Goal: Information Seeking & Learning: Compare options

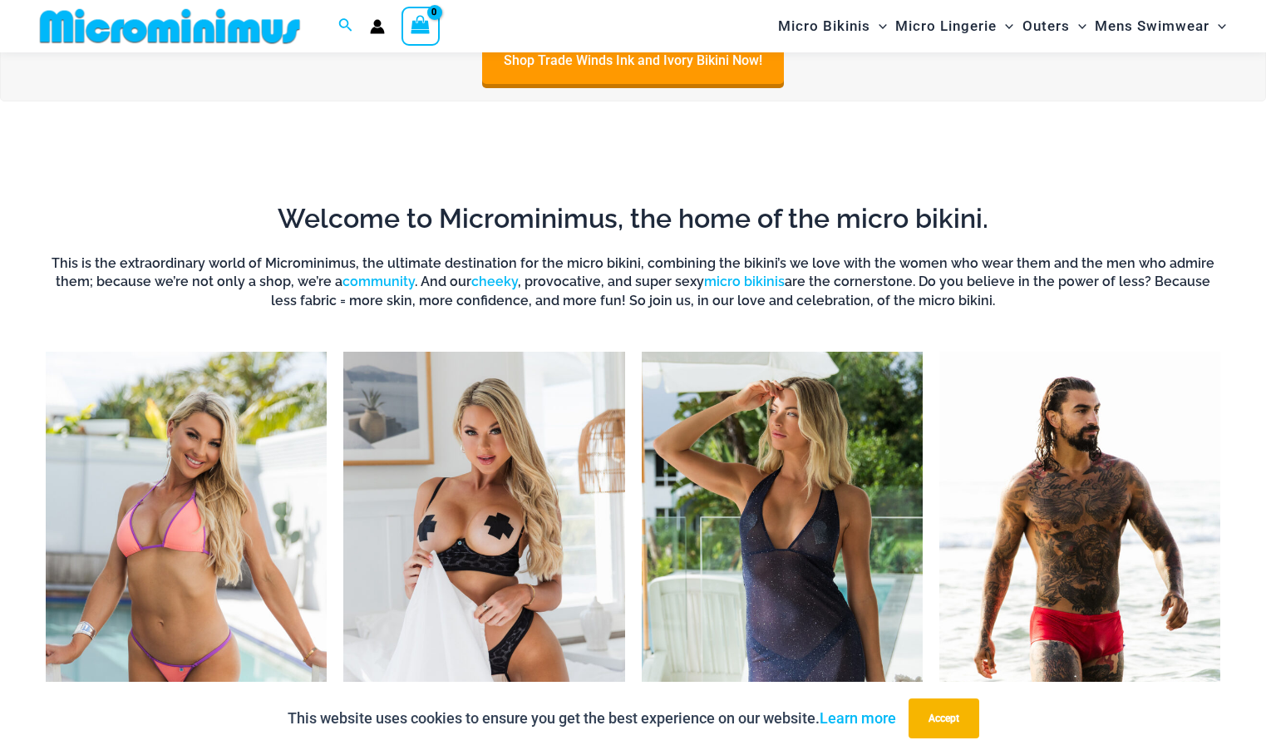
scroll to position [567, 0]
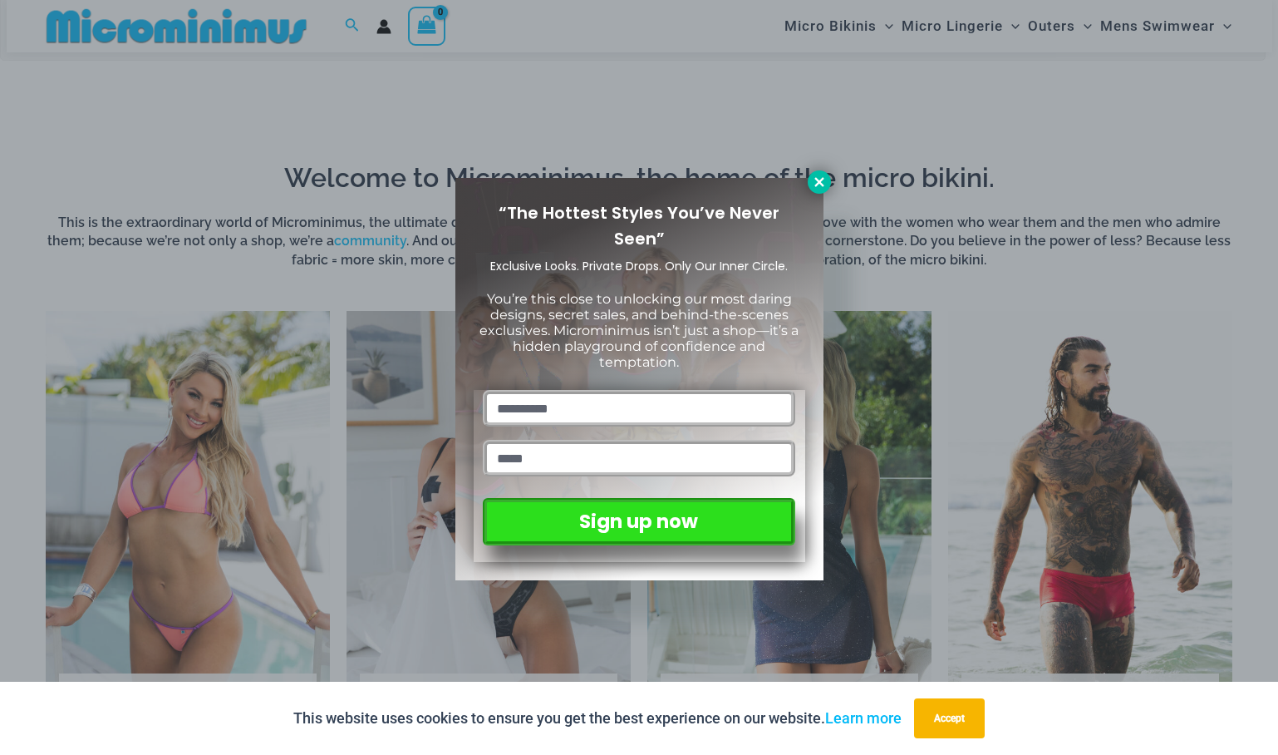
click at [826, 178] on icon at bounding box center [819, 182] width 15 height 15
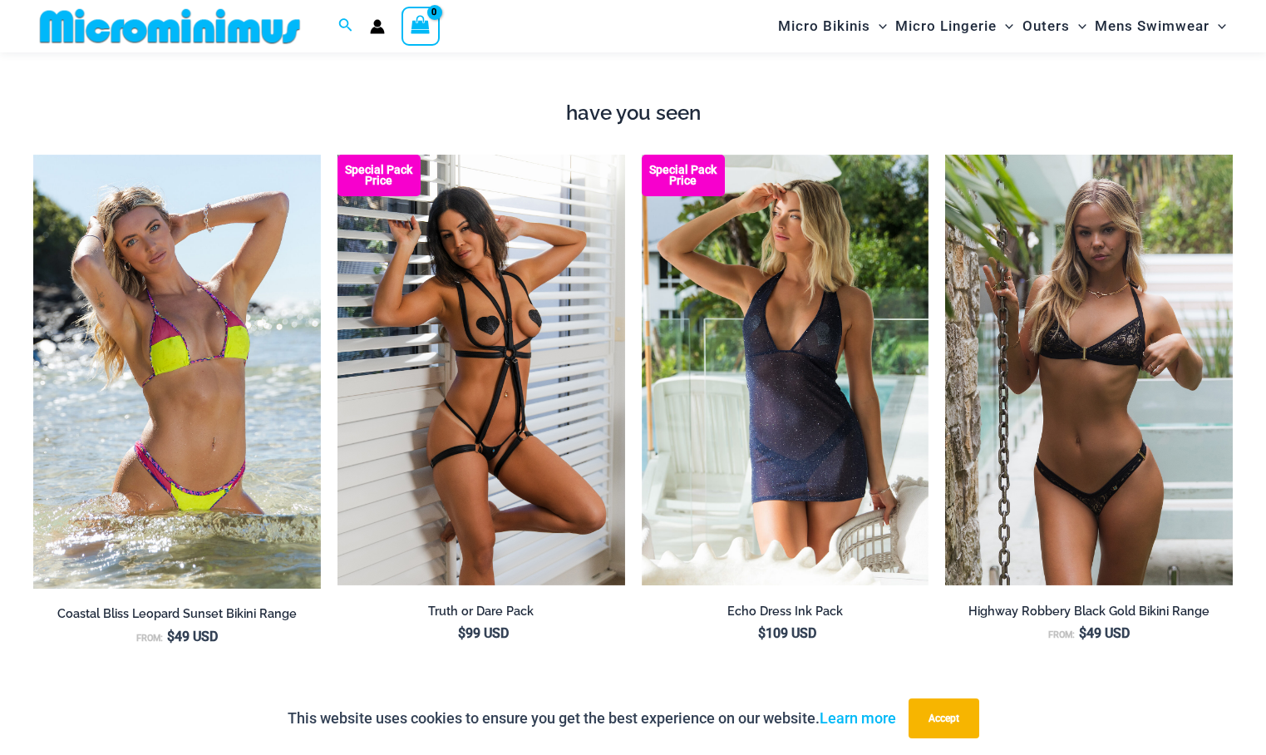
scroll to position [1315, 0]
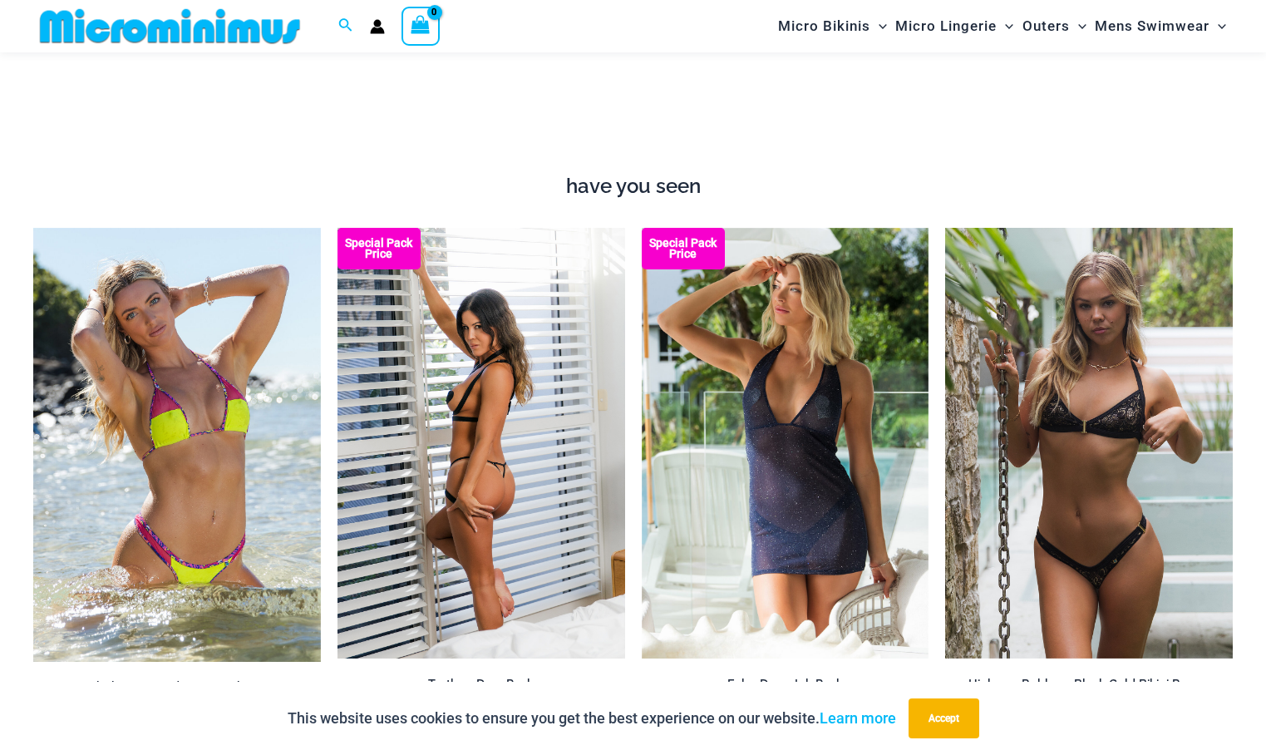
click at [537, 440] on img at bounding box center [481, 443] width 288 height 431
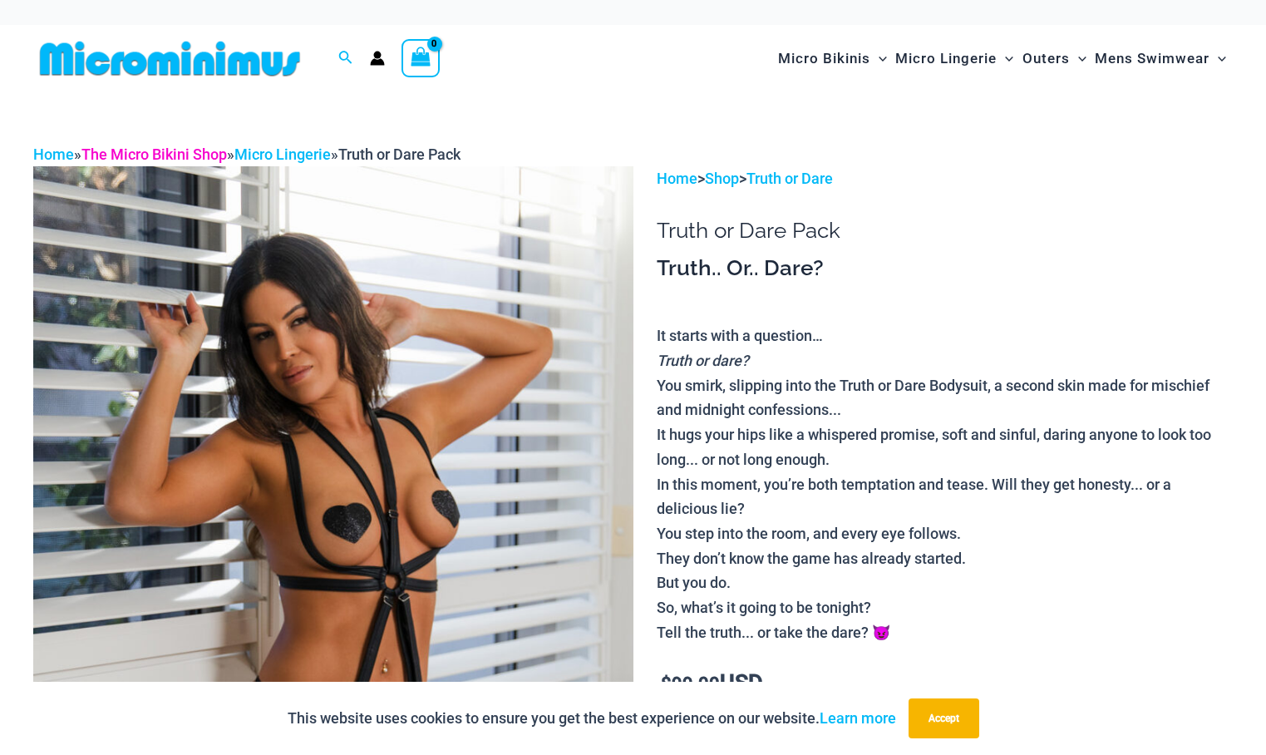
click at [202, 152] on link "The Micro Bikini Shop" at bounding box center [153, 153] width 145 height 17
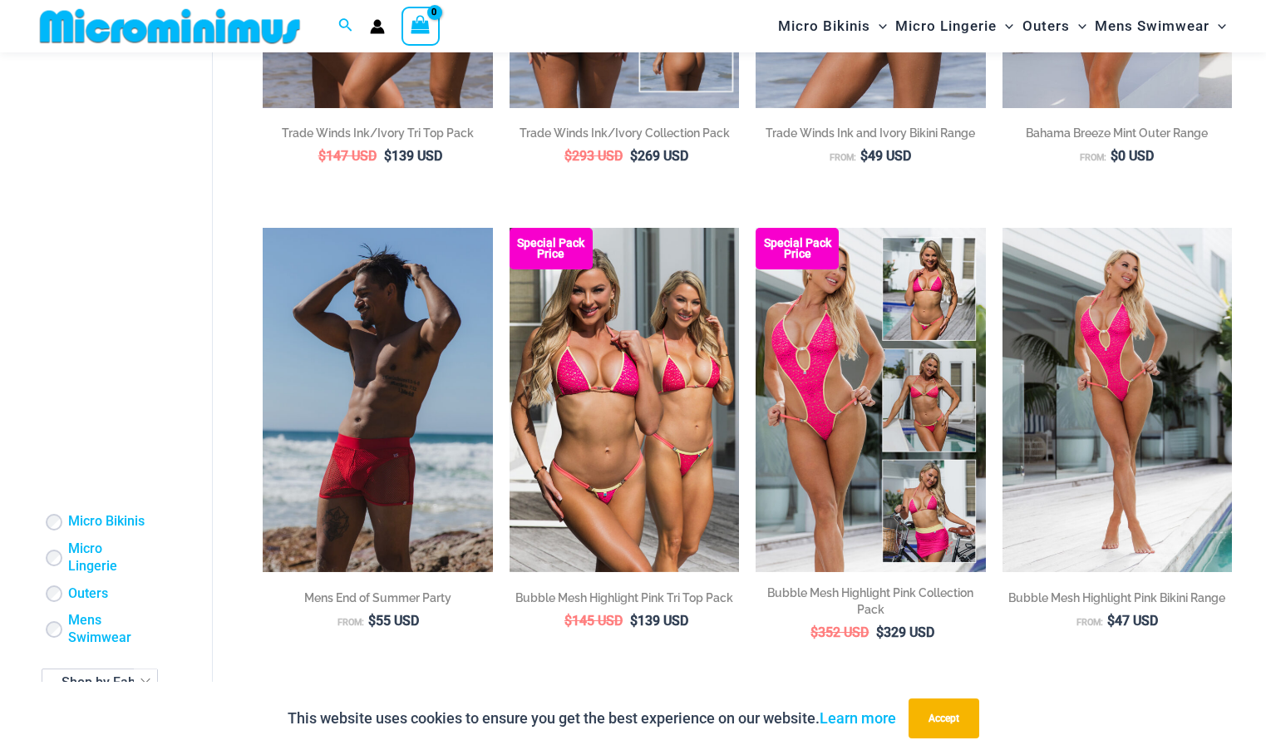
scroll to position [151, 0]
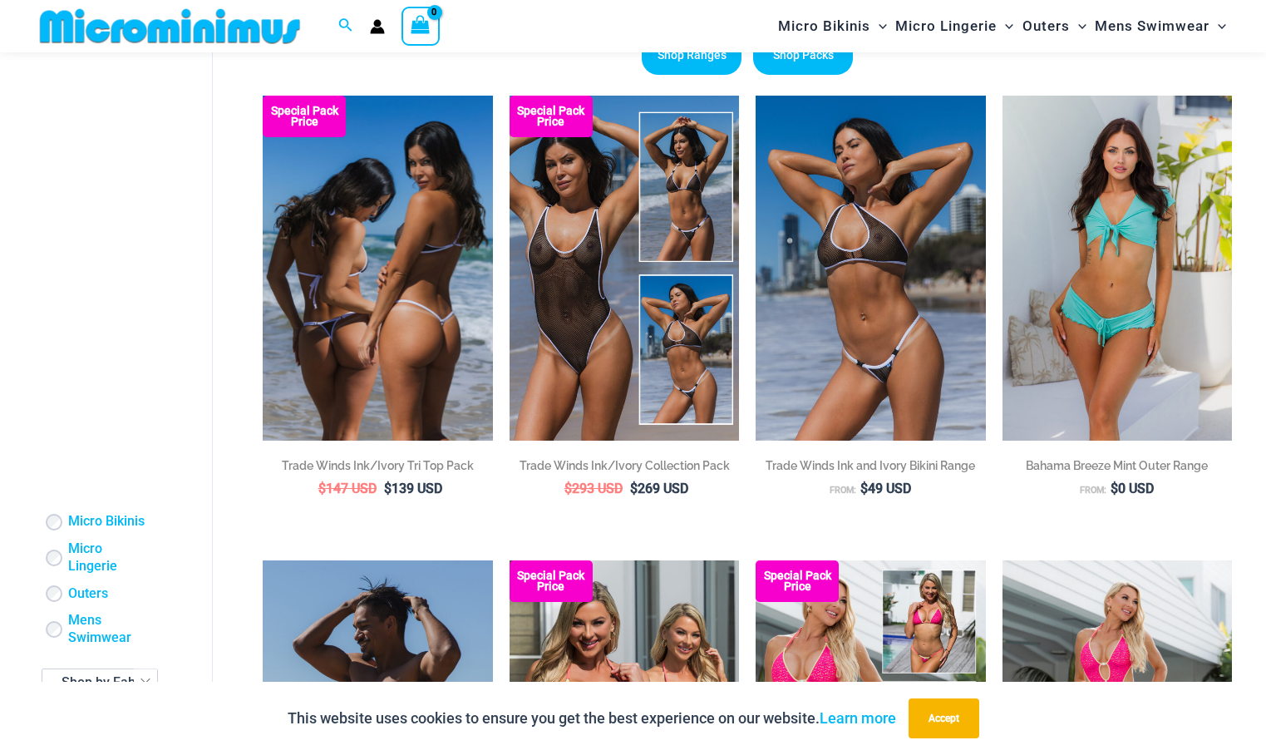
click at [413, 263] on img at bounding box center [377, 268] width 229 height 345
click at [460, 316] on img at bounding box center [377, 268] width 229 height 345
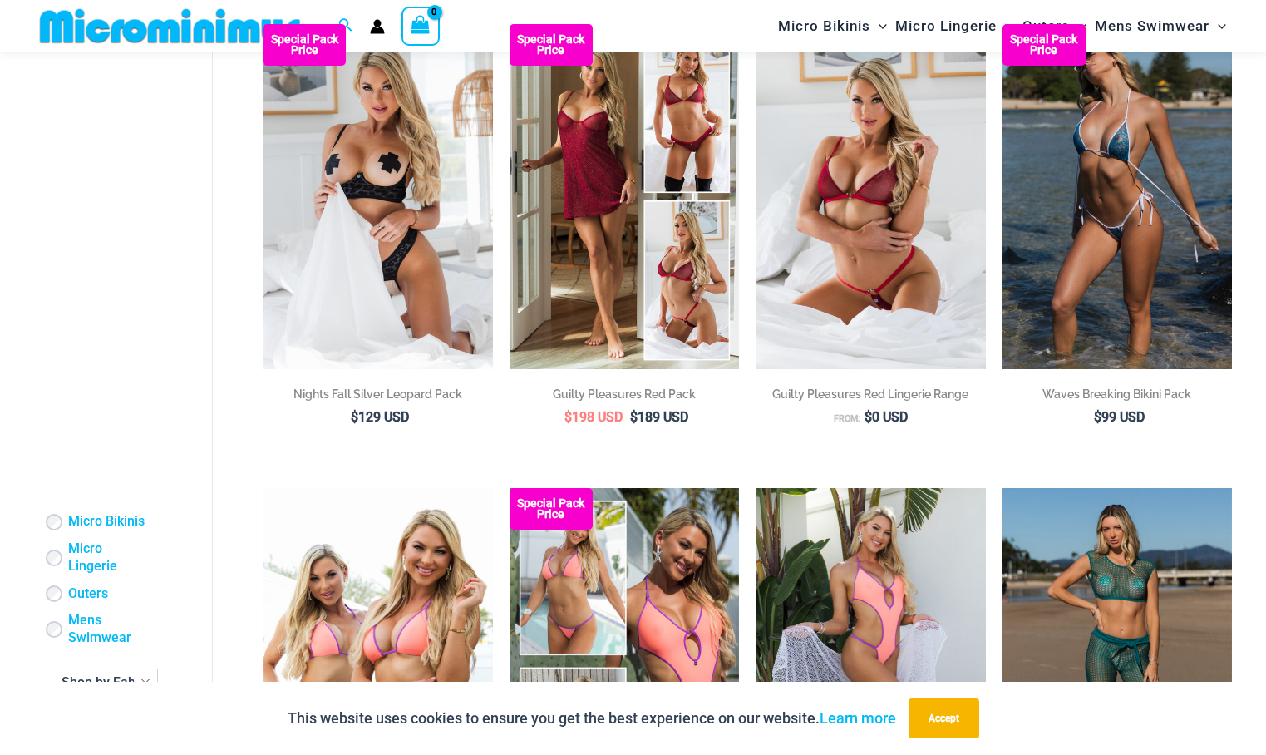
scroll to position [1315, 0]
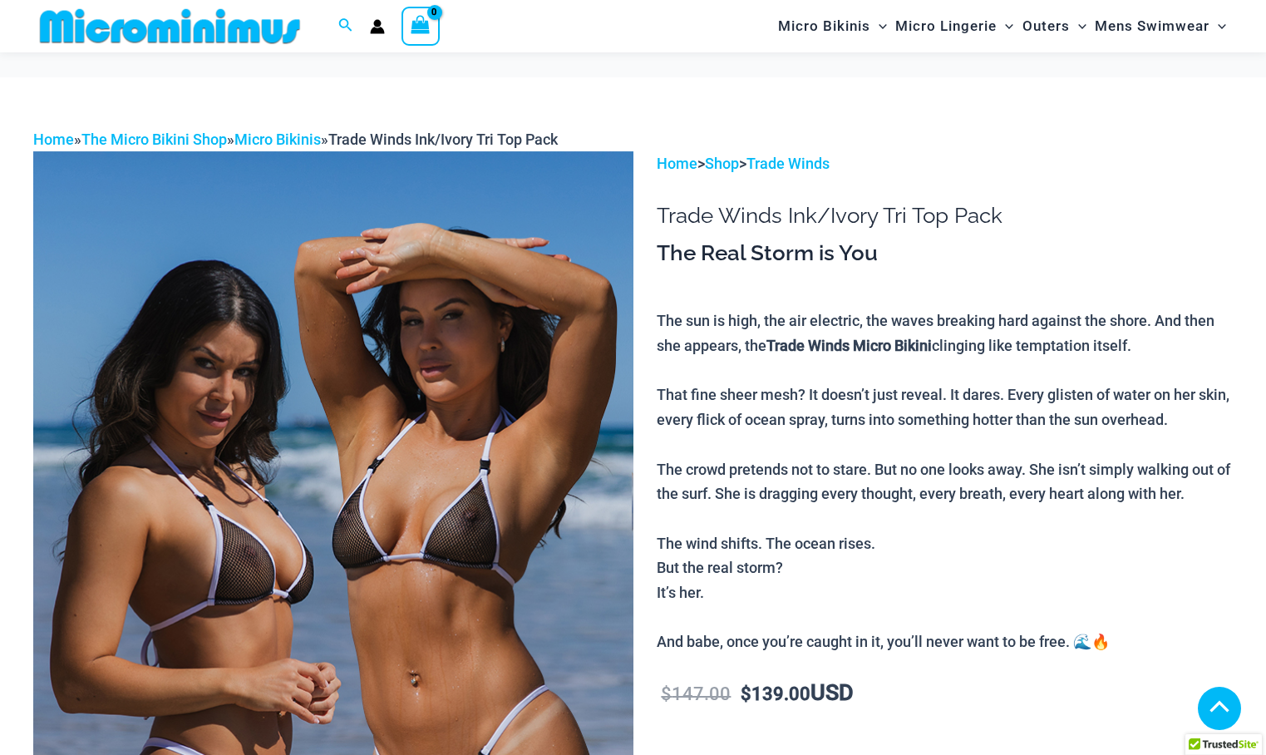
scroll to position [1576, 0]
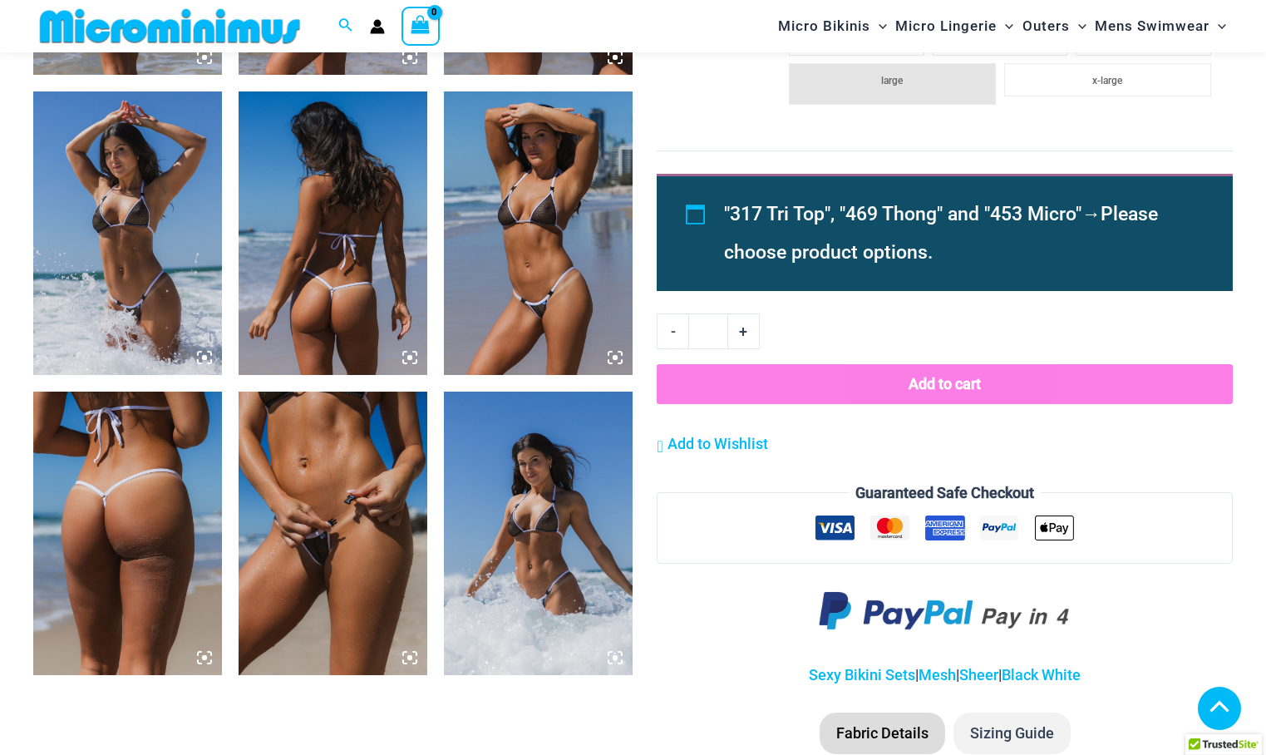
click at [488, 312] on img at bounding box center [538, 232] width 189 height 283
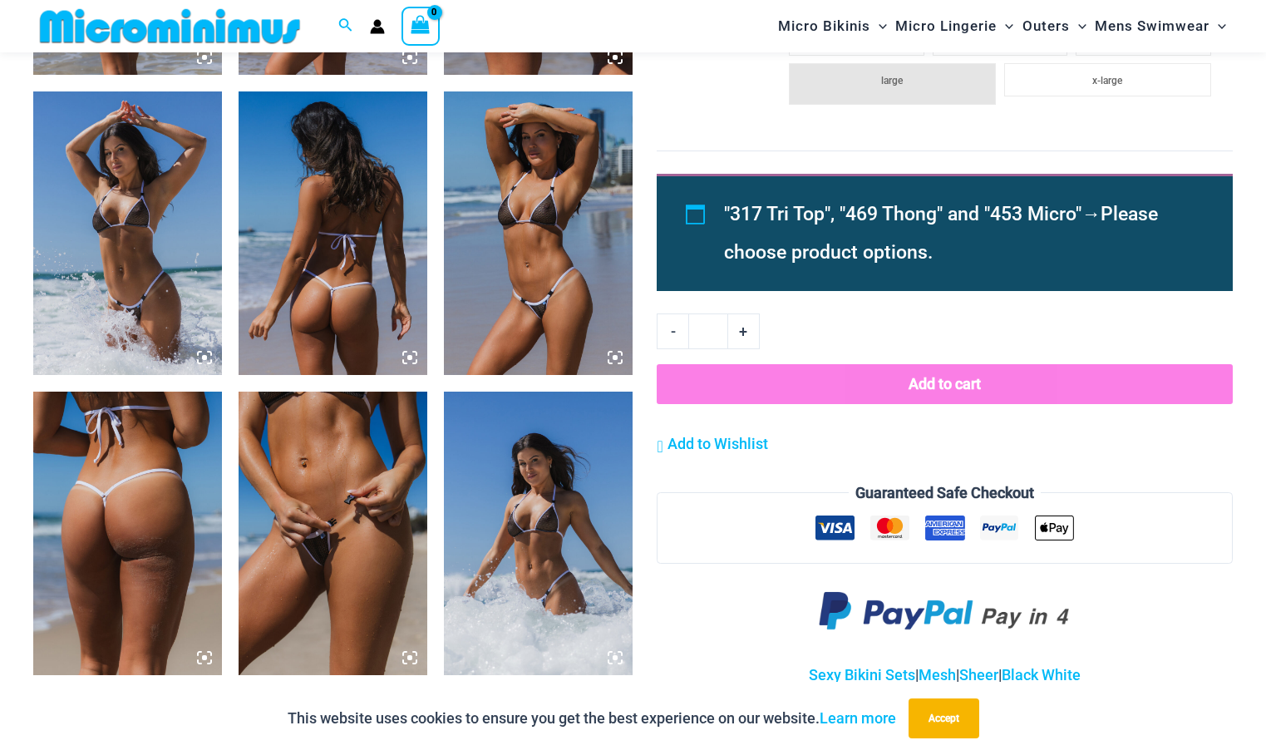
click at [618, 357] on icon at bounding box center [614, 357] width 15 height 15
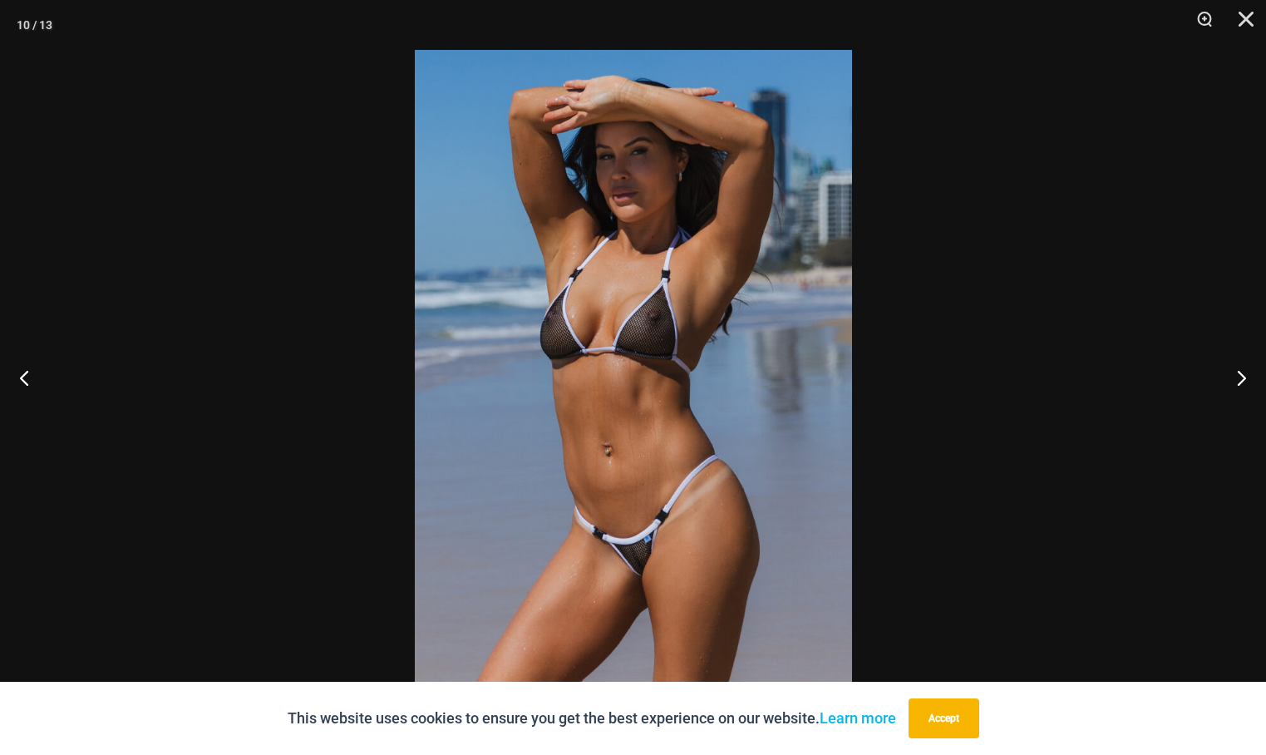
click at [670, 368] on img at bounding box center [633, 377] width 437 height 655
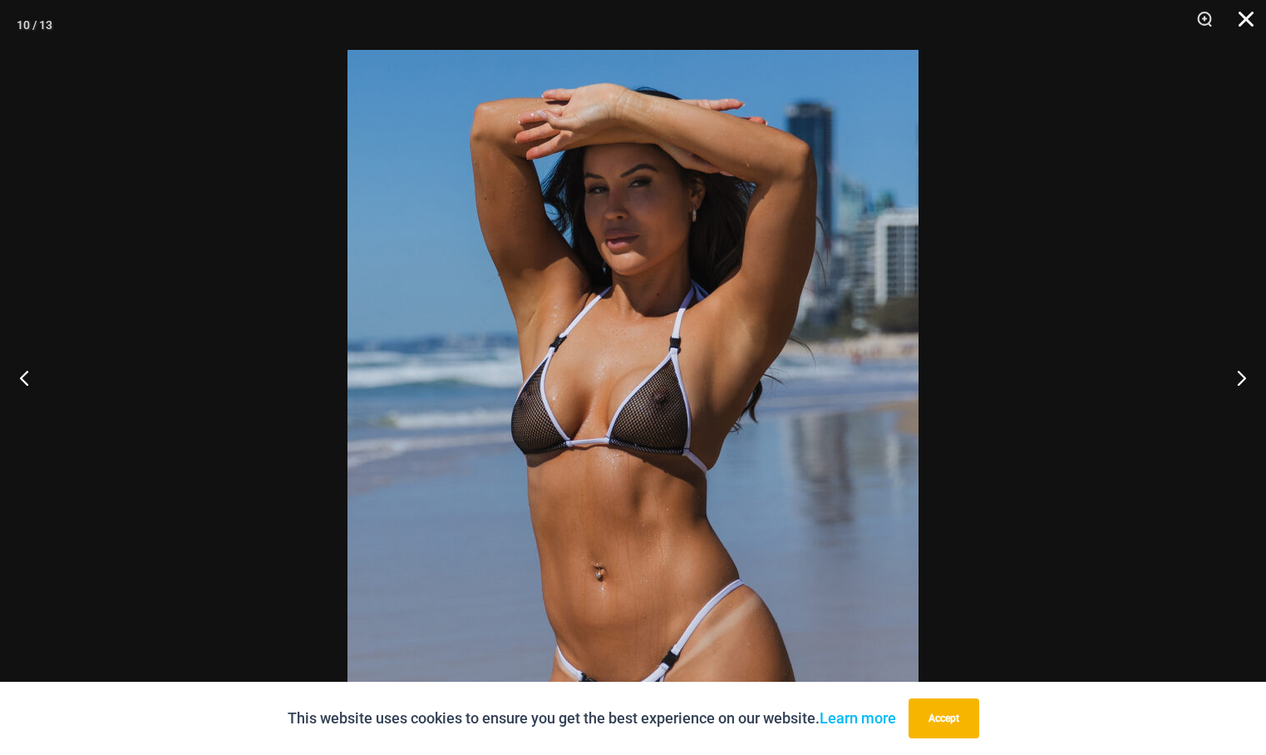
click at [1240, 24] on button "Close" at bounding box center [1240, 25] width 42 height 50
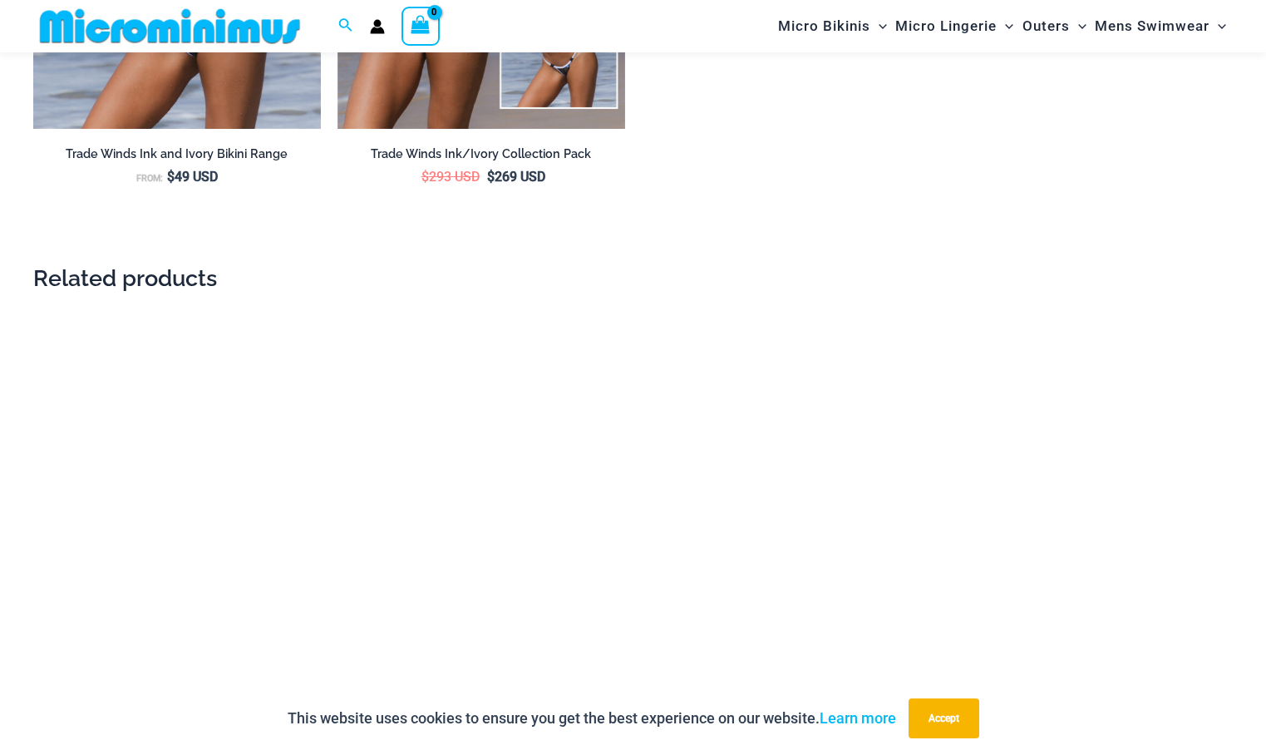
scroll to position [3060, 0]
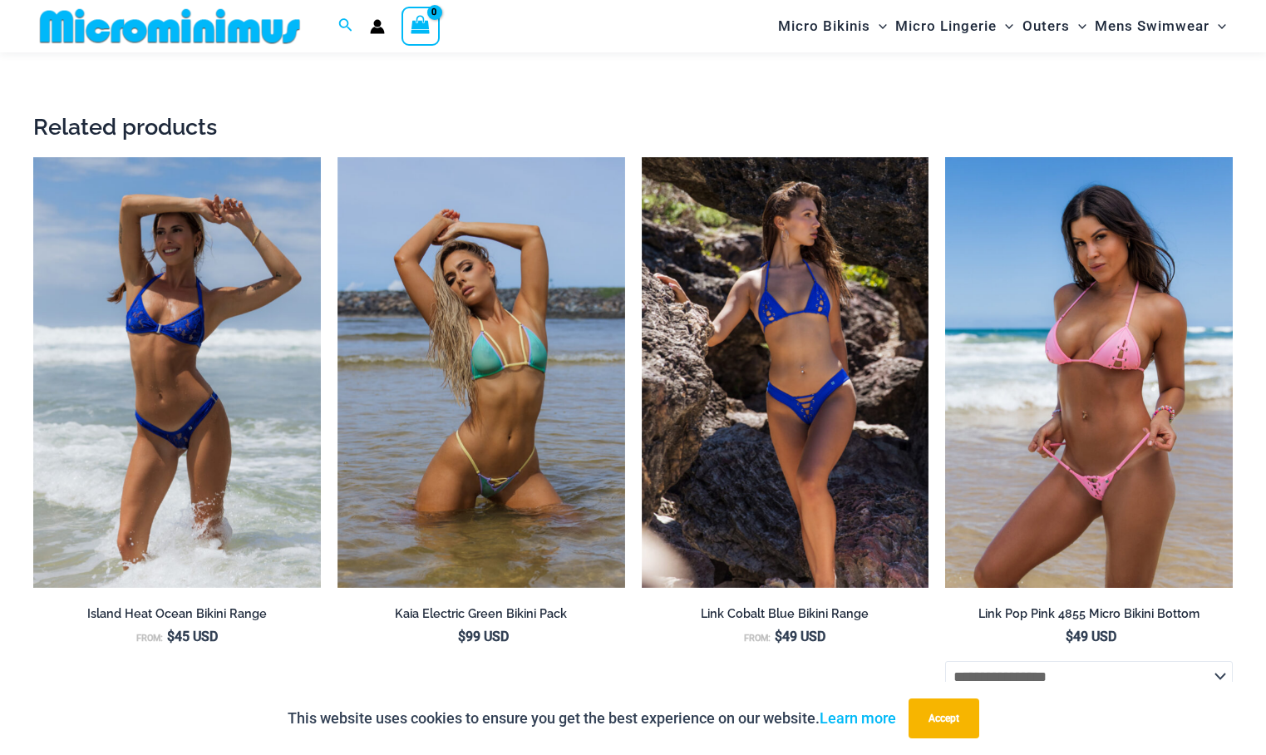
click at [1128, 306] on img at bounding box center [1089, 372] width 288 height 431
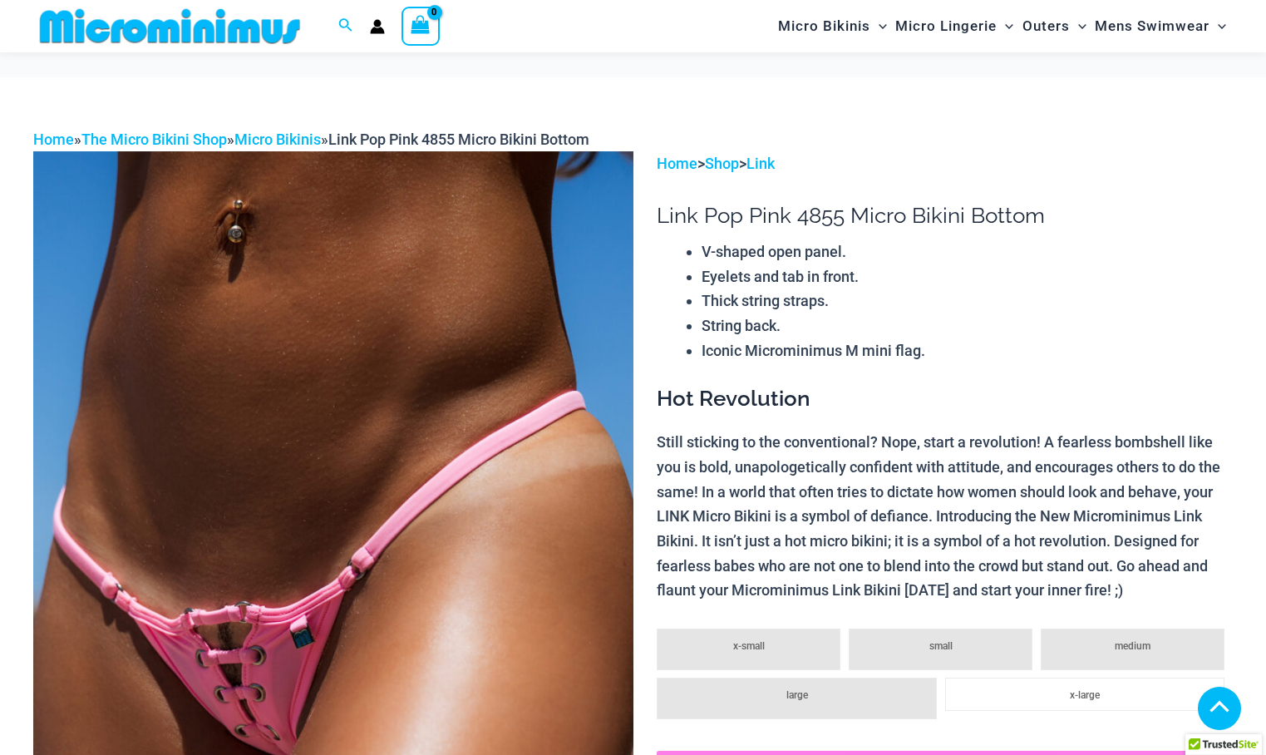
scroll to position [1080, 0]
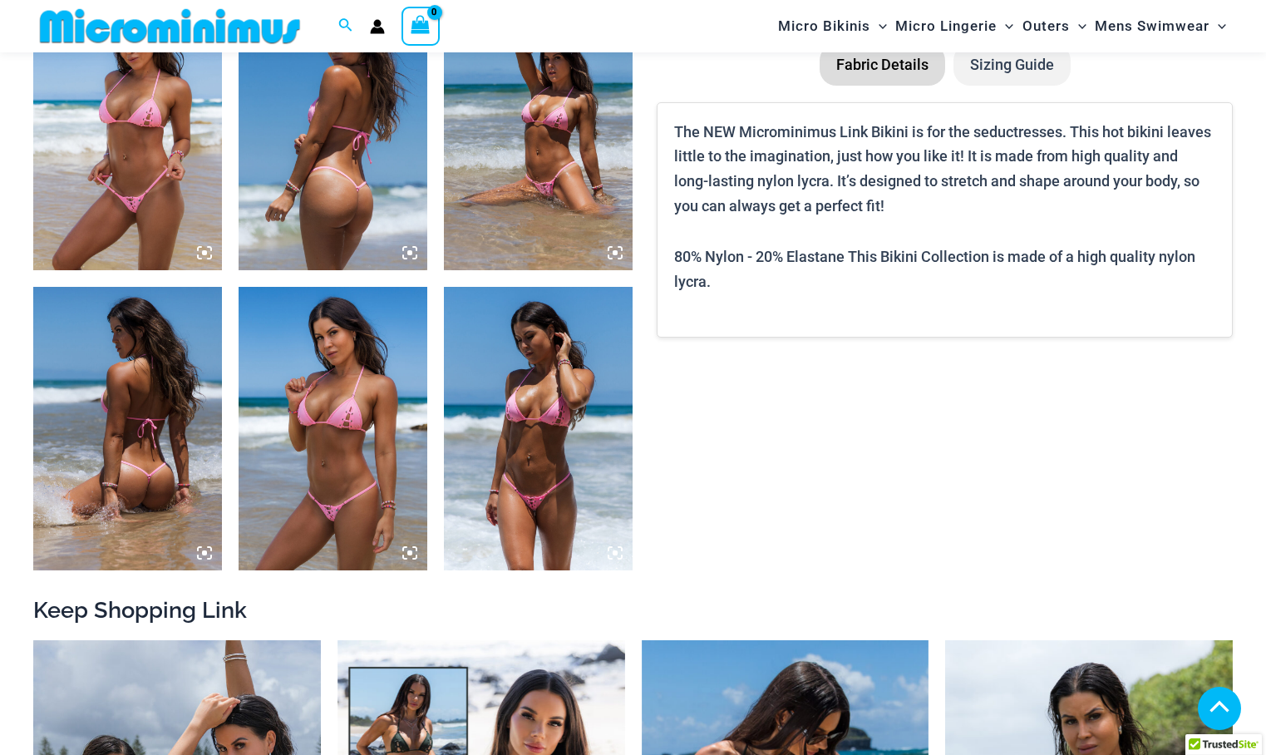
drag, startPoint x: 0, startPoint y: 0, endPoint x: 616, endPoint y: 552, distance: 826.8
click at [616, 552] on icon at bounding box center [614, 552] width 5 height 5
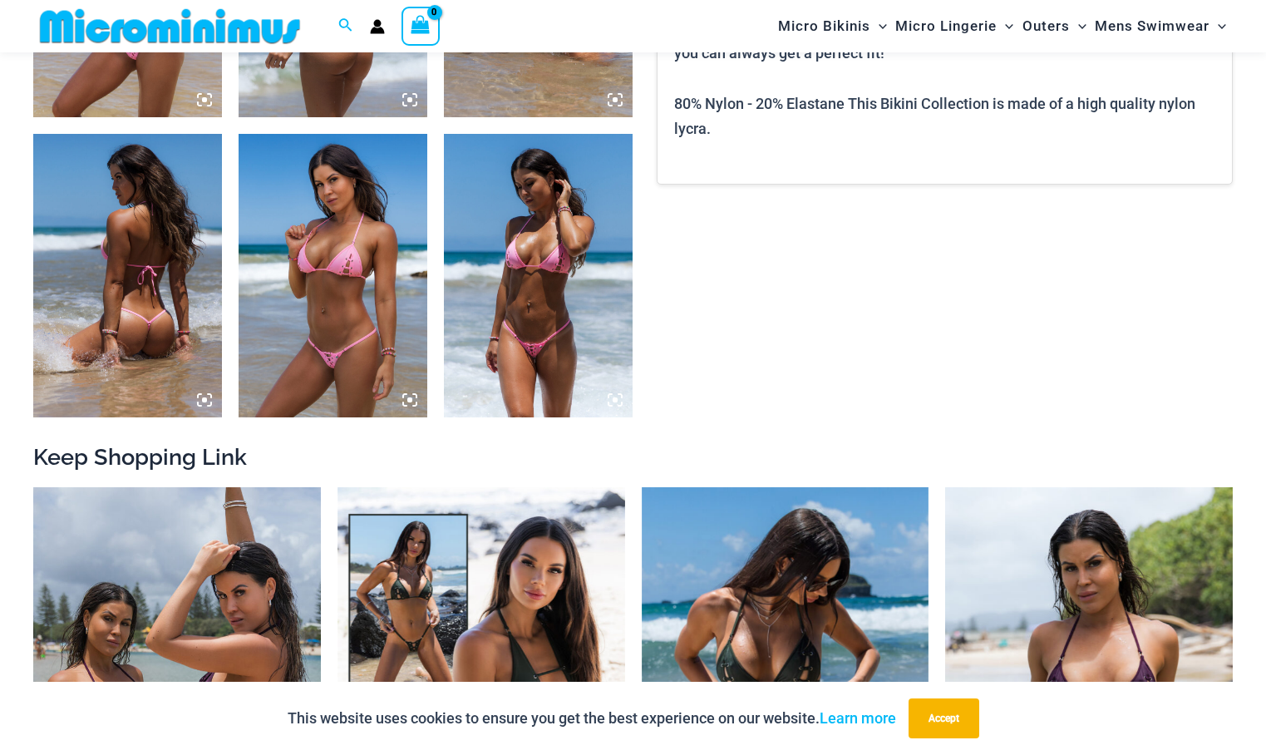
scroll to position [1247, 0]
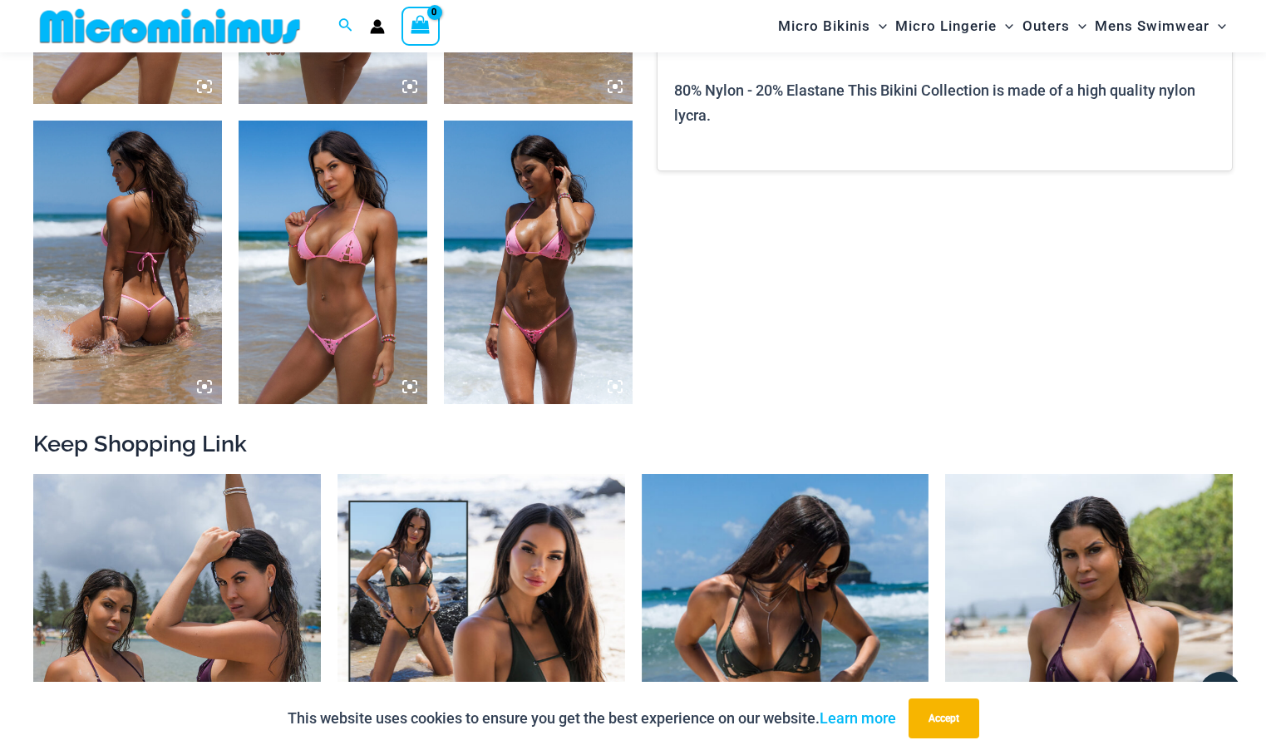
click at [612, 386] on icon at bounding box center [614, 386] width 15 height 15
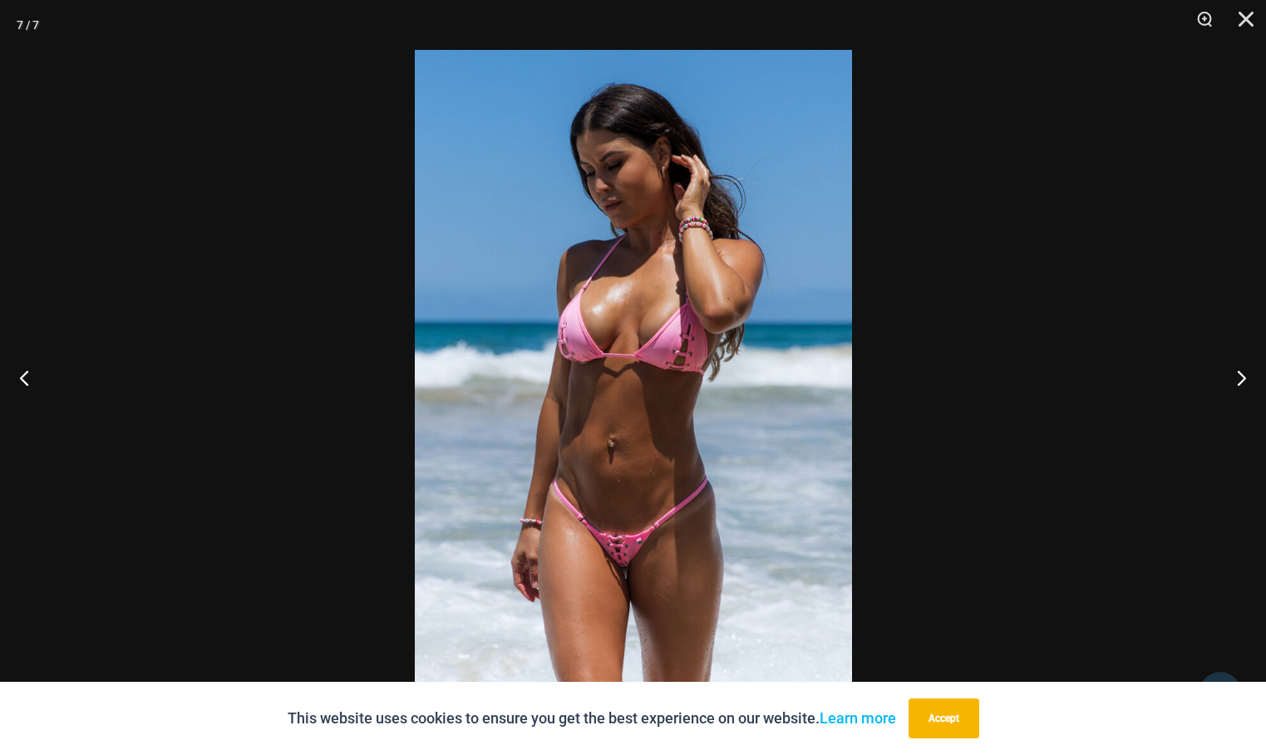
click at [661, 371] on img at bounding box center [633, 377] width 437 height 655
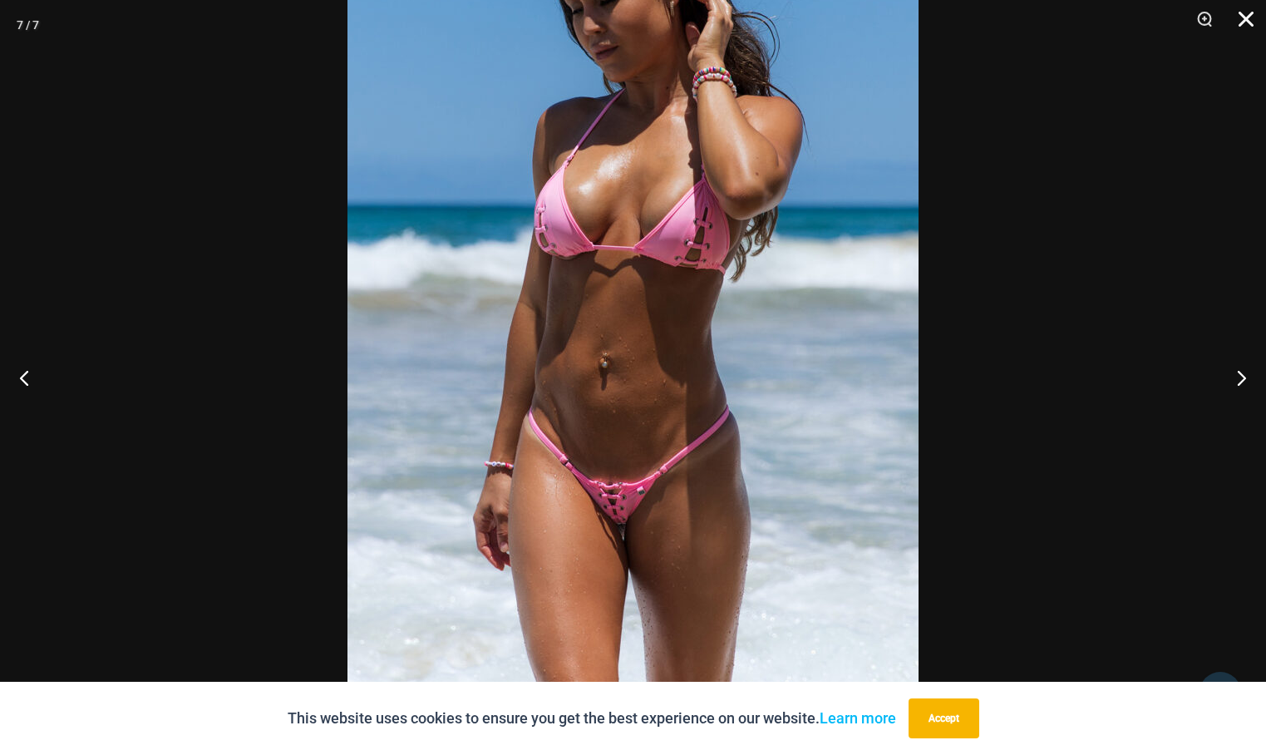
click at [1245, 15] on button "Close" at bounding box center [1240, 25] width 42 height 50
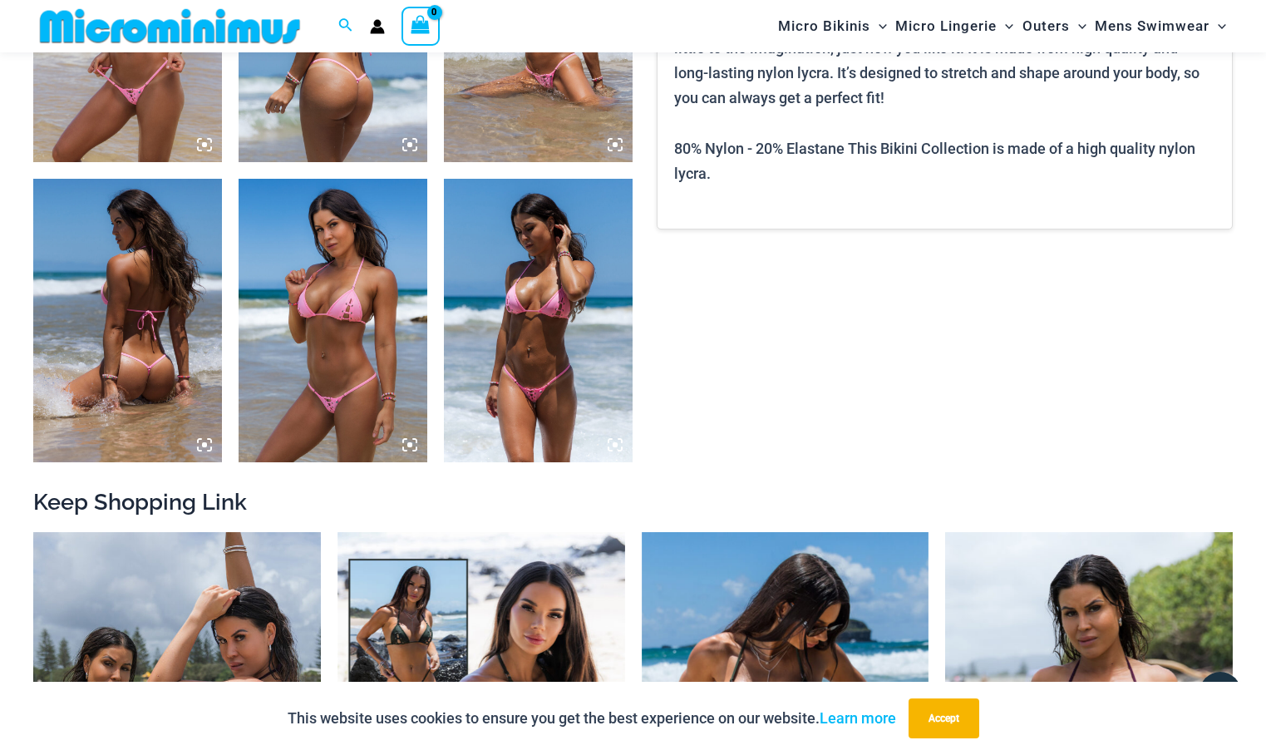
scroll to position [985, 0]
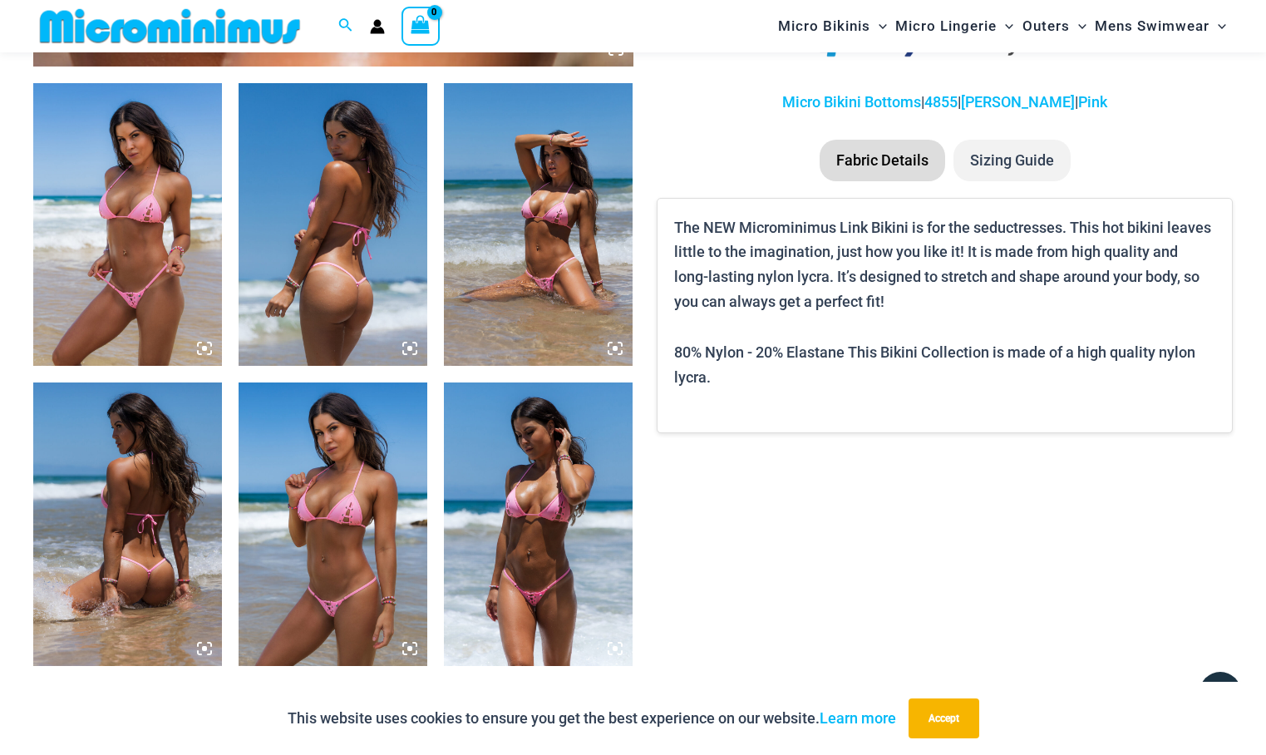
click at [205, 349] on icon at bounding box center [204, 348] width 5 height 5
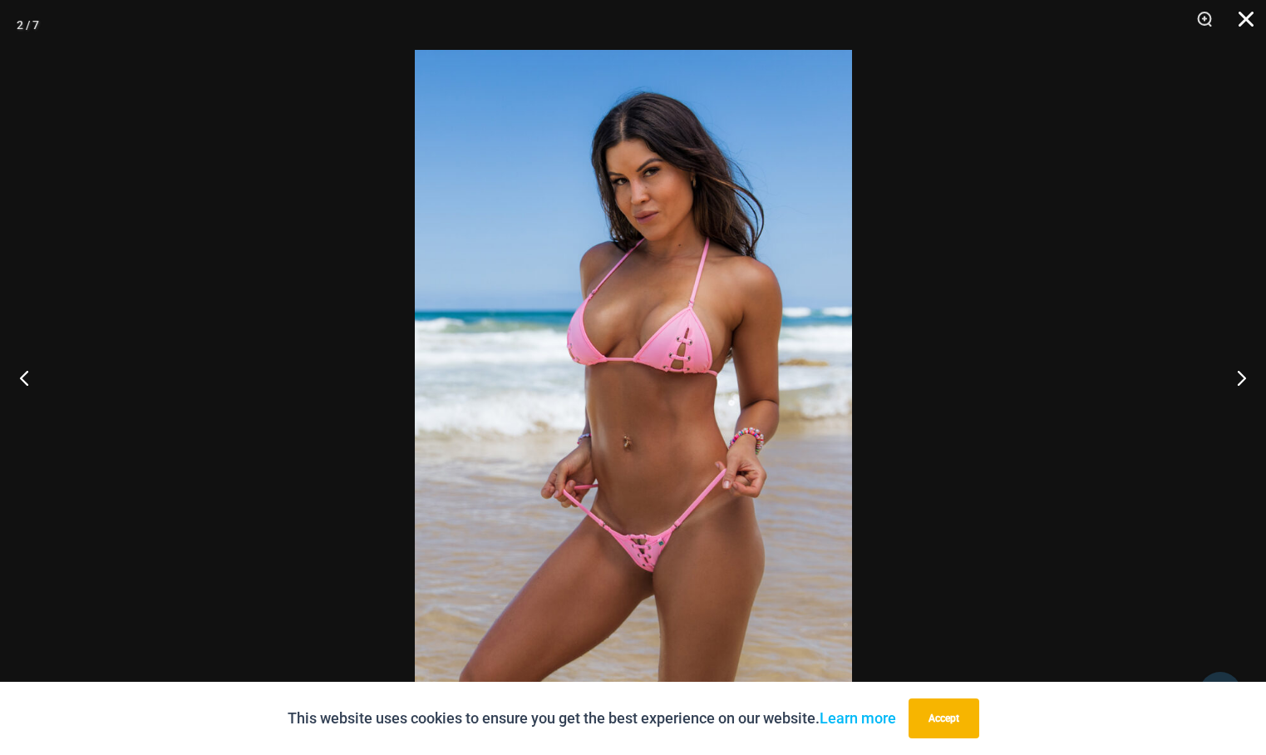
click at [1248, 20] on button "Close" at bounding box center [1240, 25] width 42 height 50
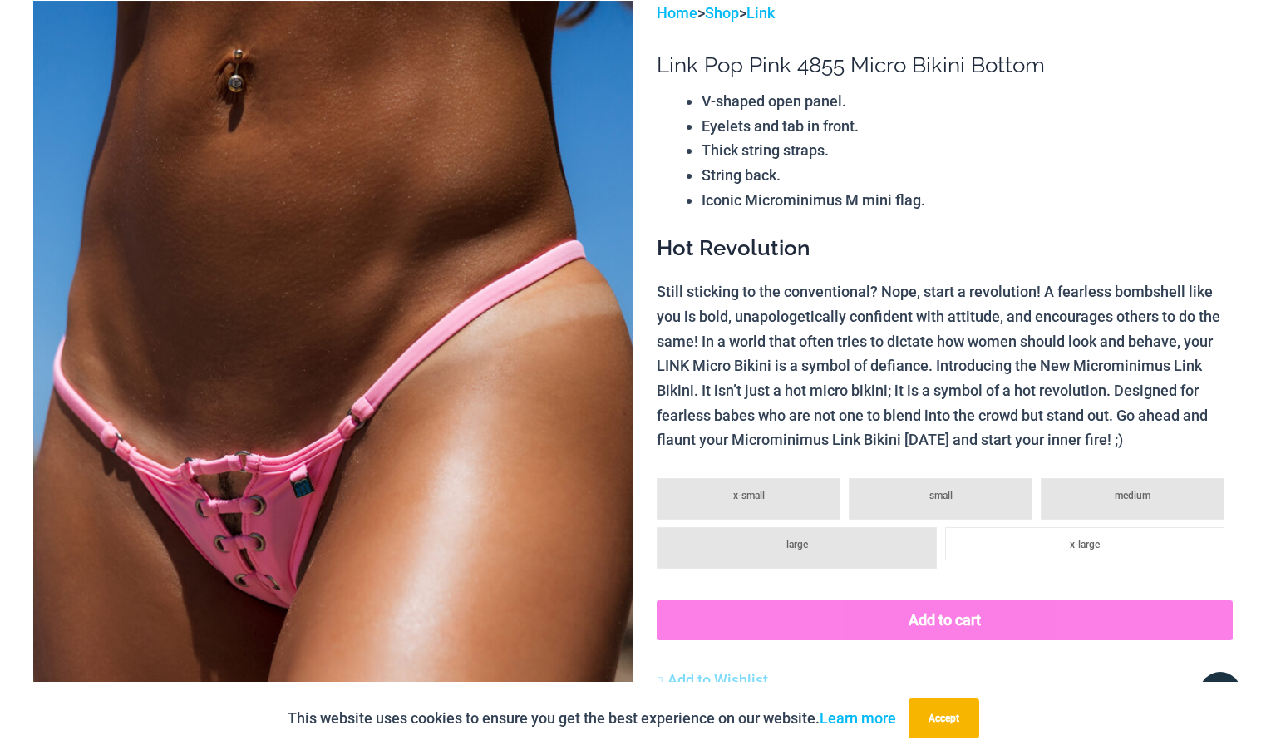
scroll to position [0, 0]
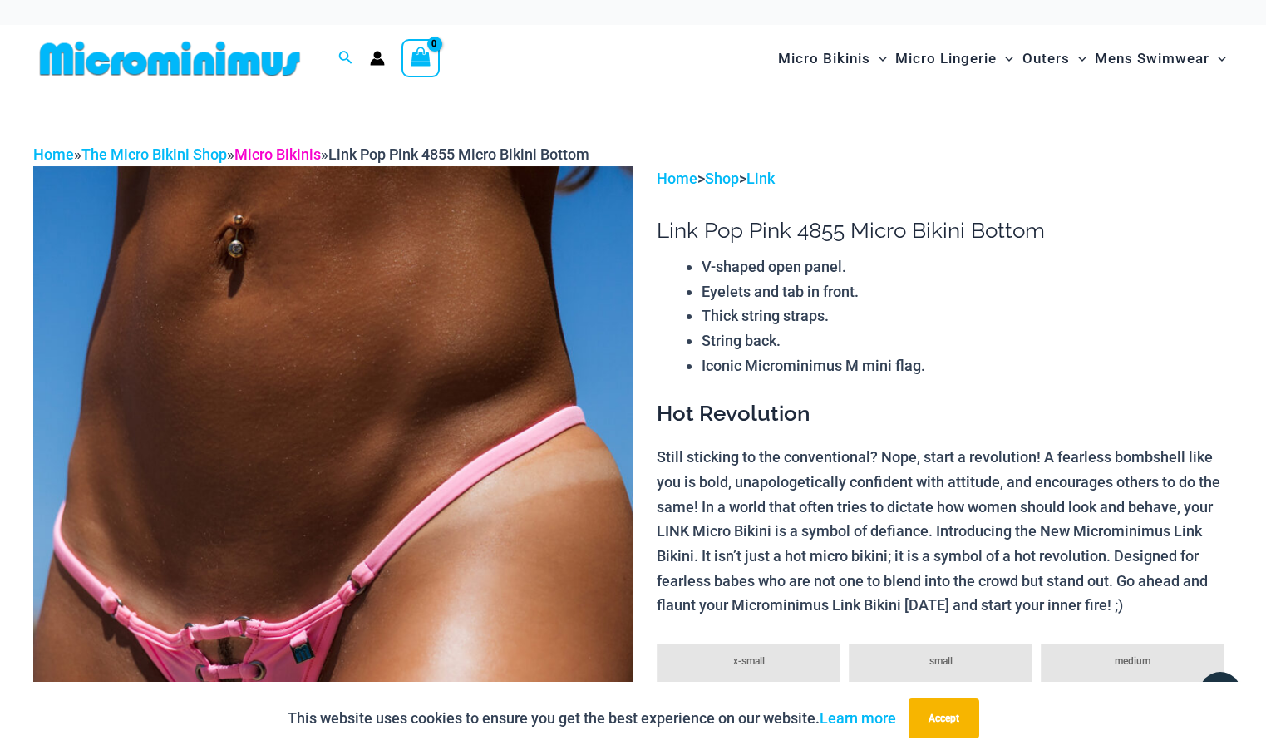
click at [298, 157] on link "Micro Bikinis" at bounding box center [277, 153] width 86 height 17
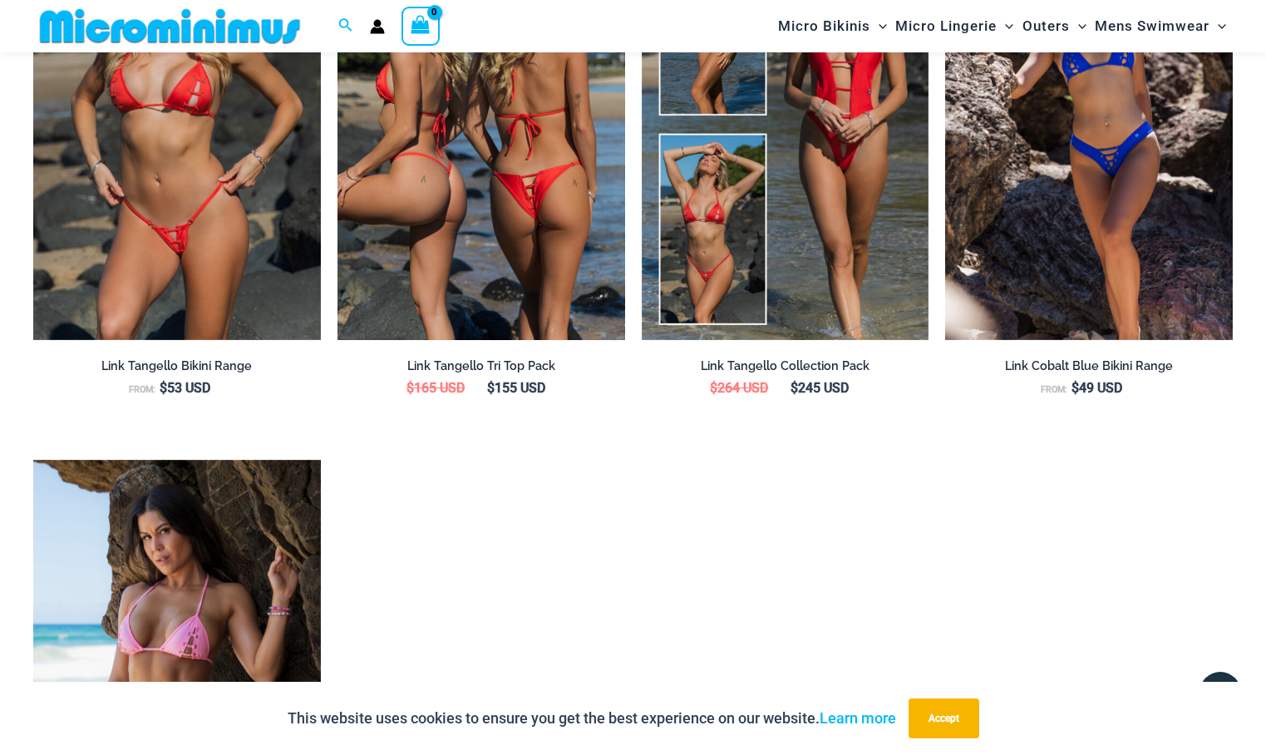
scroll to position [2146, 0]
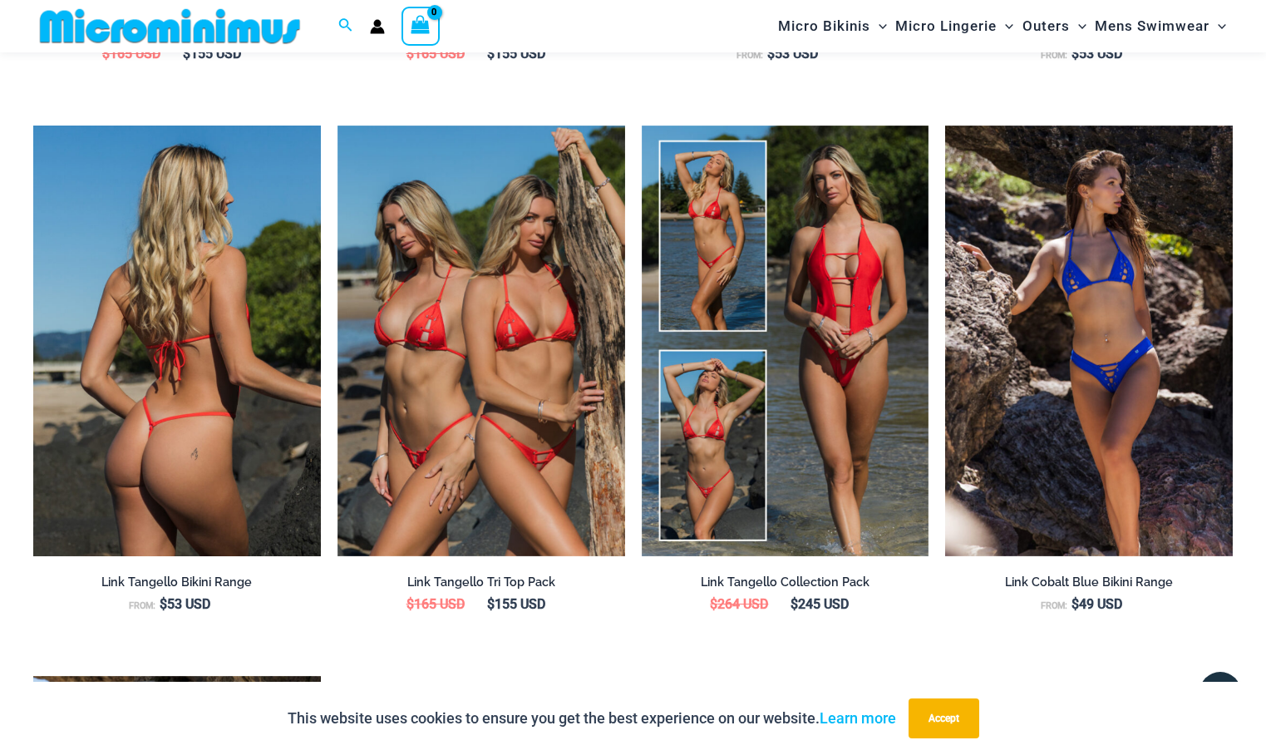
click at [189, 413] on img at bounding box center [177, 340] width 288 height 431
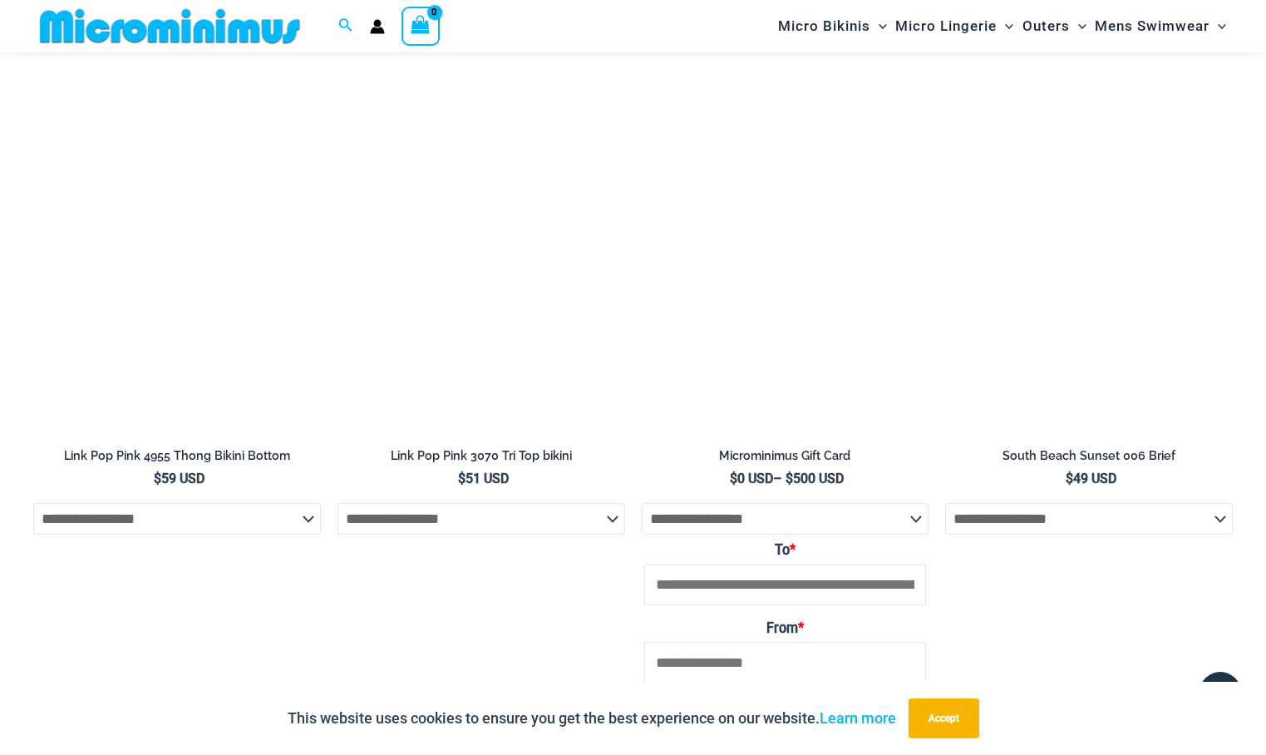
scroll to position [3808, 0]
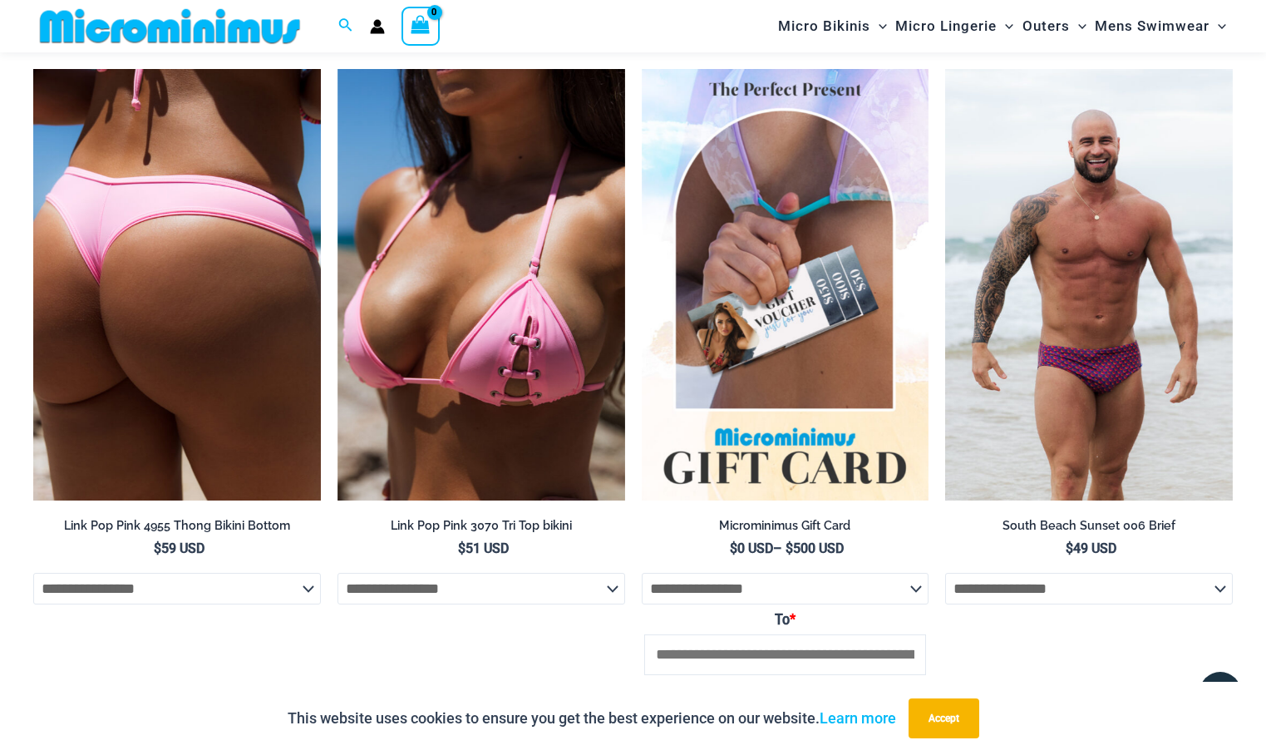
click at [167, 323] on img at bounding box center [177, 284] width 288 height 431
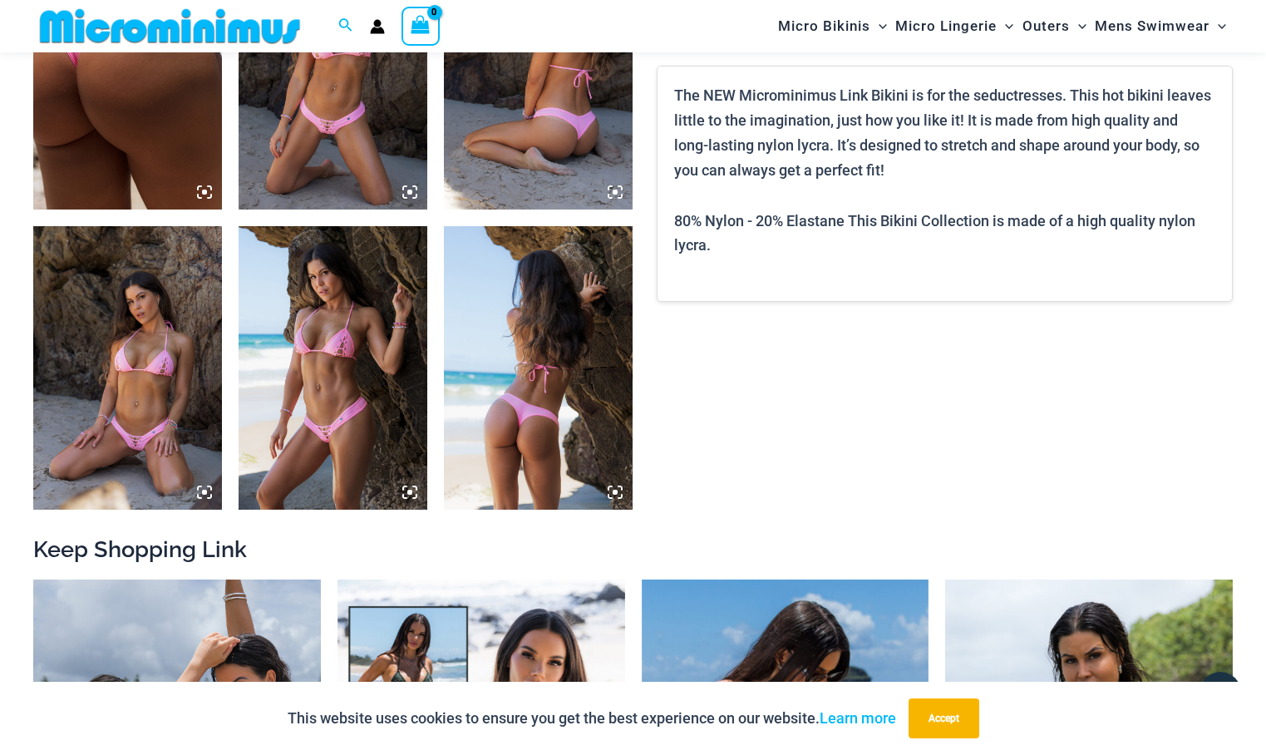
scroll to position [1148, 0]
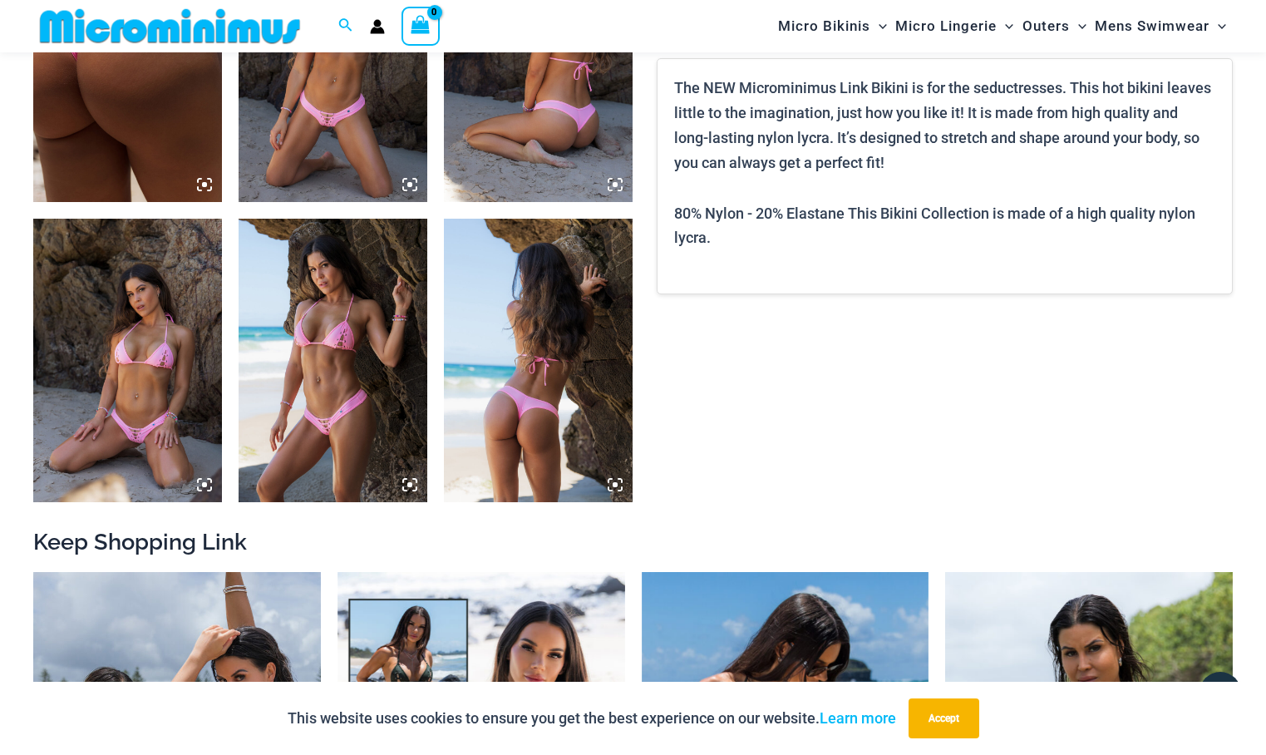
click at [412, 490] on icon at bounding box center [409, 484] width 15 height 15
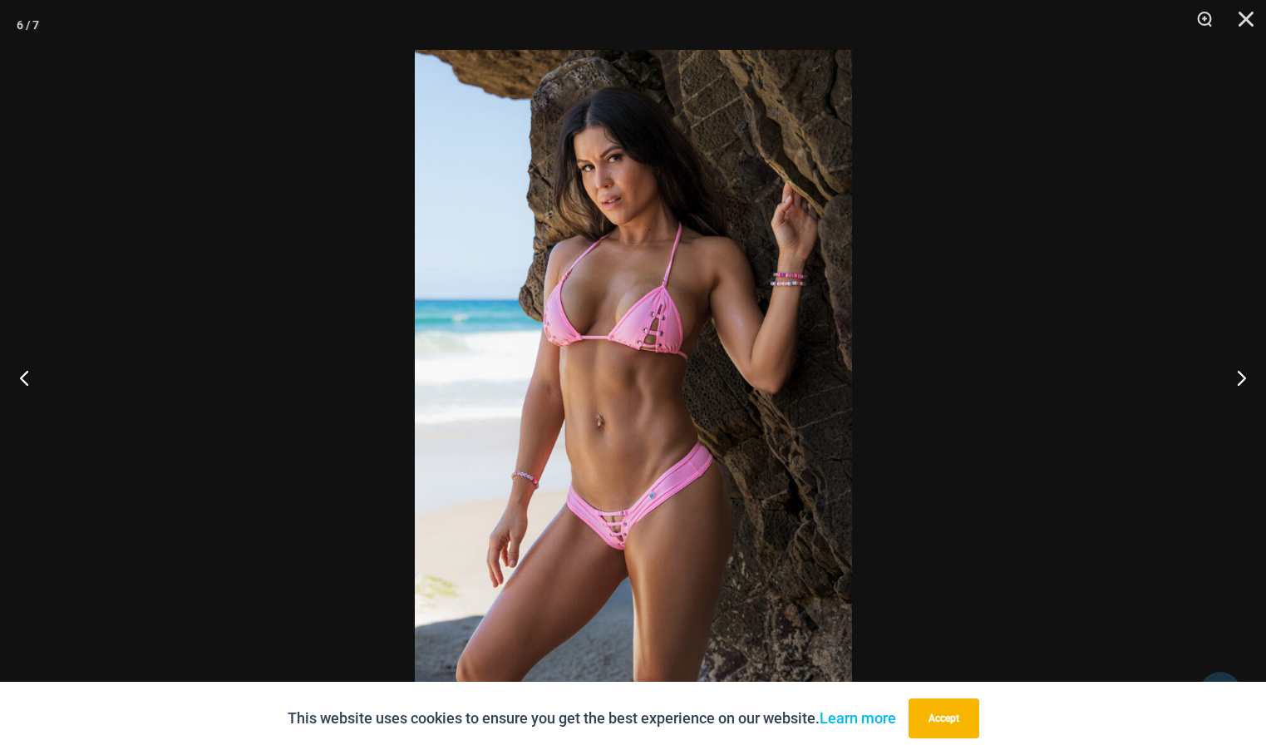
click at [661, 475] on img at bounding box center [633, 377] width 437 height 655
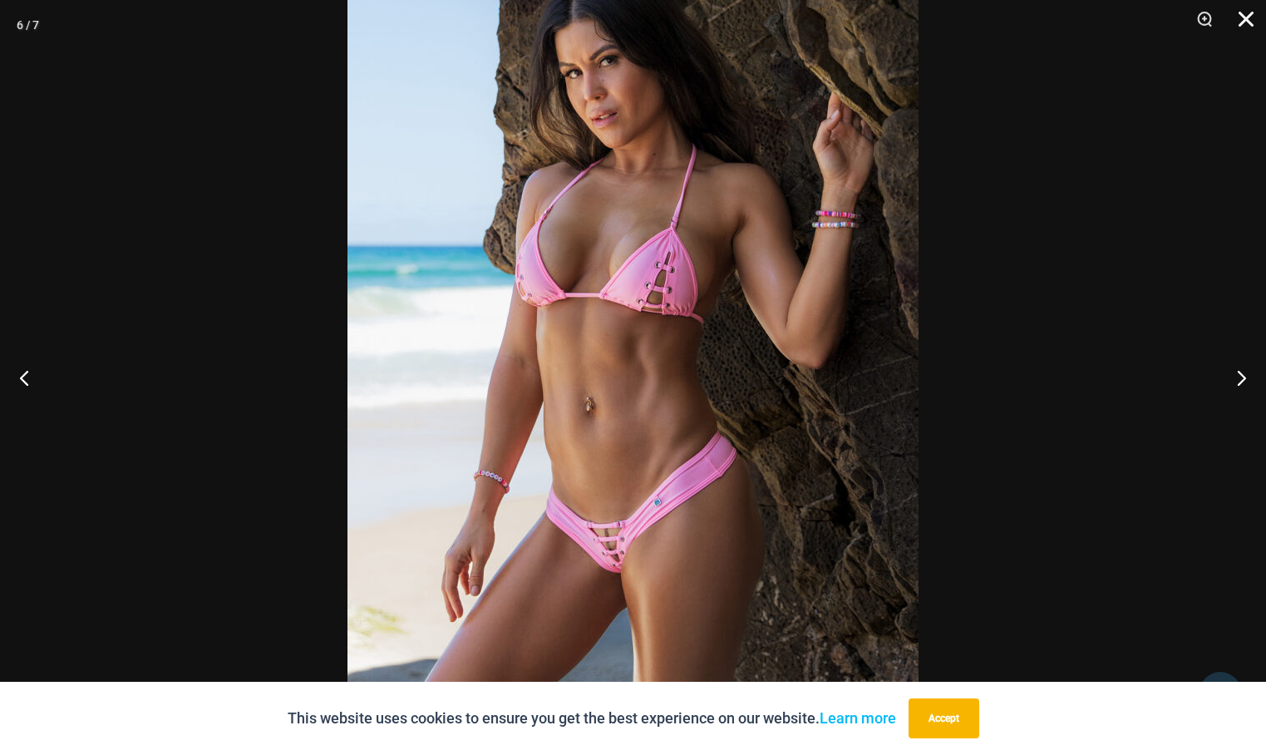
click at [1244, 22] on button "Close" at bounding box center [1240, 25] width 42 height 50
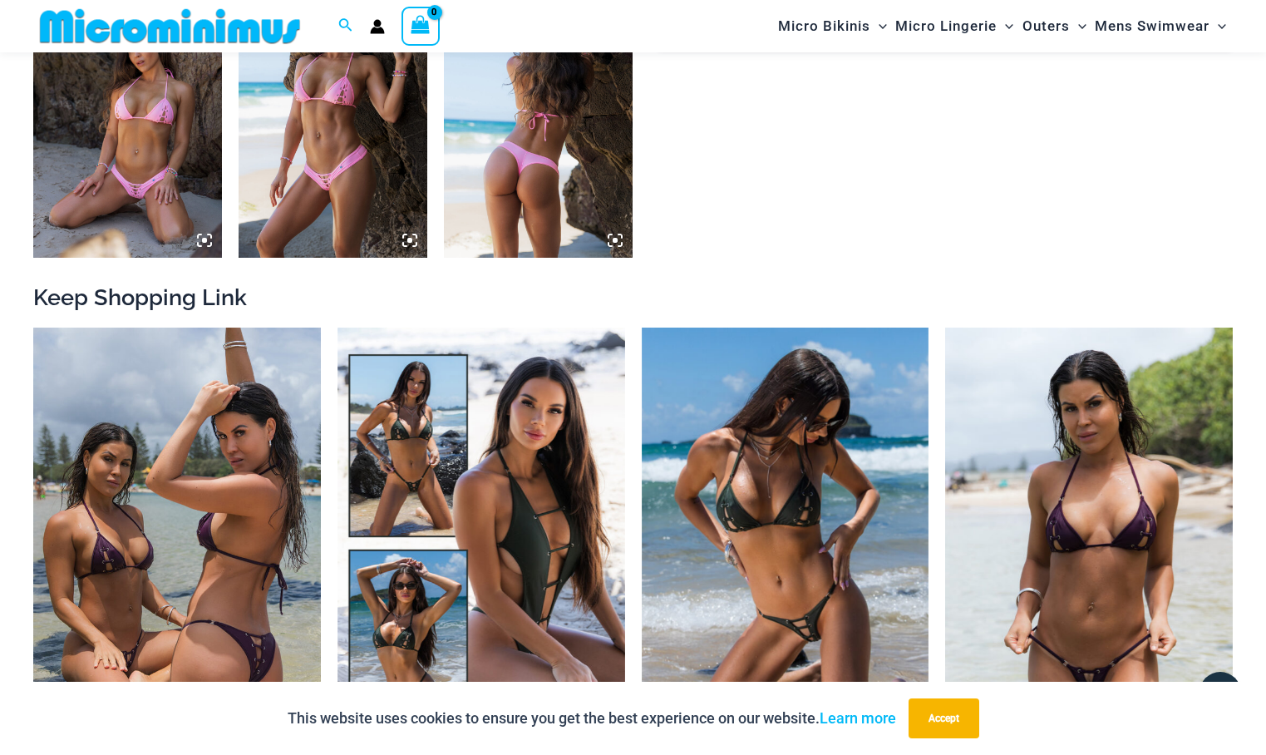
scroll to position [1398, 0]
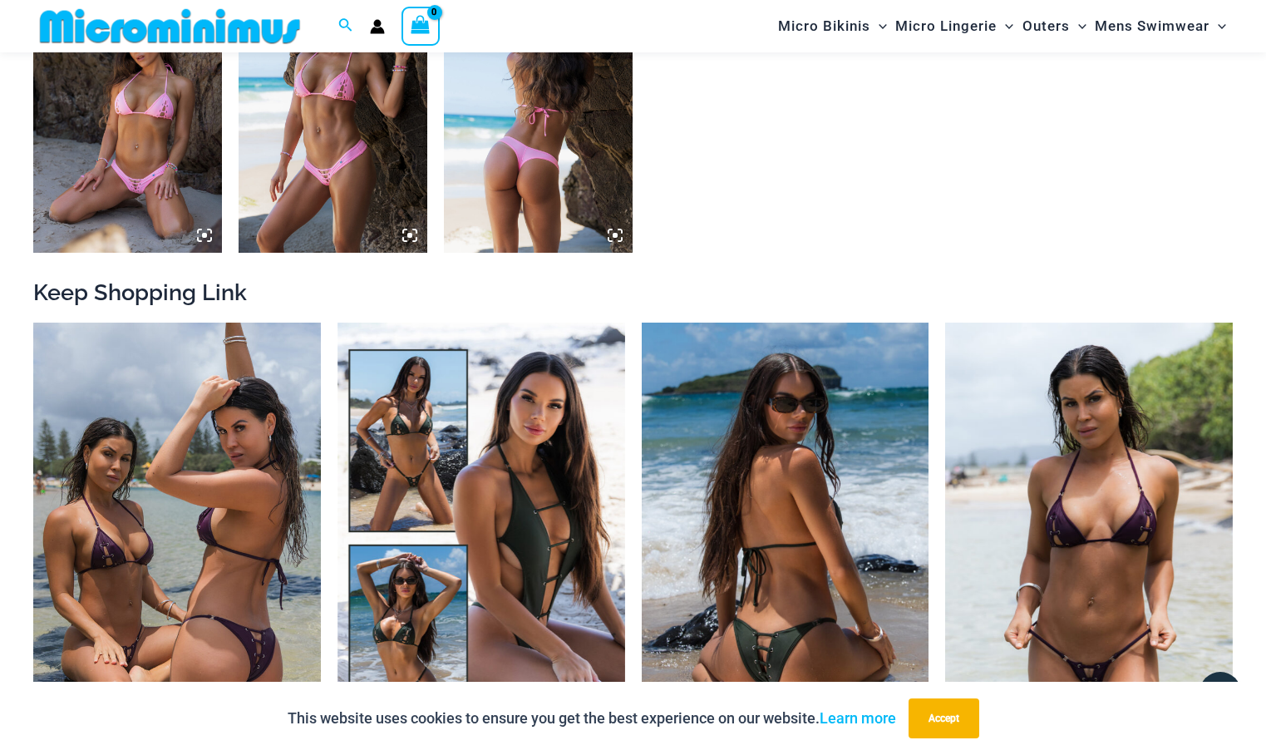
click at [782, 566] on img at bounding box center [786, 537] width 288 height 431
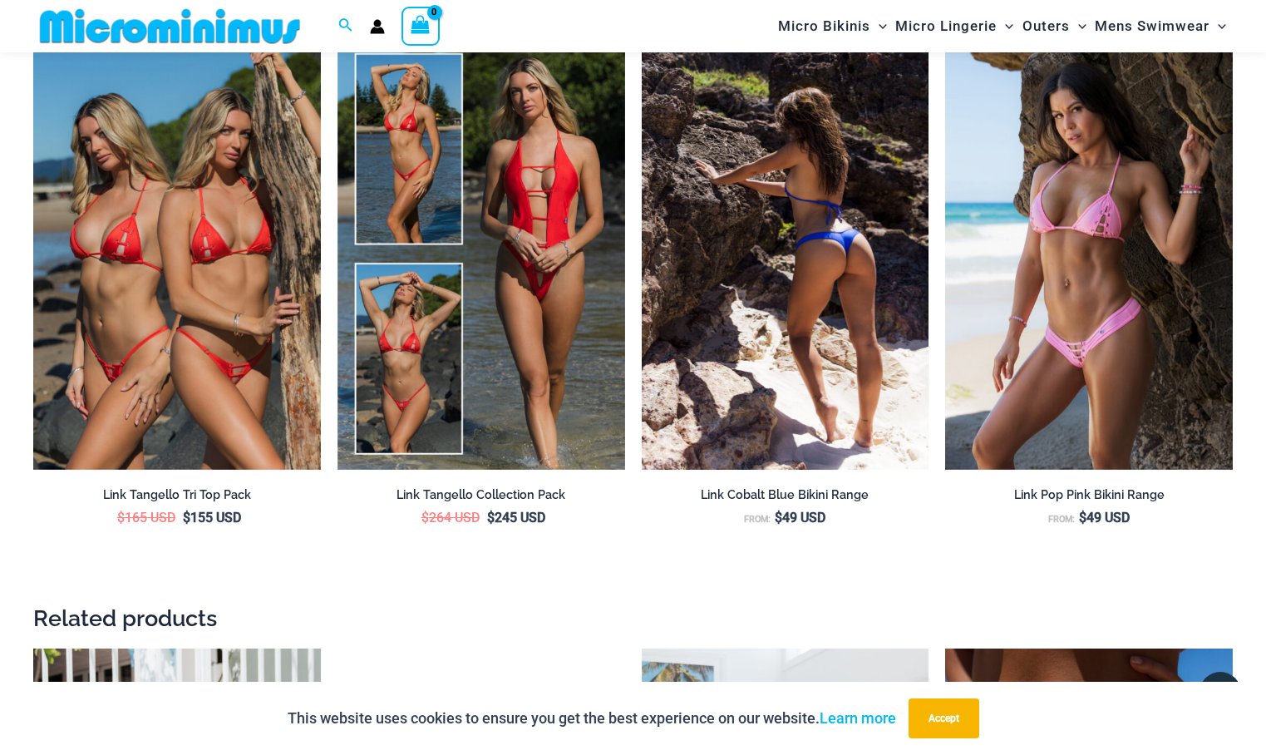
scroll to position [2894, 0]
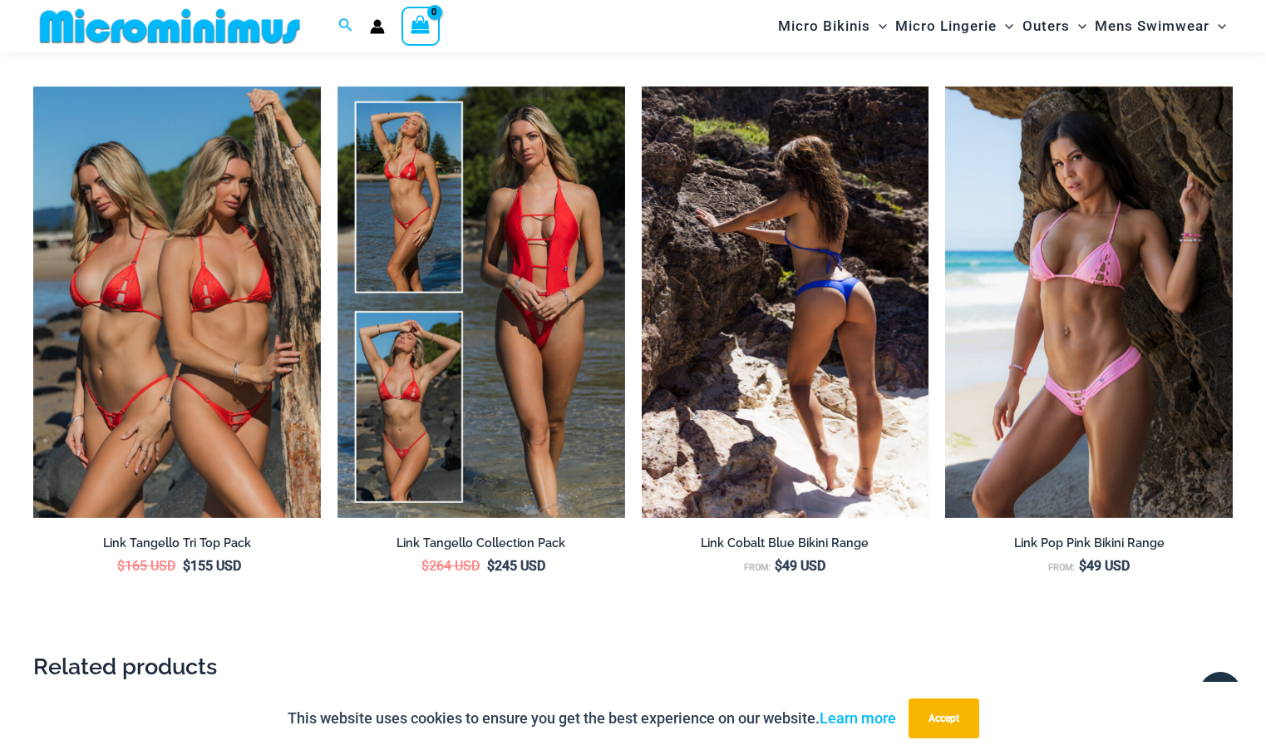
click at [862, 455] on img at bounding box center [786, 301] width 288 height 431
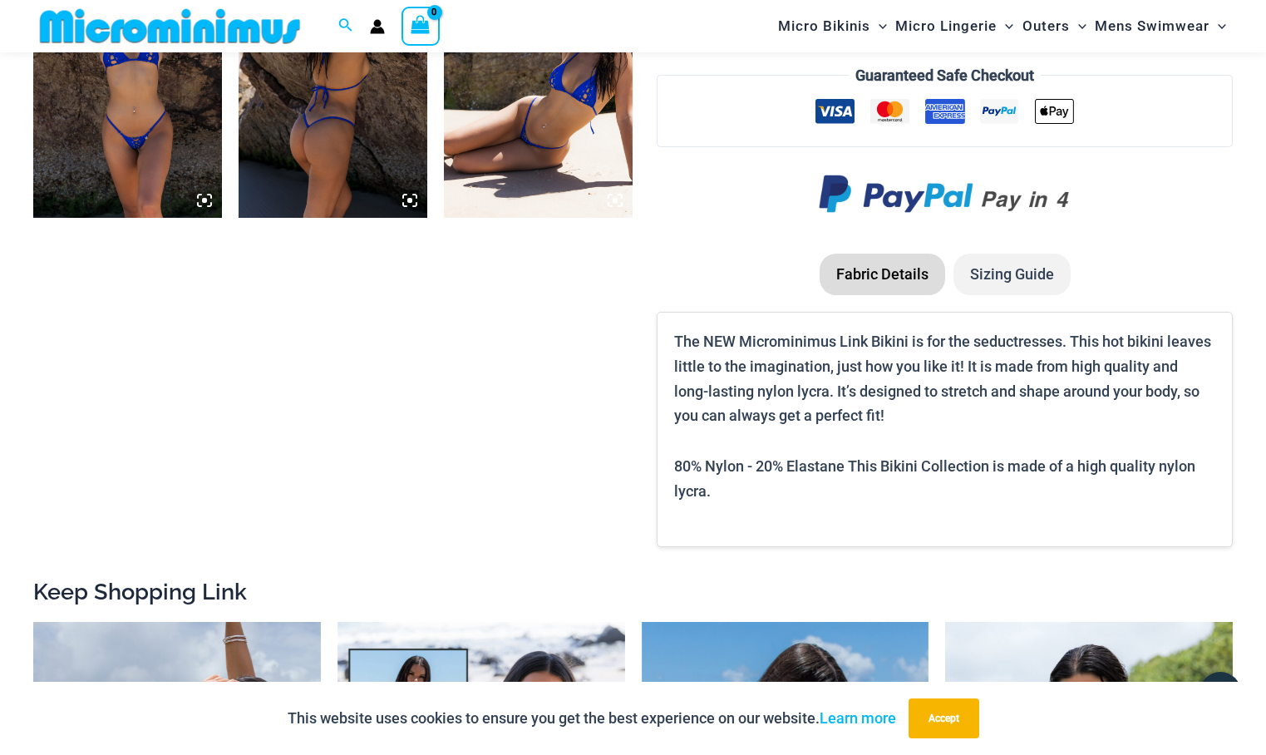
scroll to position [1232, 0]
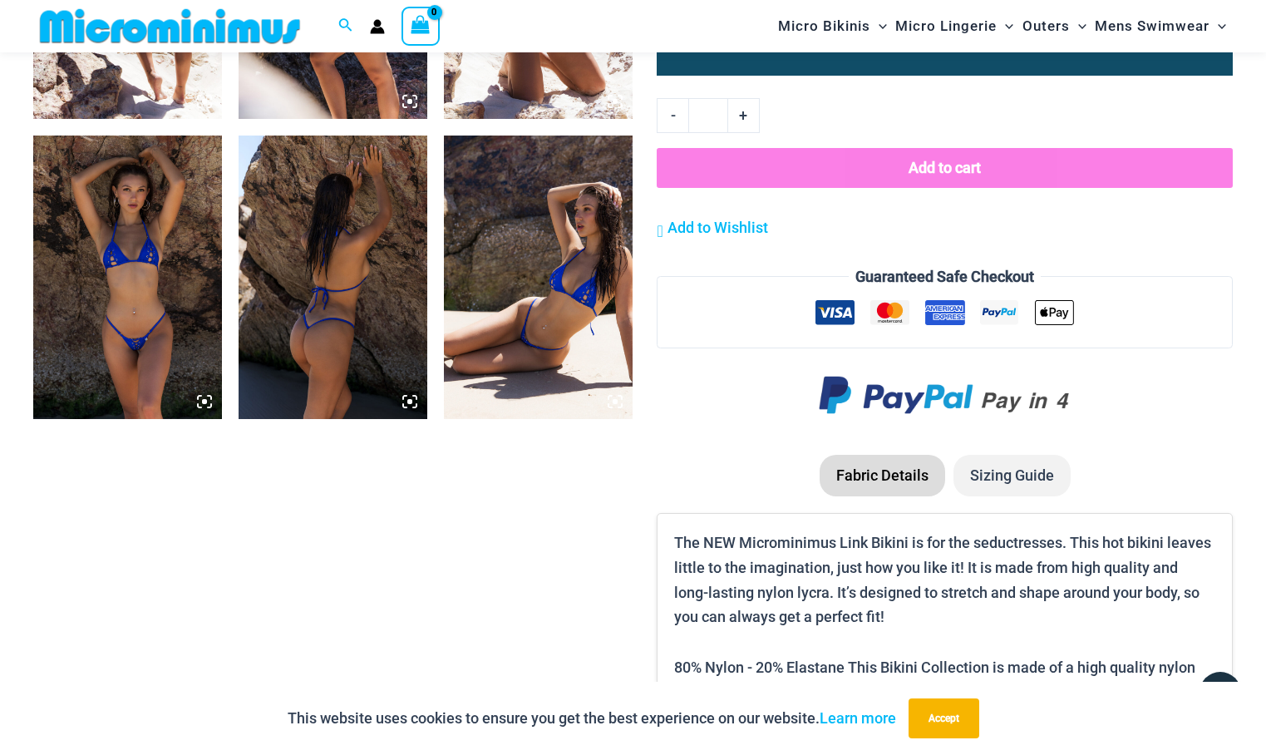
click at [204, 399] on icon at bounding box center [204, 401] width 15 height 15
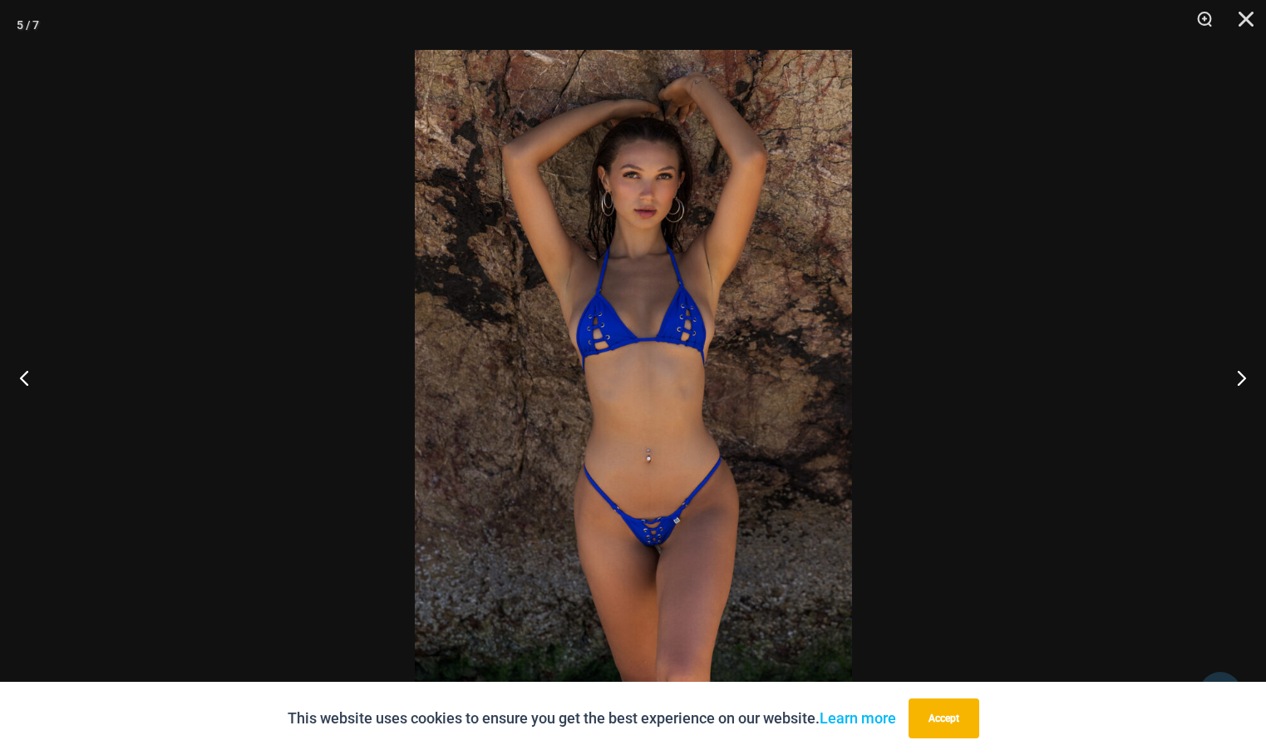
click at [627, 452] on img at bounding box center [633, 377] width 437 height 655
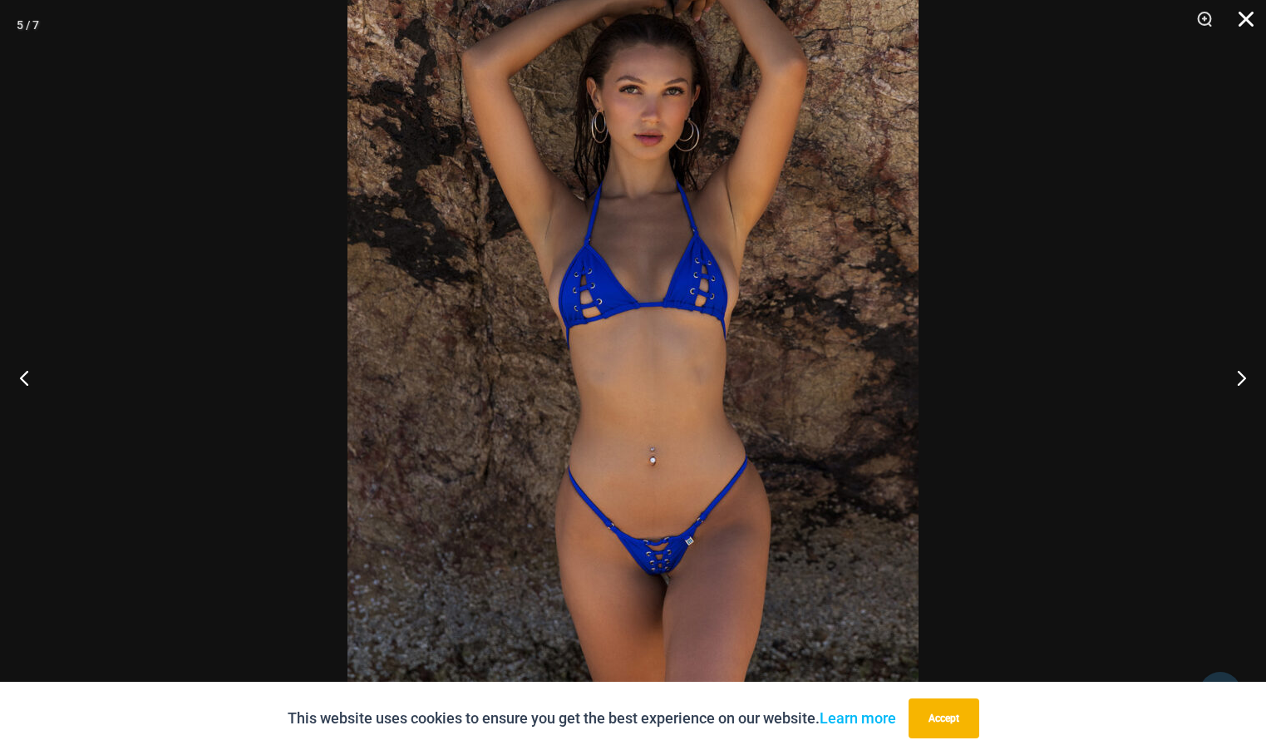
click at [1255, 23] on button "Close" at bounding box center [1240, 25] width 42 height 50
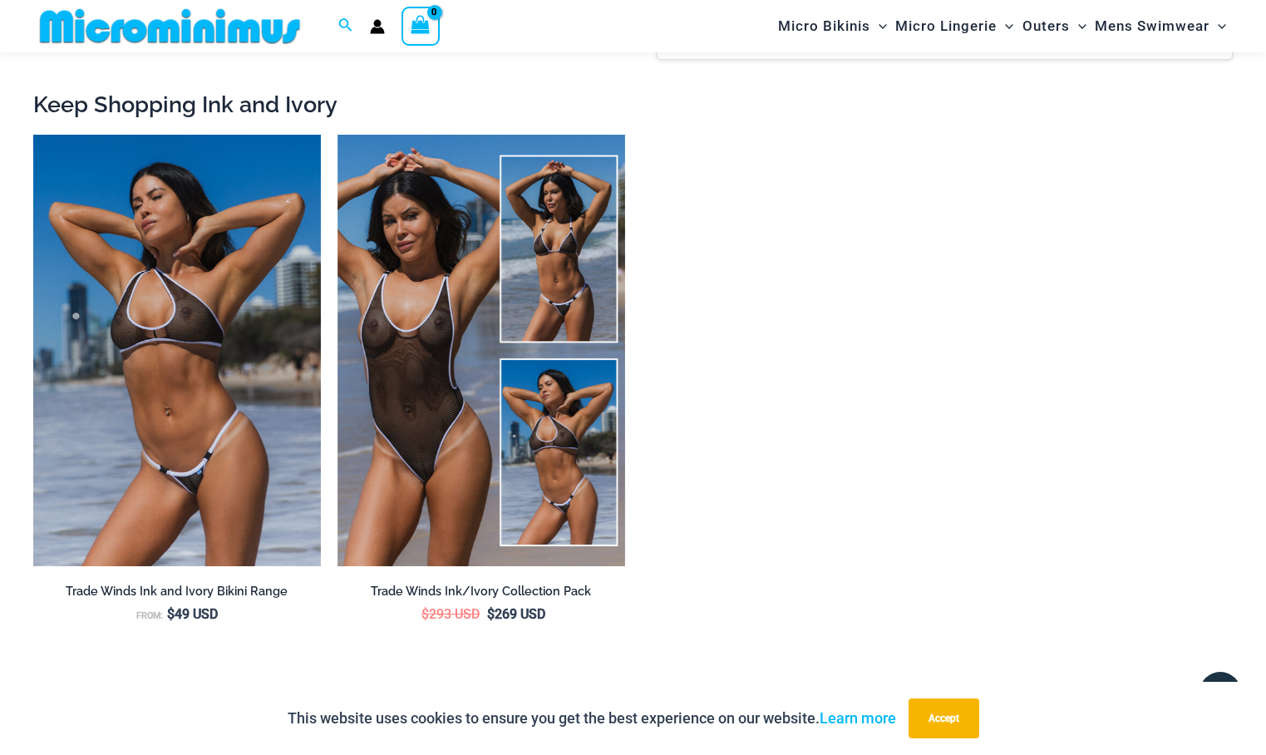
scroll to position [2478, 0]
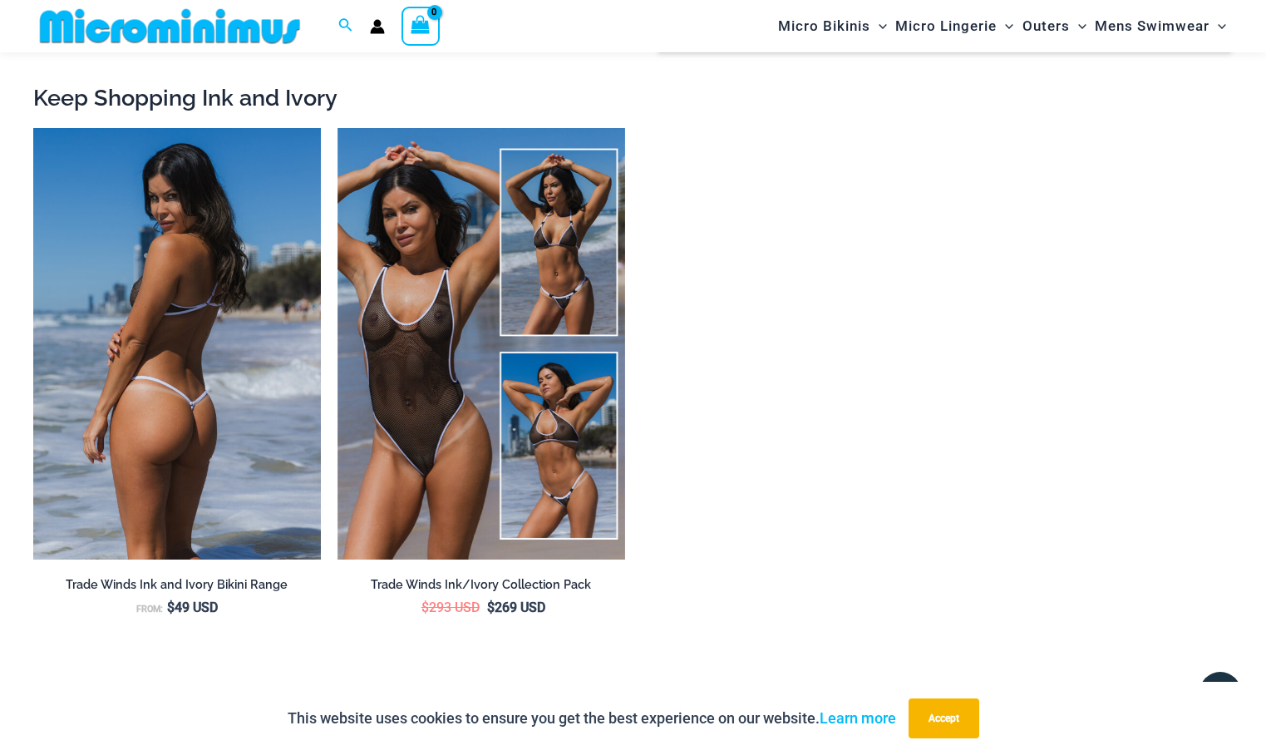
click at [312, 397] on img at bounding box center [177, 343] width 288 height 431
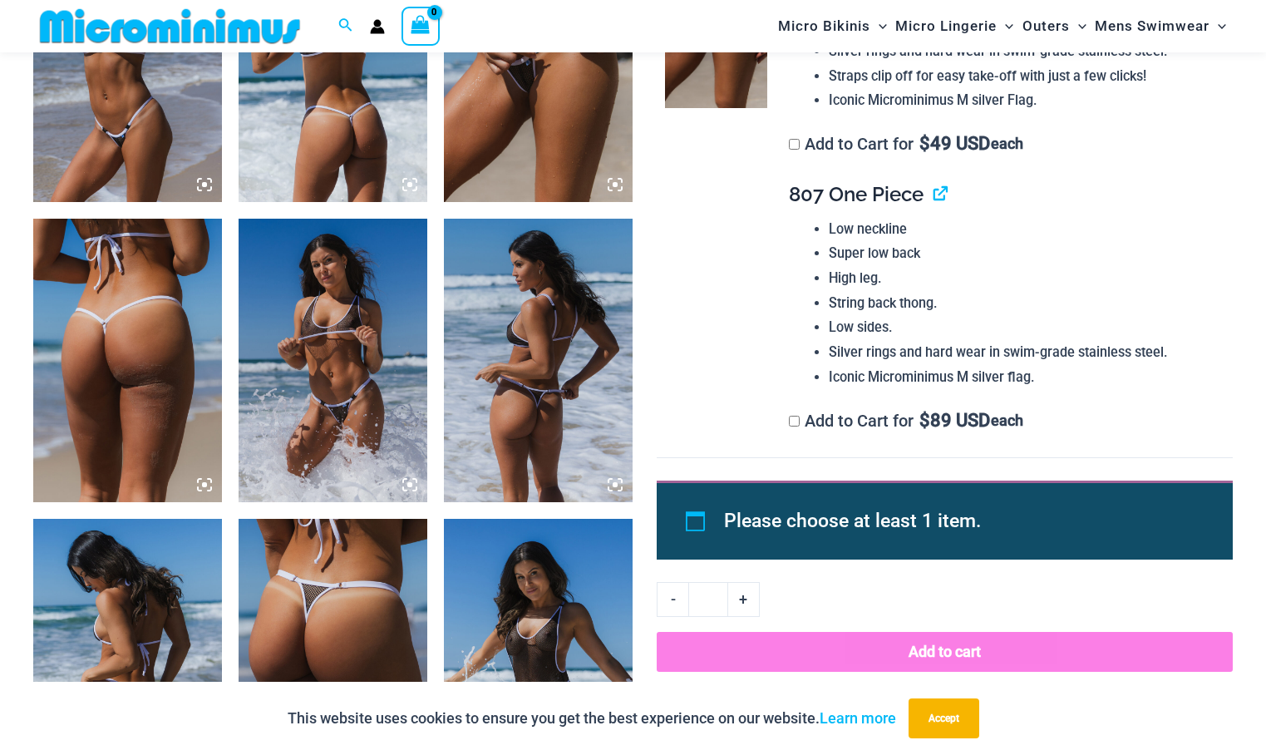
scroll to position [1315, 0]
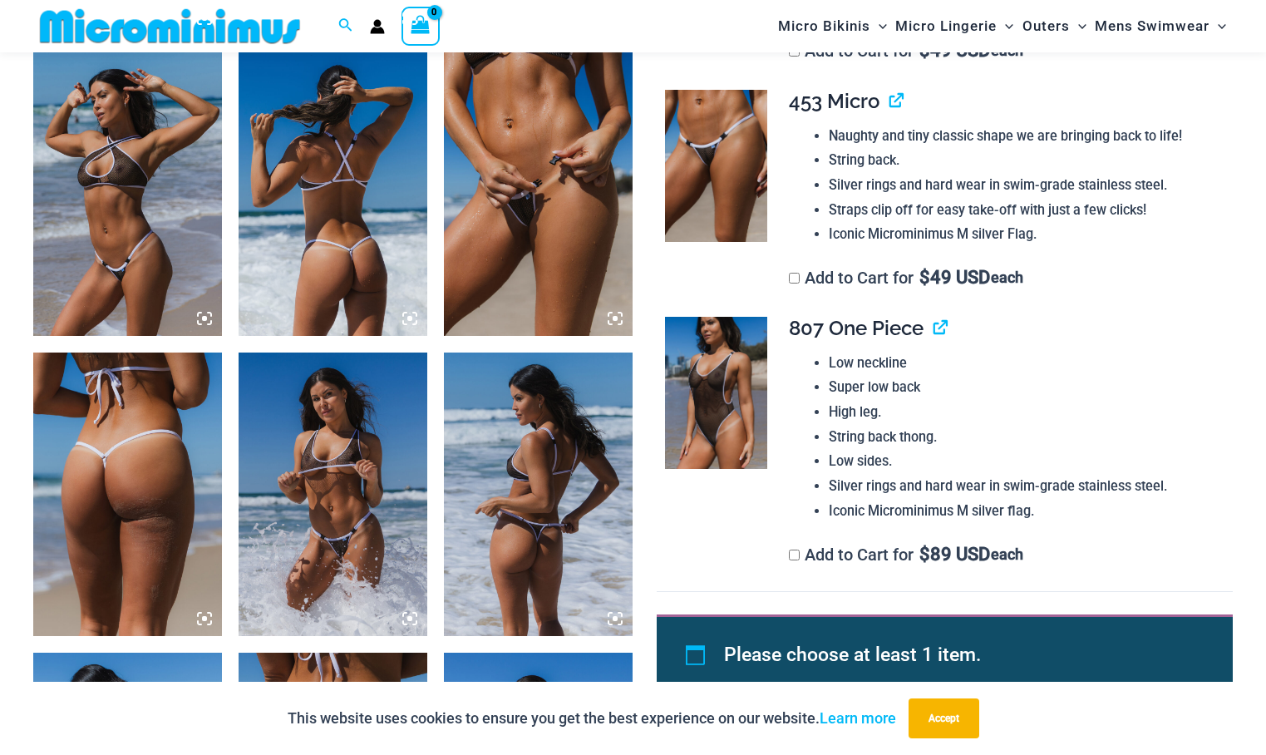
click at [203, 317] on icon at bounding box center [204, 318] width 5 height 5
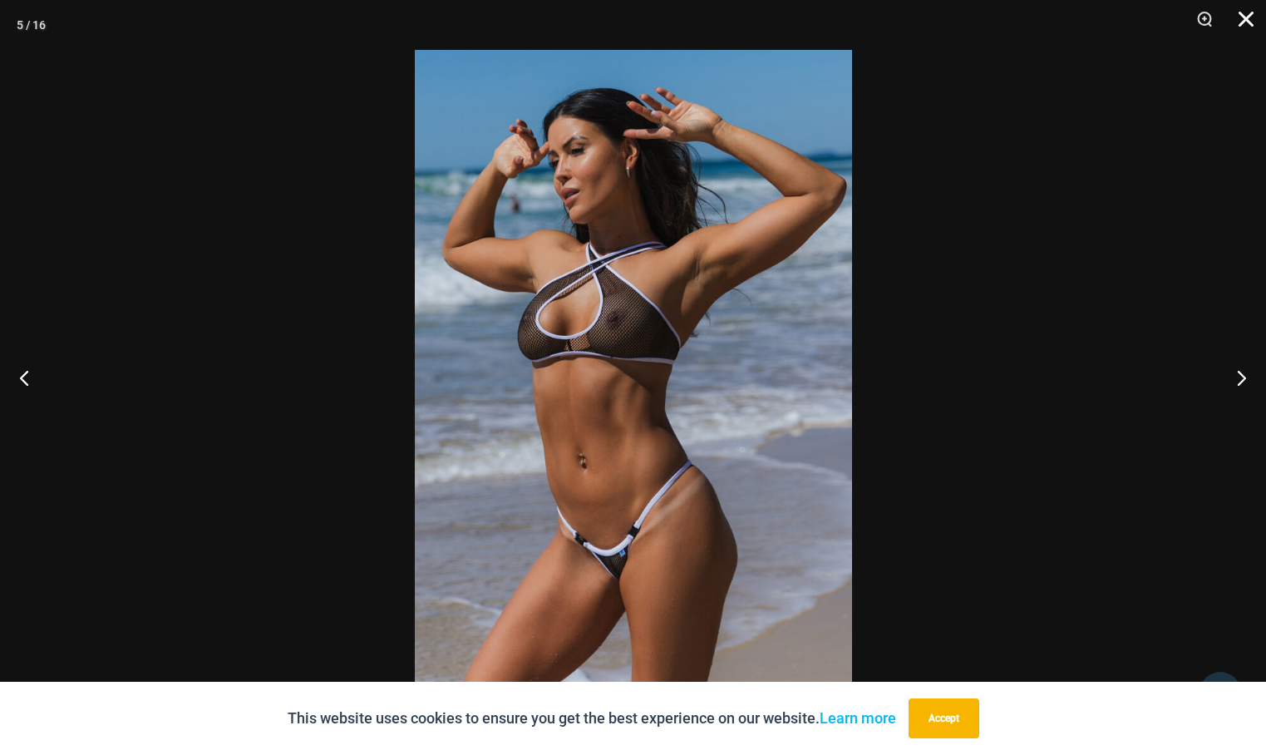
click at [1249, 17] on button "Close" at bounding box center [1240, 25] width 42 height 50
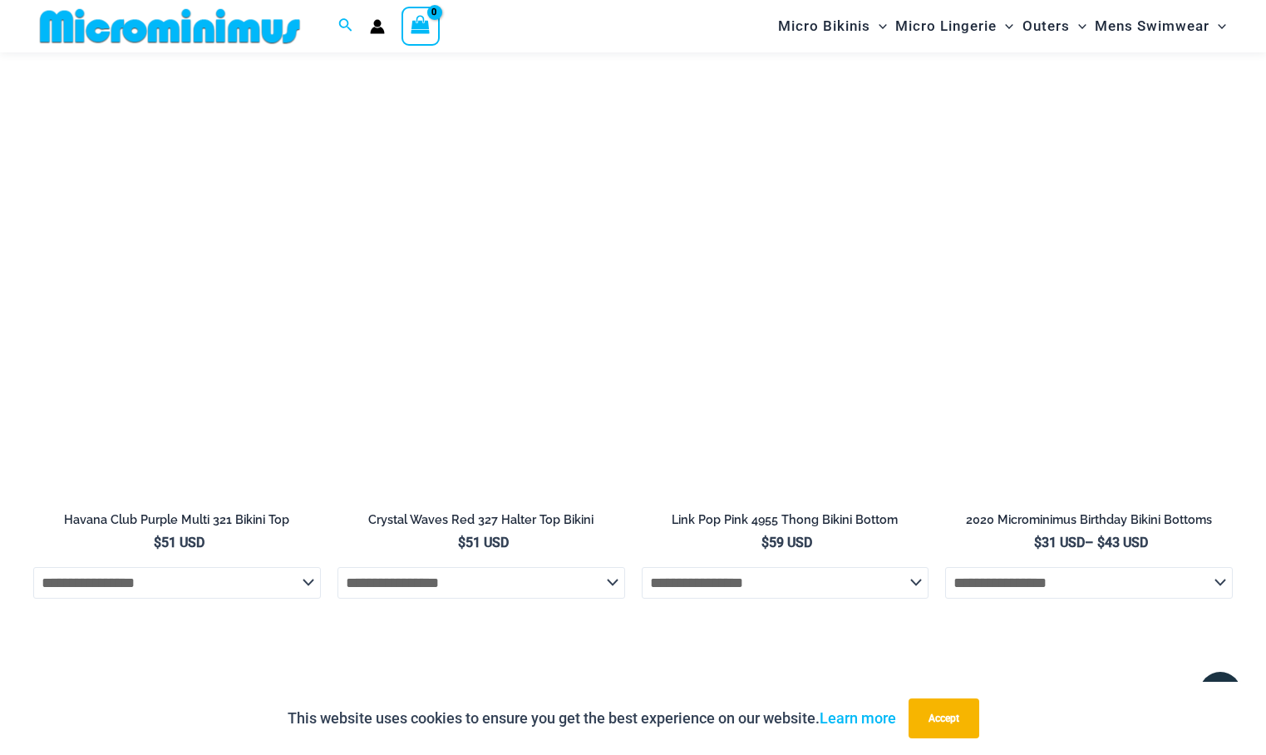
scroll to position [3309, 0]
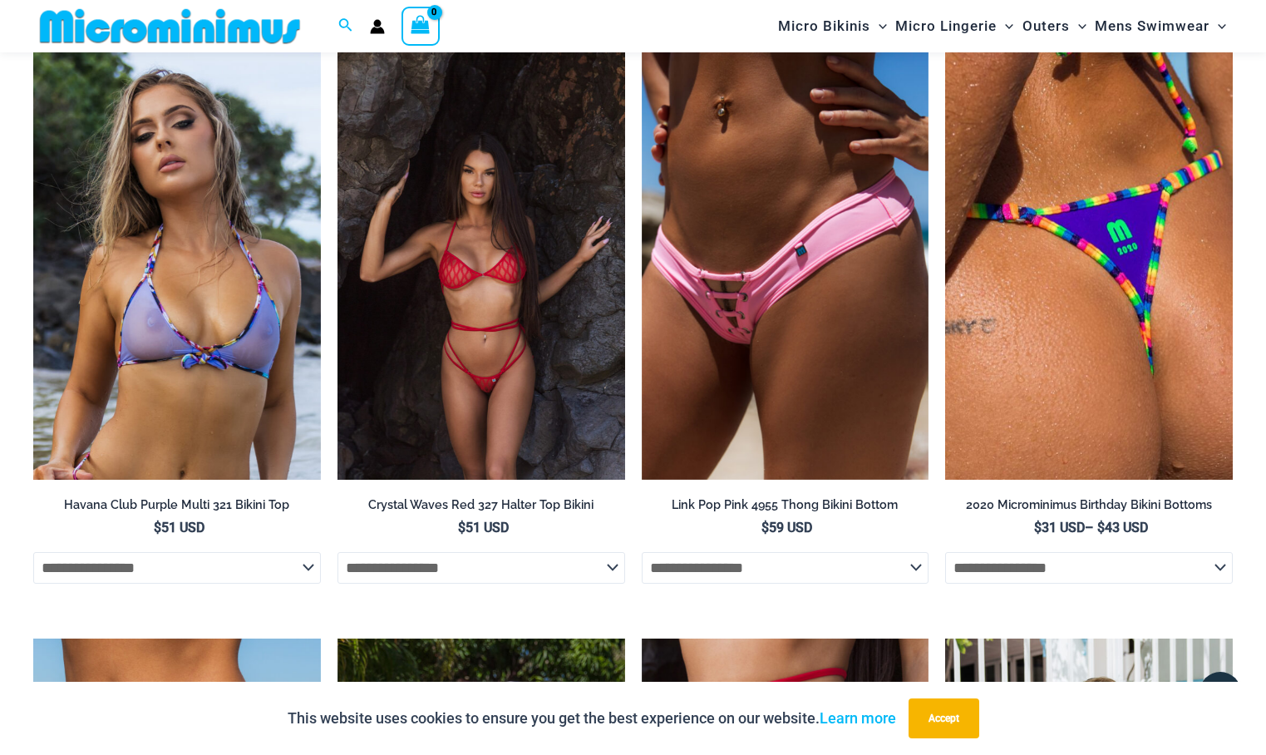
click at [510, 334] on img at bounding box center [481, 263] width 288 height 431
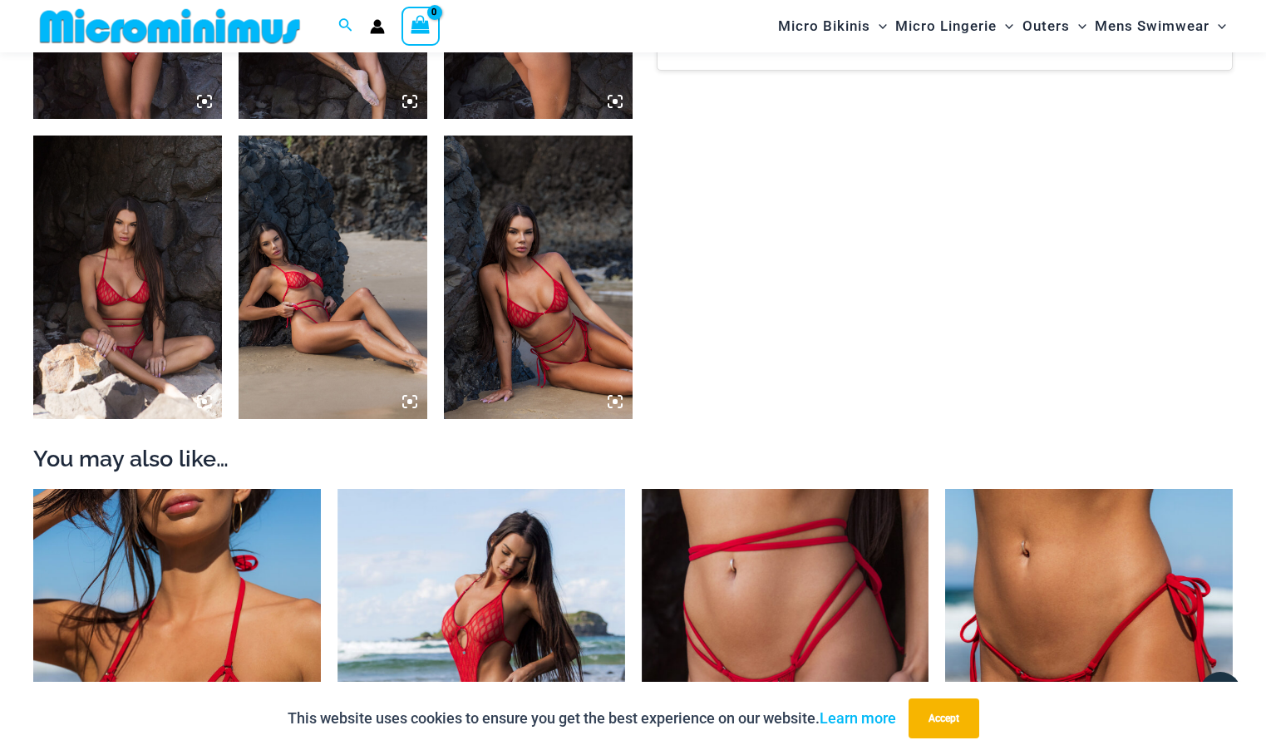
scroll to position [1564, 0]
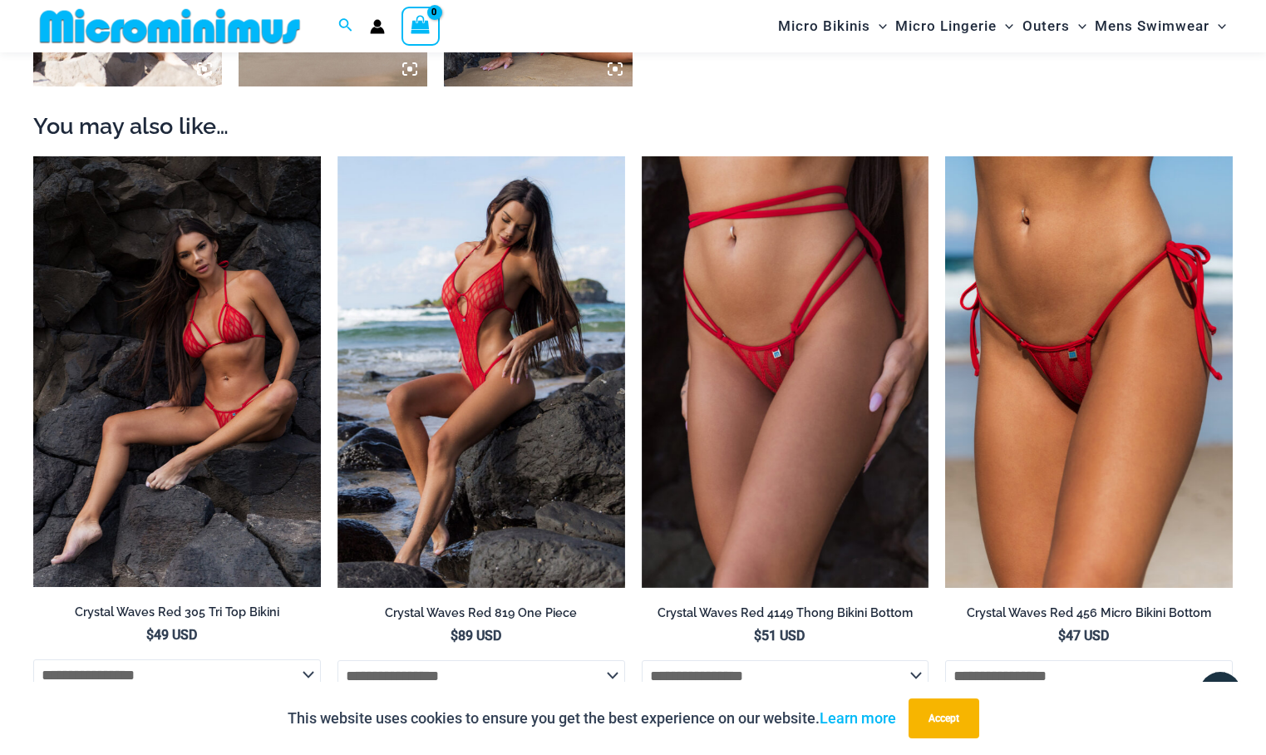
click at [214, 434] on img at bounding box center [177, 371] width 288 height 430
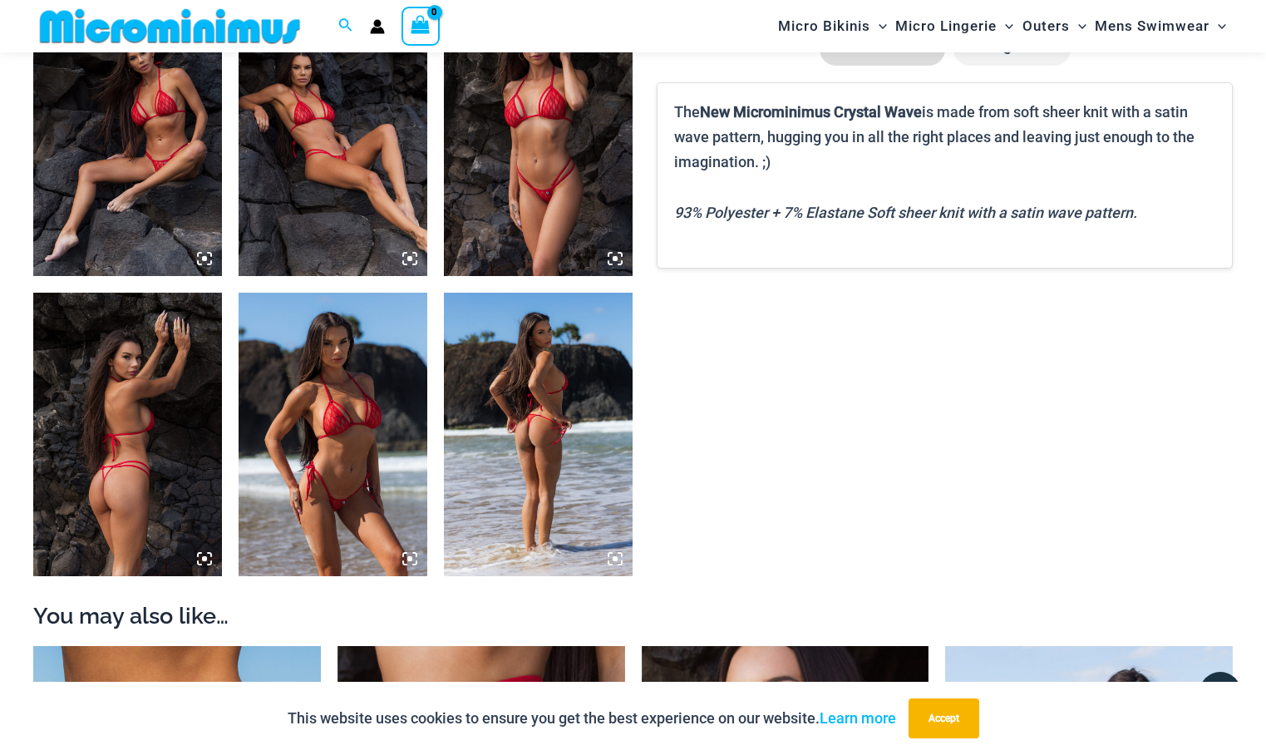
scroll to position [1065, 0]
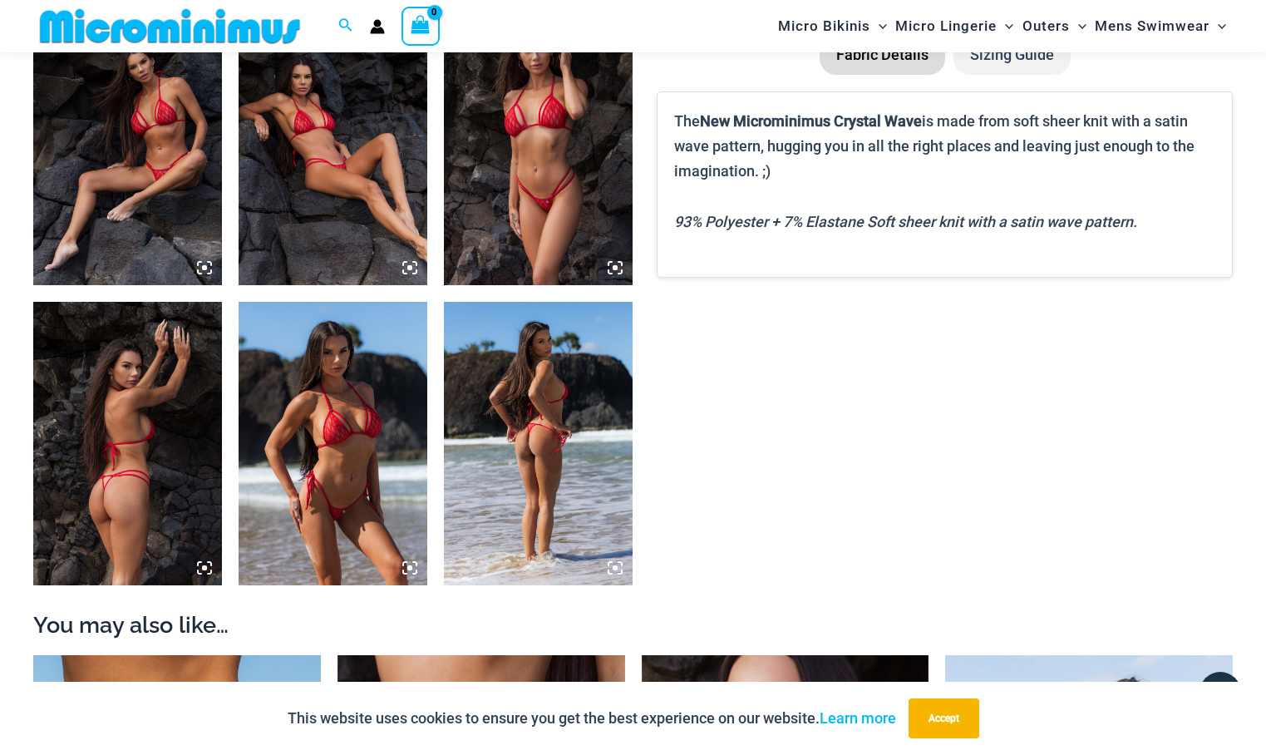
click at [617, 263] on icon at bounding box center [614, 267] width 15 height 15
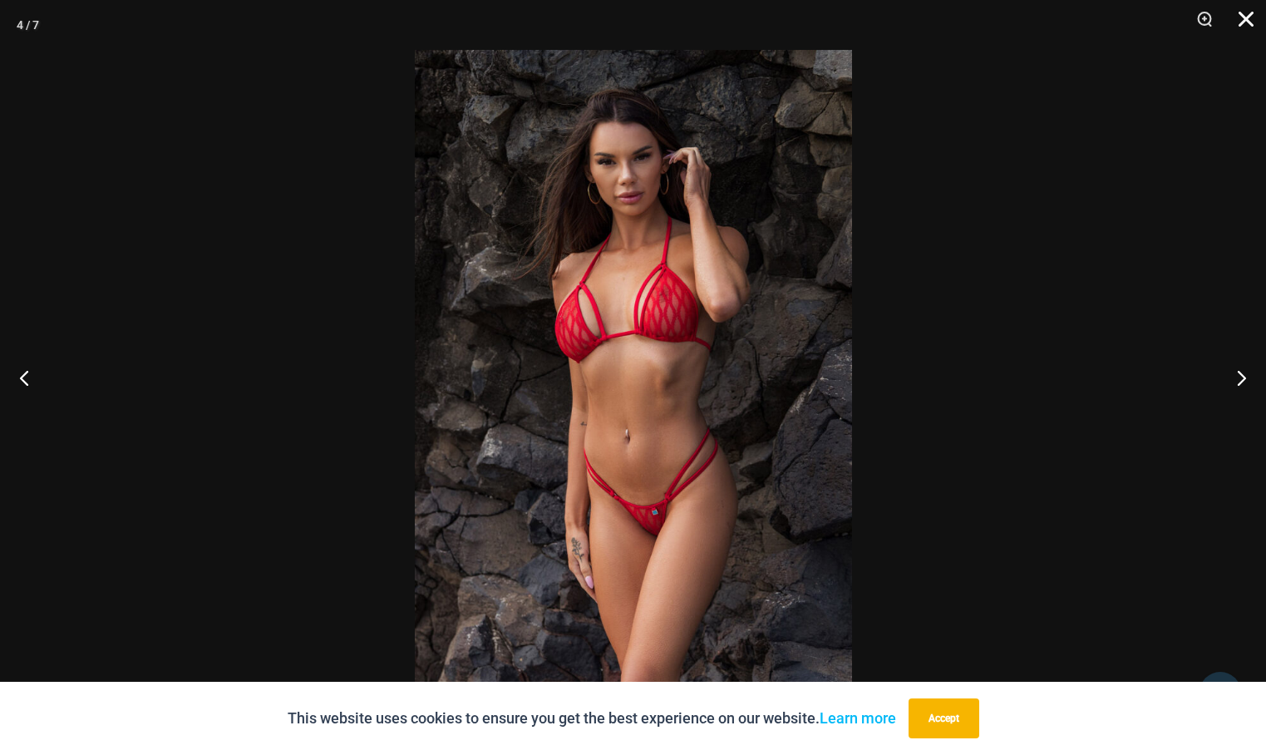
click at [1252, 21] on button "Close" at bounding box center [1240, 25] width 42 height 50
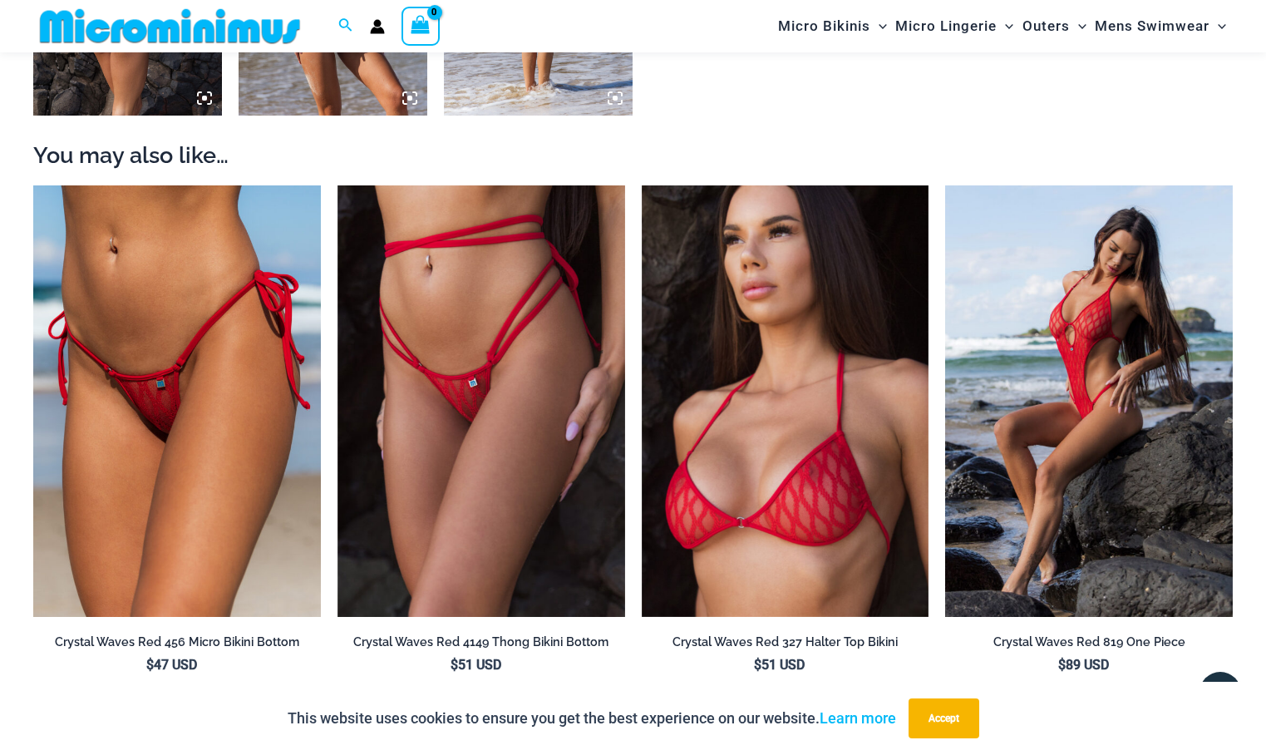
scroll to position [1730, 0]
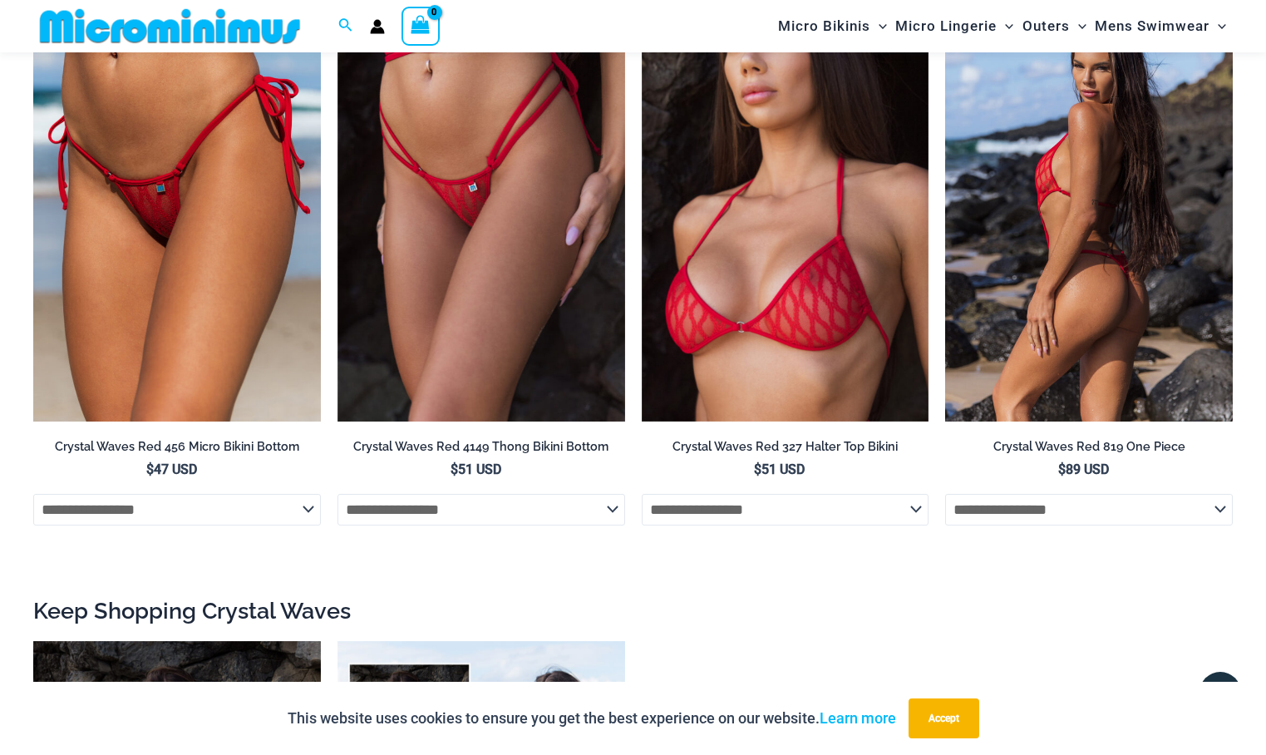
click at [1152, 308] on img at bounding box center [1089, 205] width 288 height 431
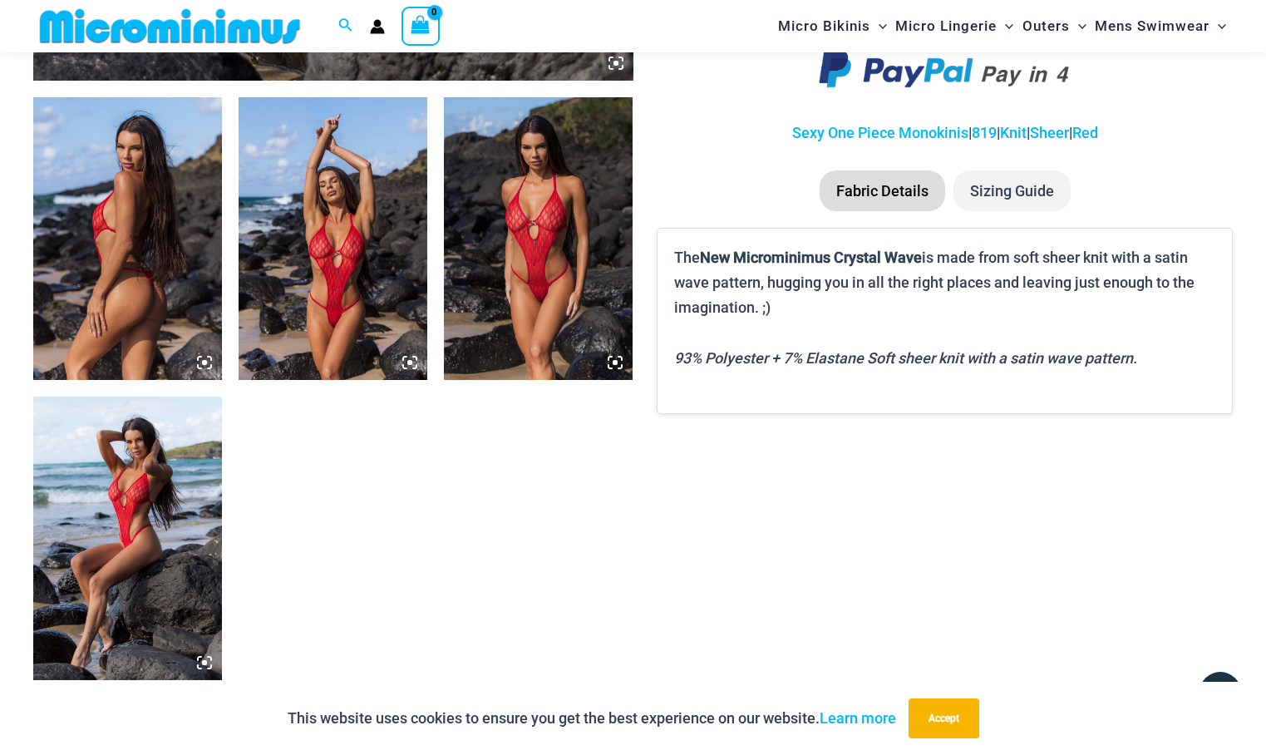
scroll to position [982, 0]
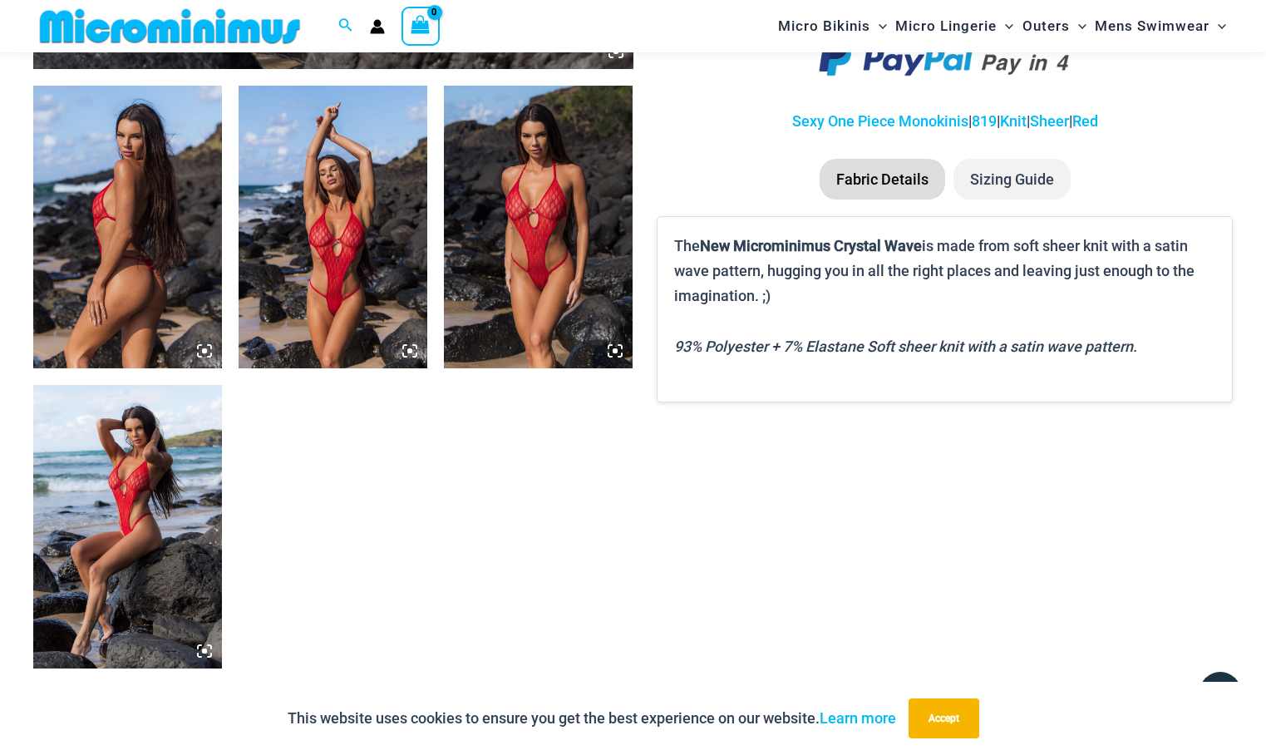
click at [614, 353] on icon at bounding box center [614, 350] width 5 height 5
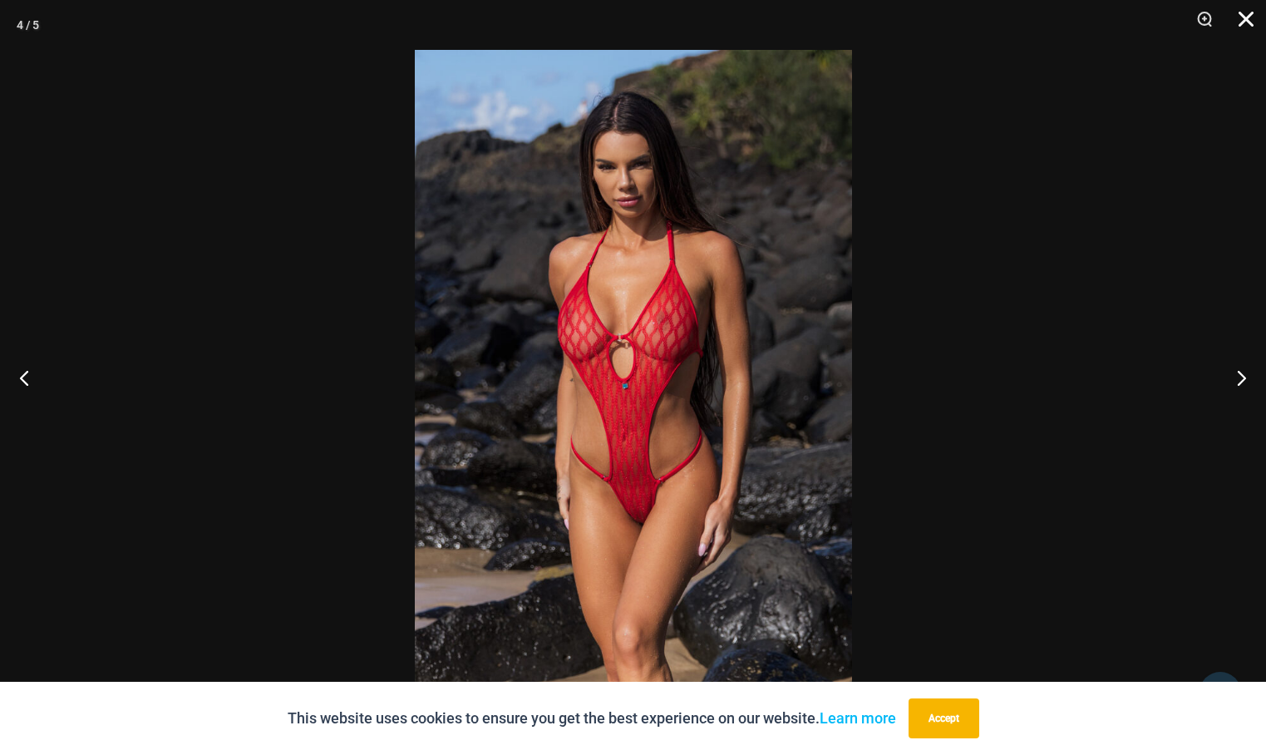
click at [1252, 18] on button "Close" at bounding box center [1240, 25] width 42 height 50
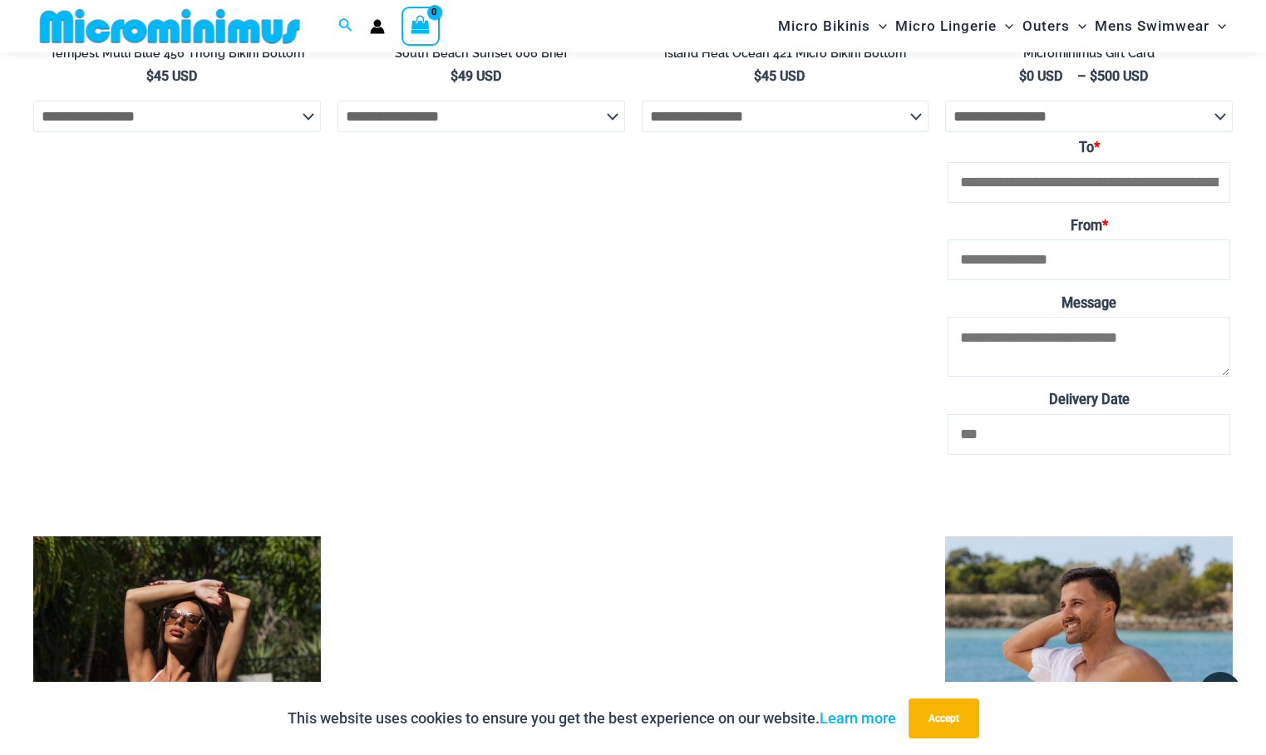
scroll to position [4306, 0]
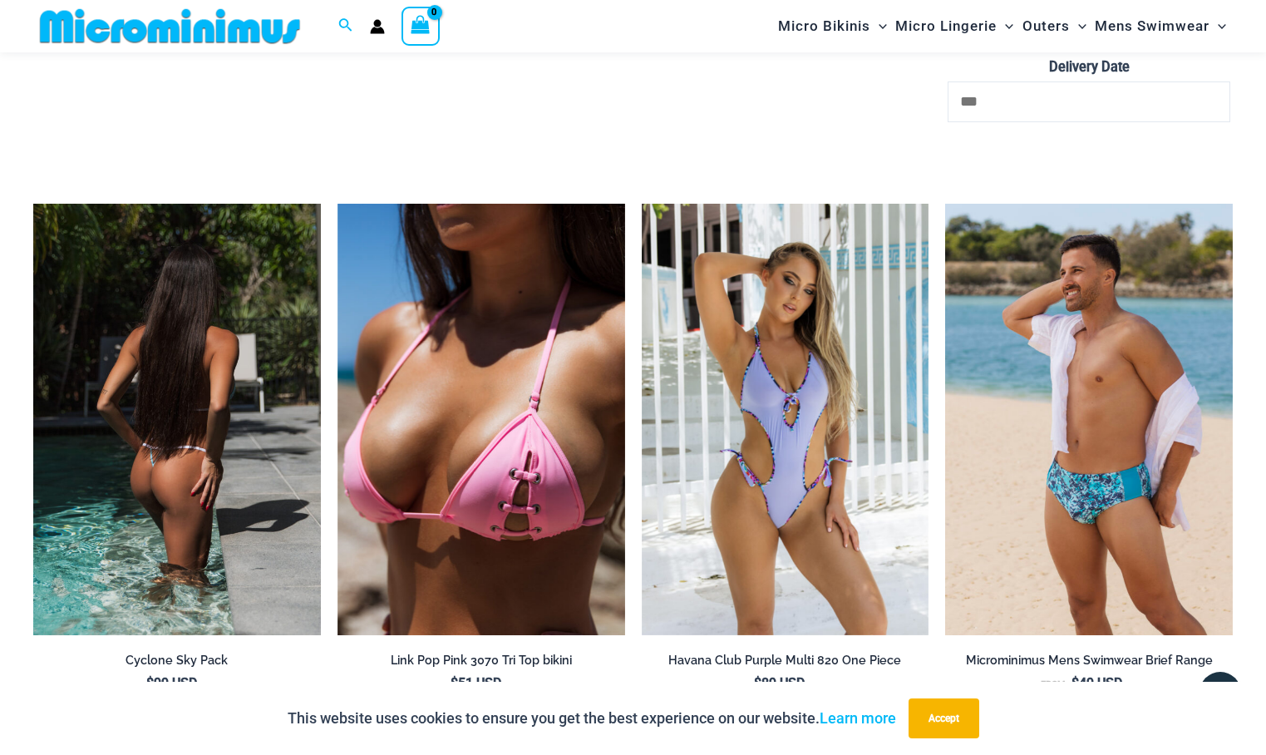
click at [284, 532] on img at bounding box center [177, 419] width 288 height 431
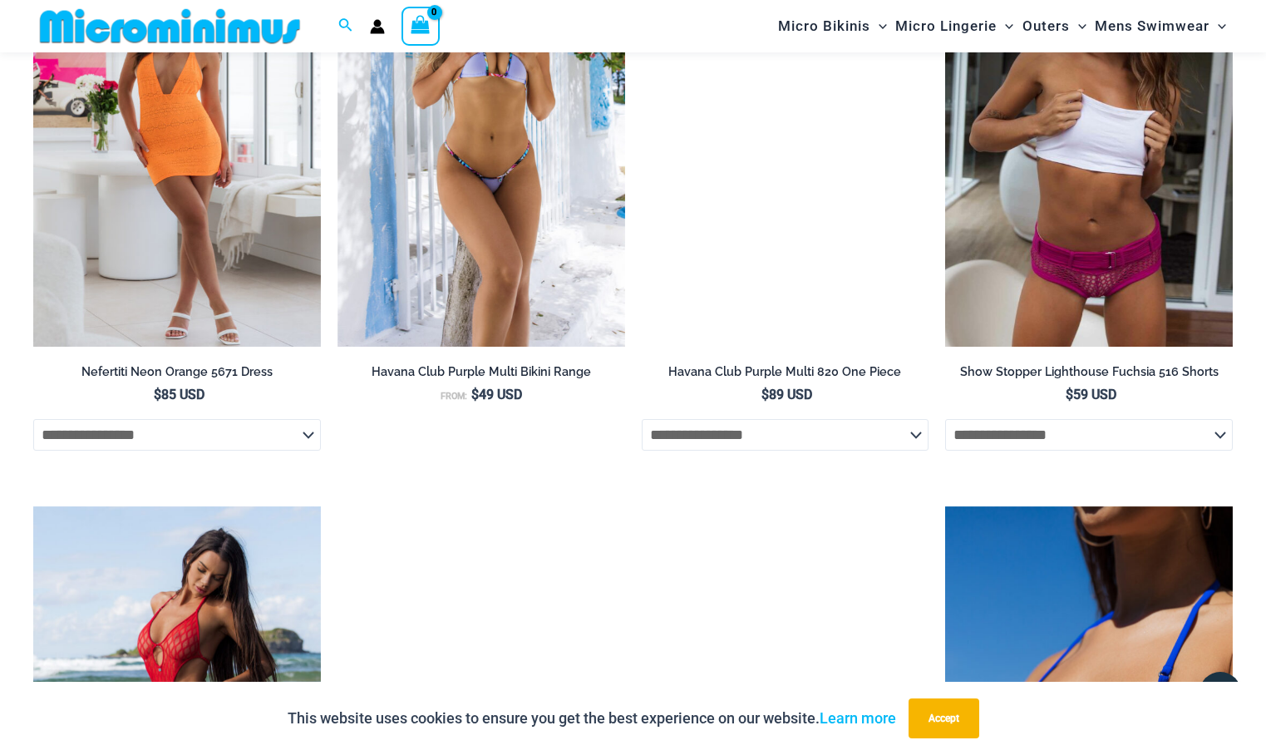
scroll to position [4139, 0]
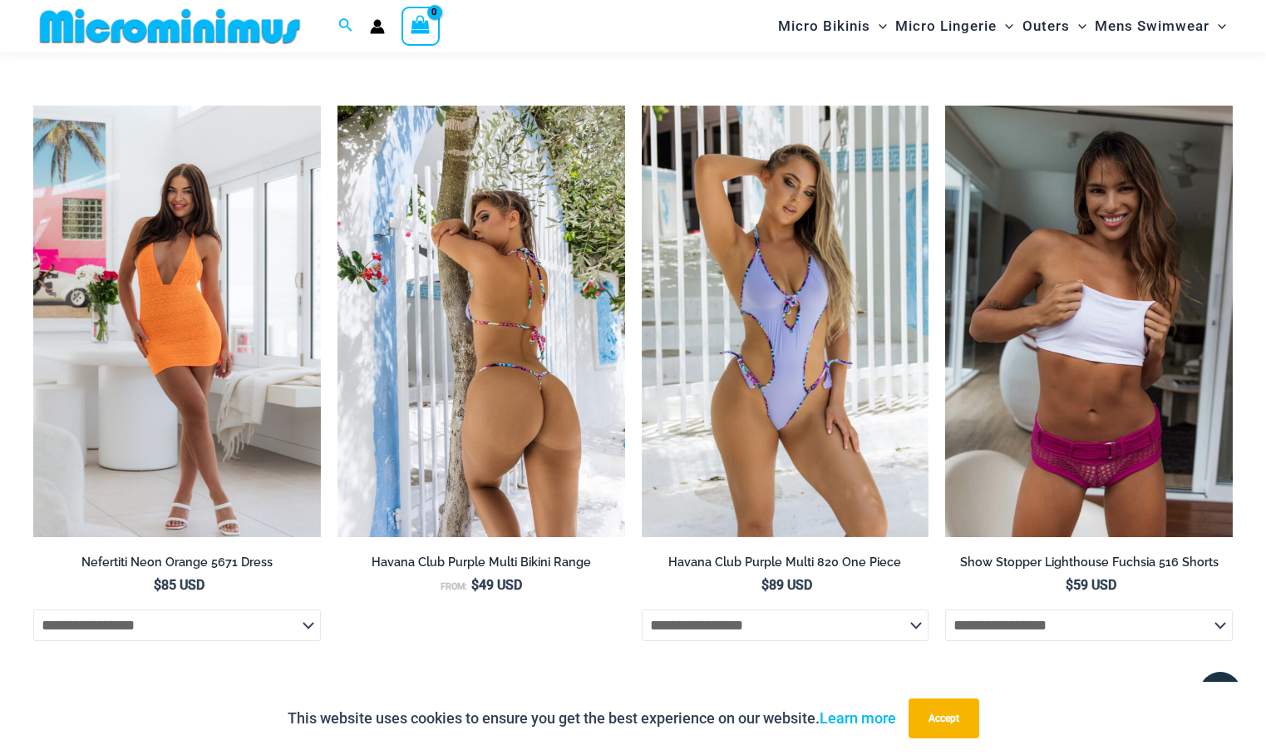
click at [563, 416] on img at bounding box center [481, 321] width 288 height 431
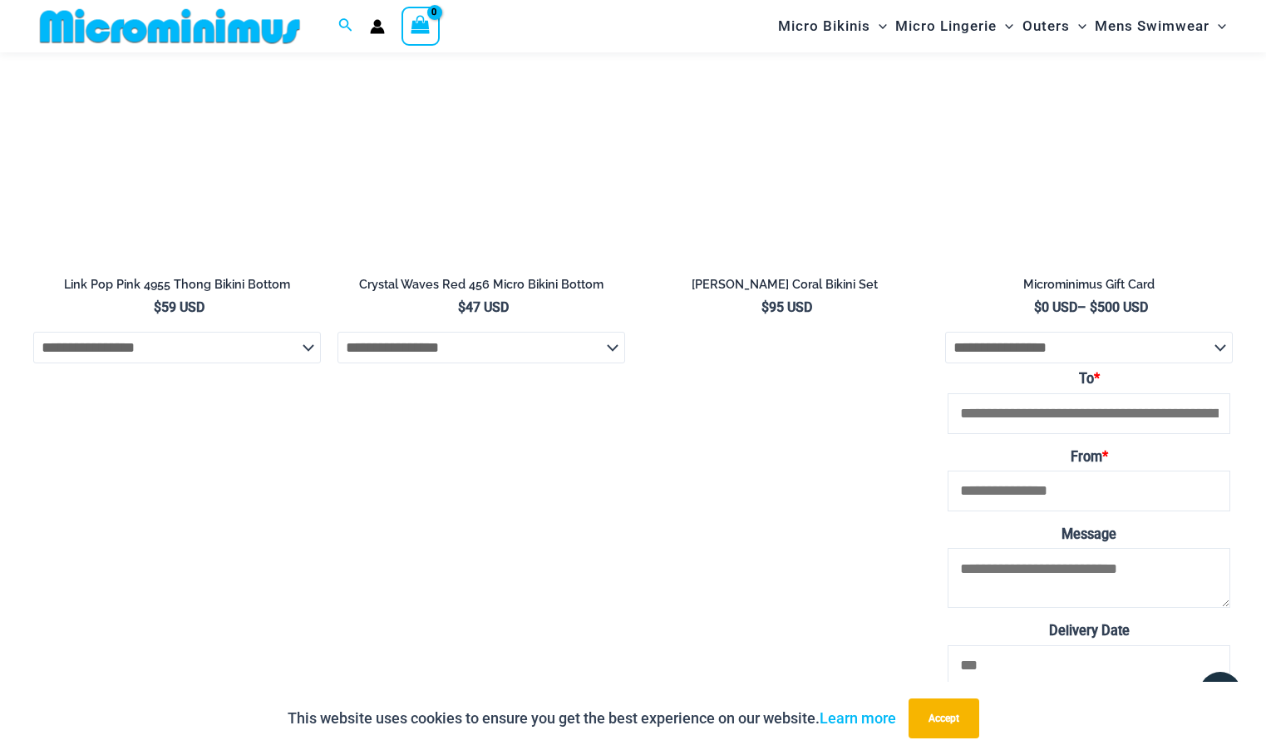
scroll to position [2811, 0]
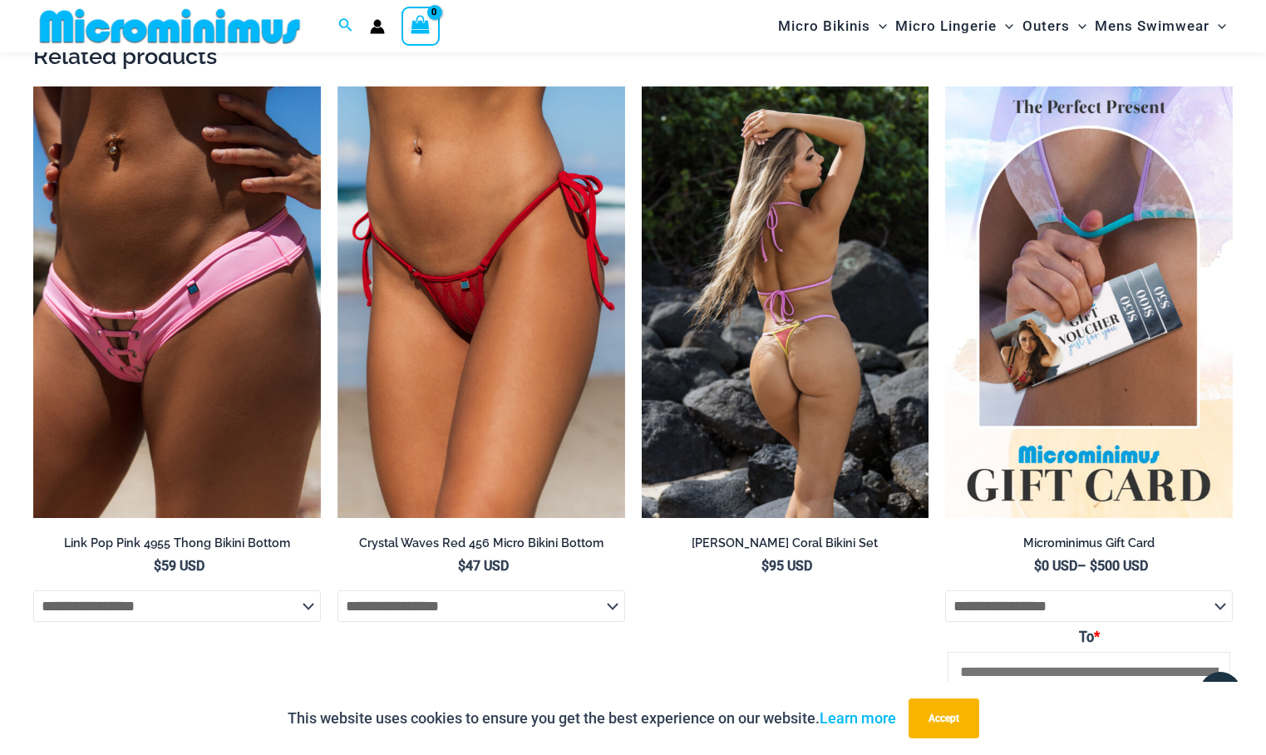
click at [811, 407] on img at bounding box center [786, 301] width 288 height 431
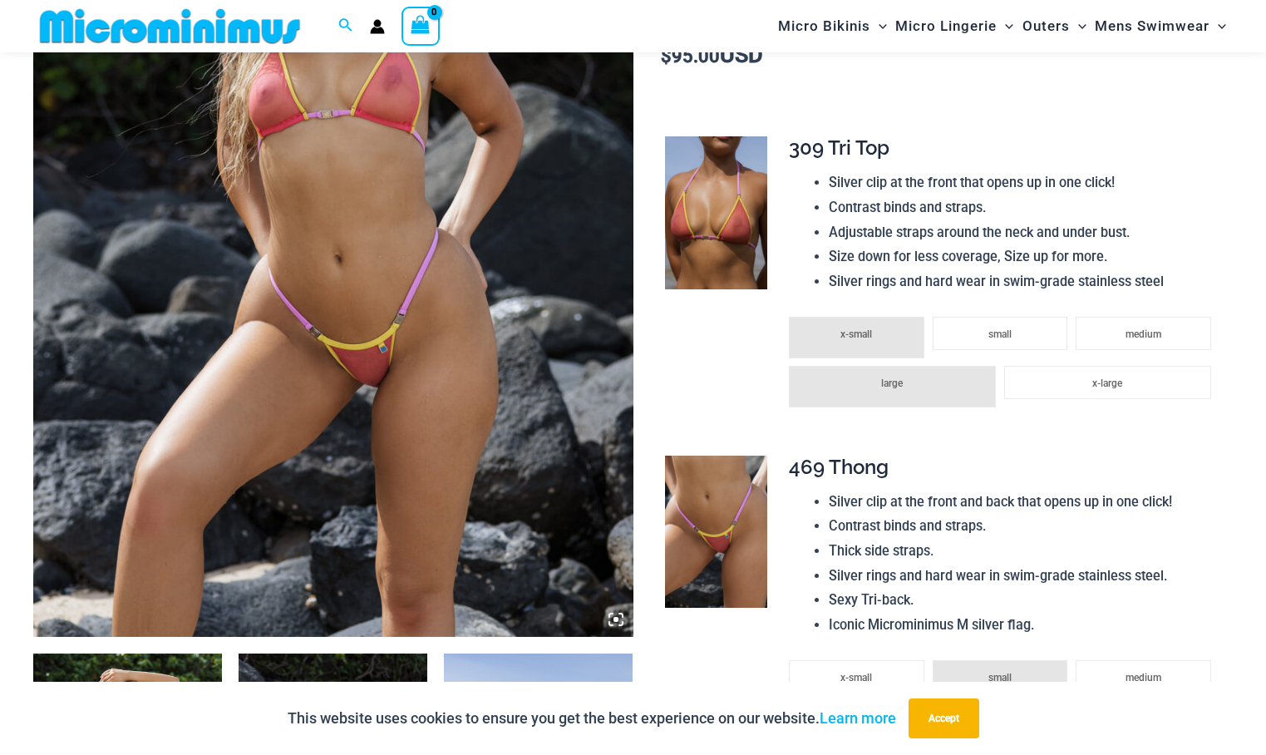
scroll to position [401, 0]
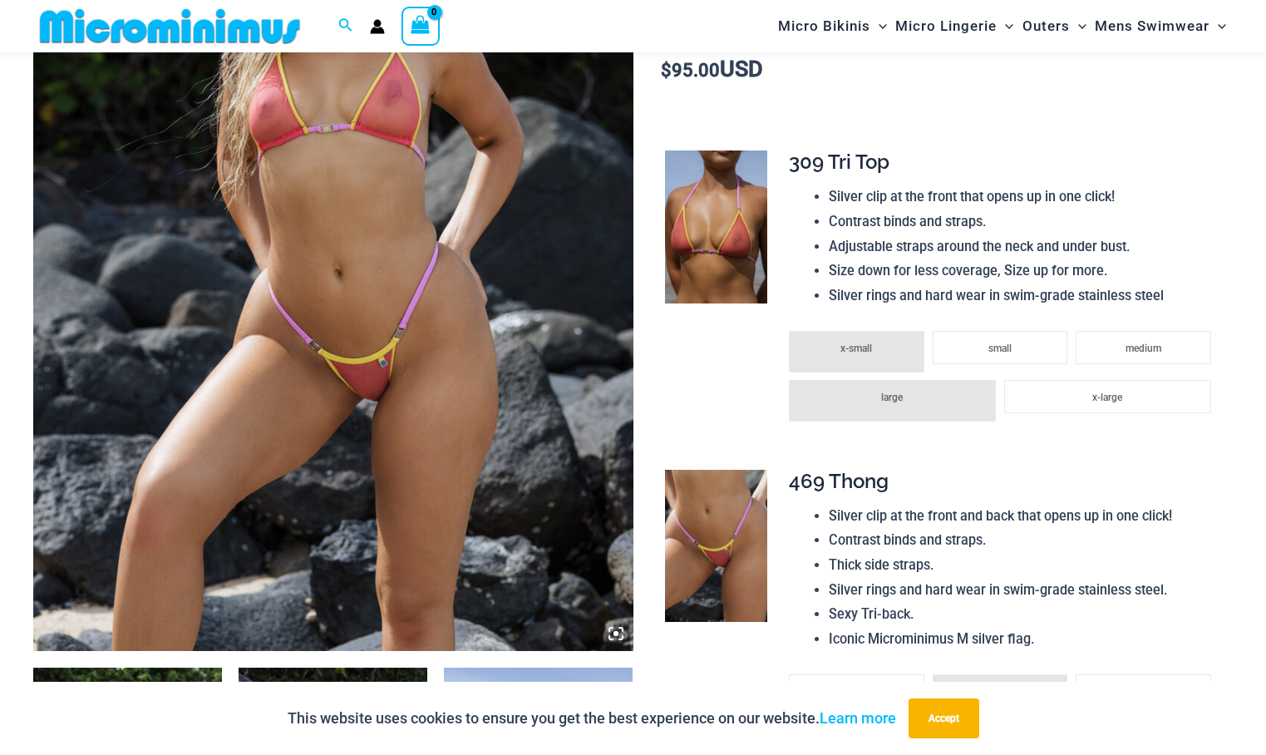
click at [610, 636] on icon at bounding box center [615, 633] width 15 height 15
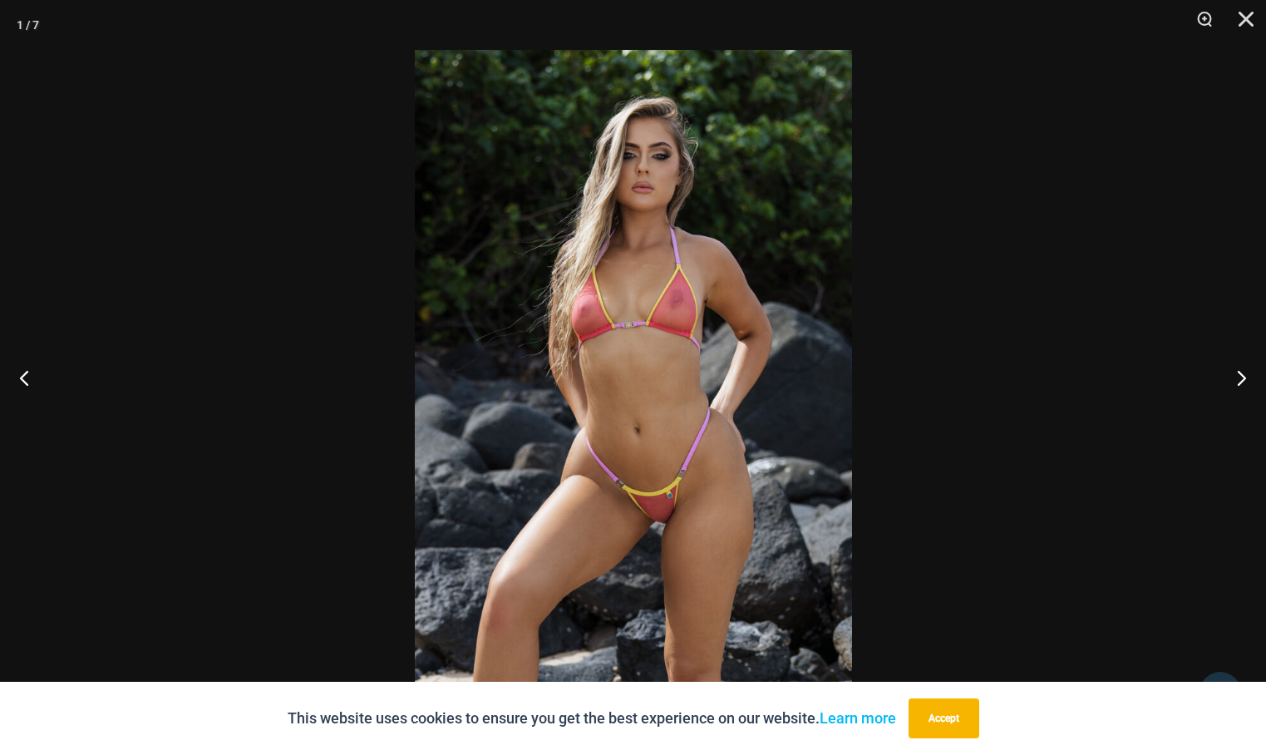
click at [604, 371] on img at bounding box center [633, 377] width 437 height 655
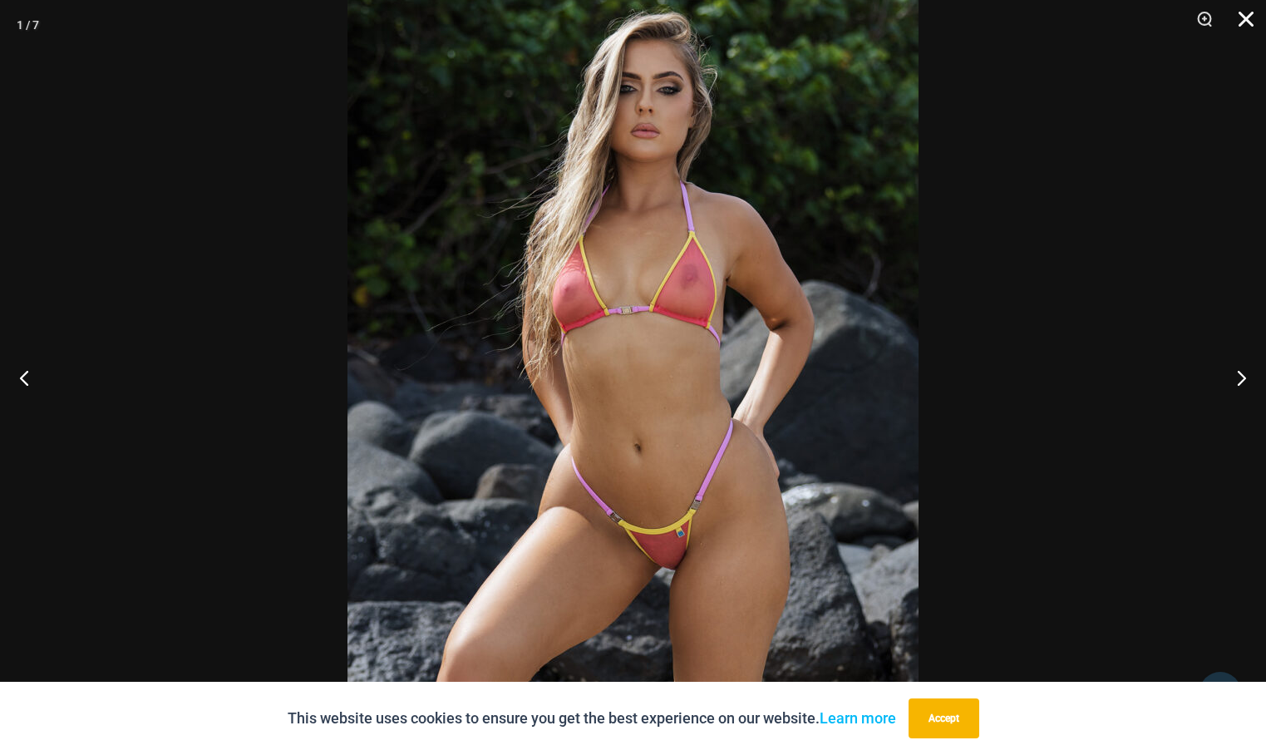
click at [1246, 20] on button "Close" at bounding box center [1240, 25] width 42 height 50
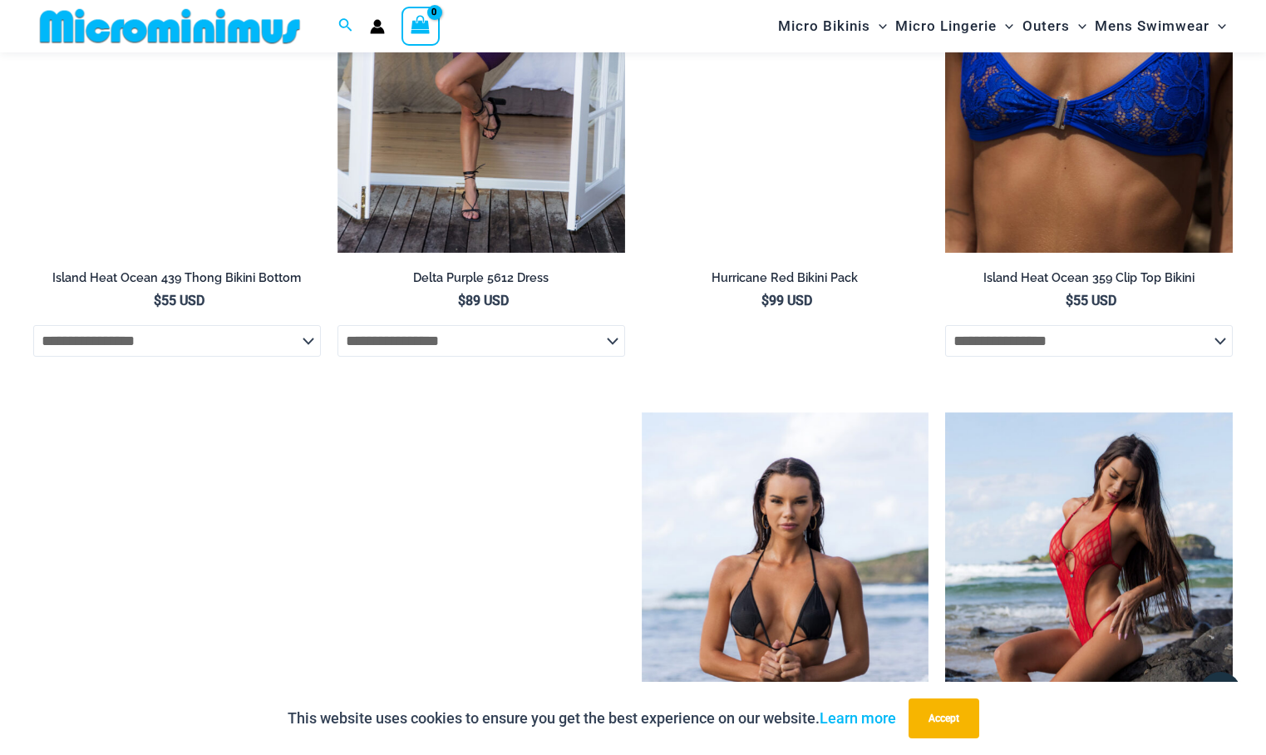
scroll to position [4722, 0]
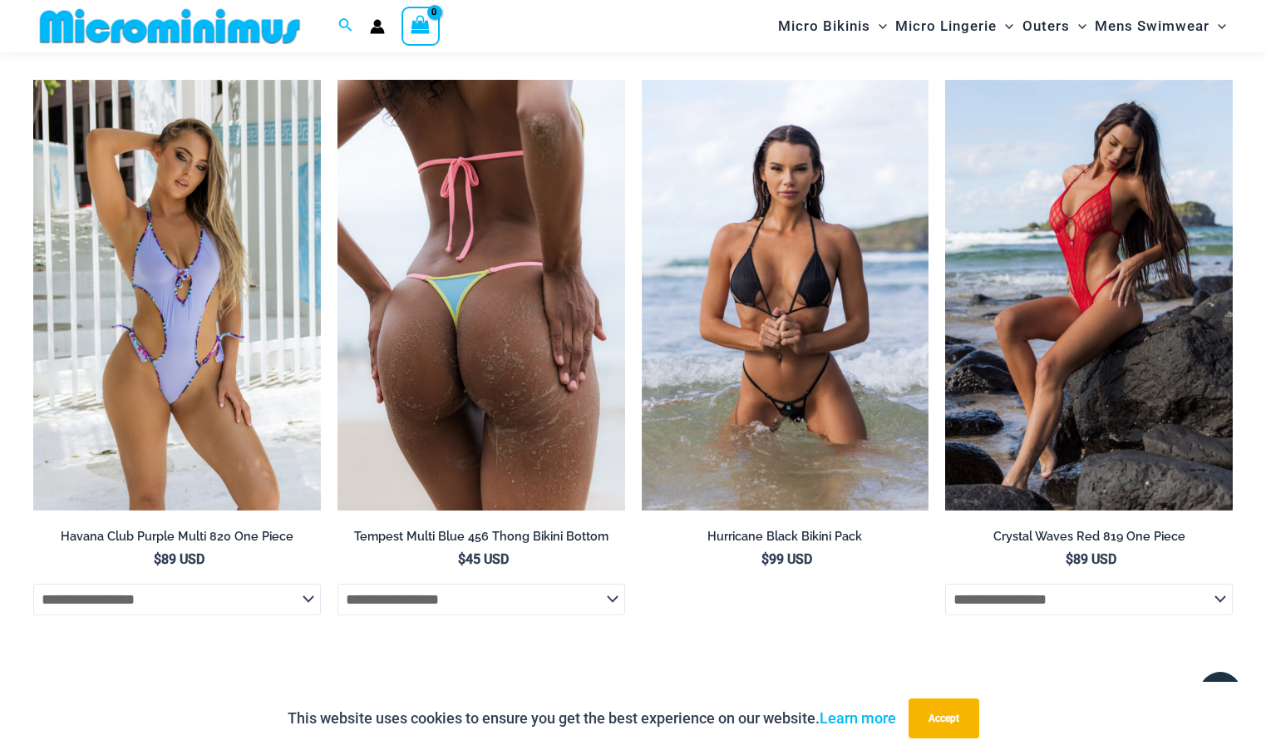
click at [581, 450] on img at bounding box center [481, 295] width 288 height 431
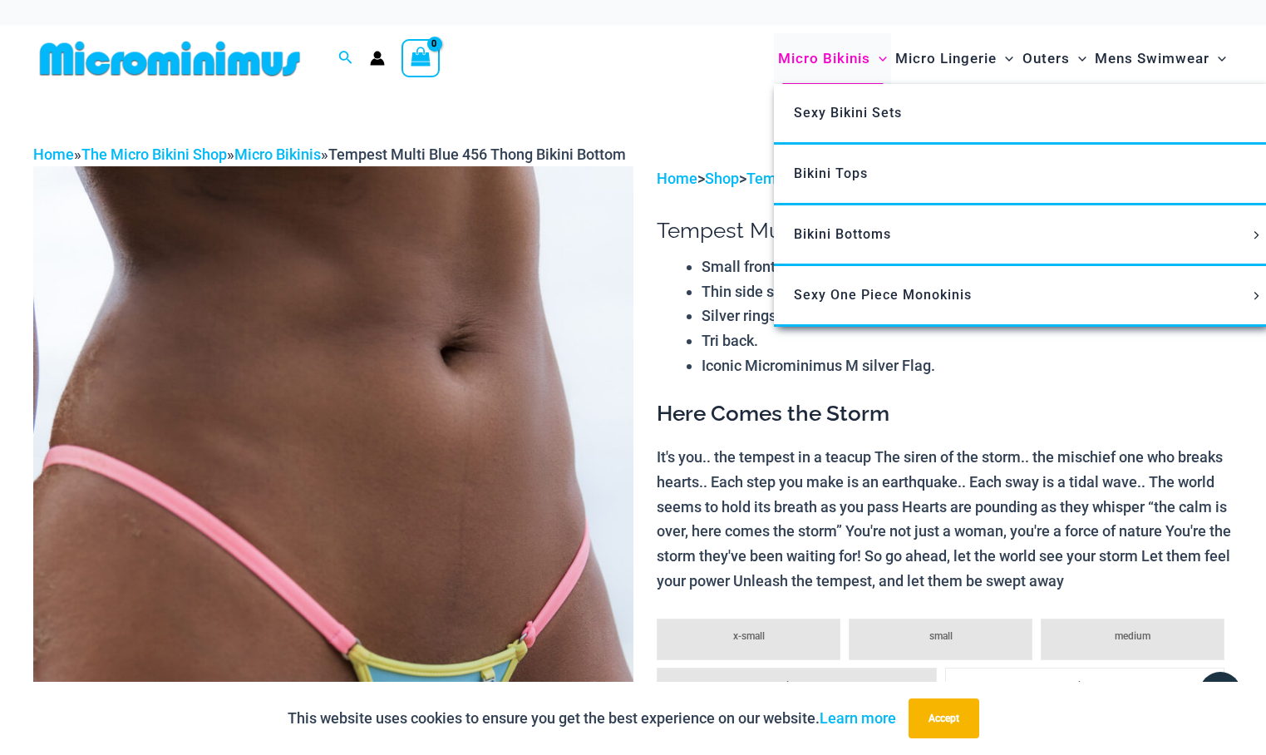
click at [849, 58] on span "Micro Bikinis" at bounding box center [824, 58] width 92 height 42
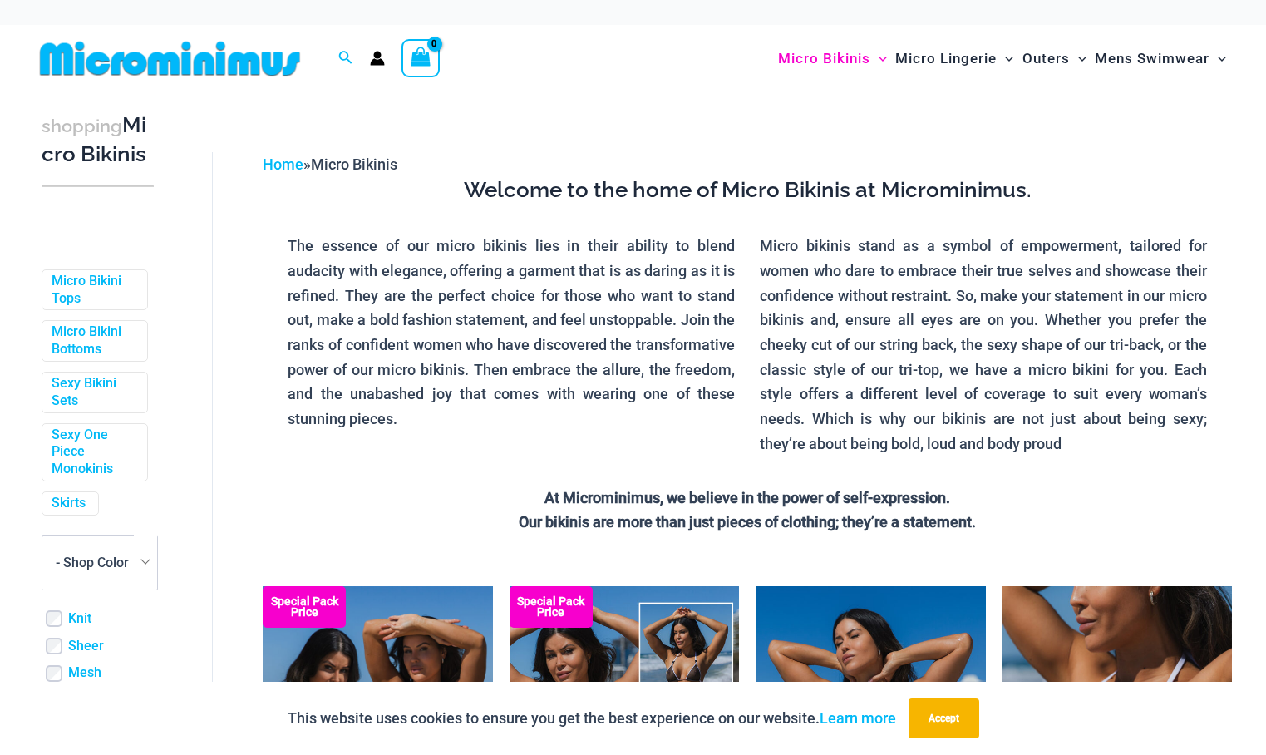
scroll to position [416, 0]
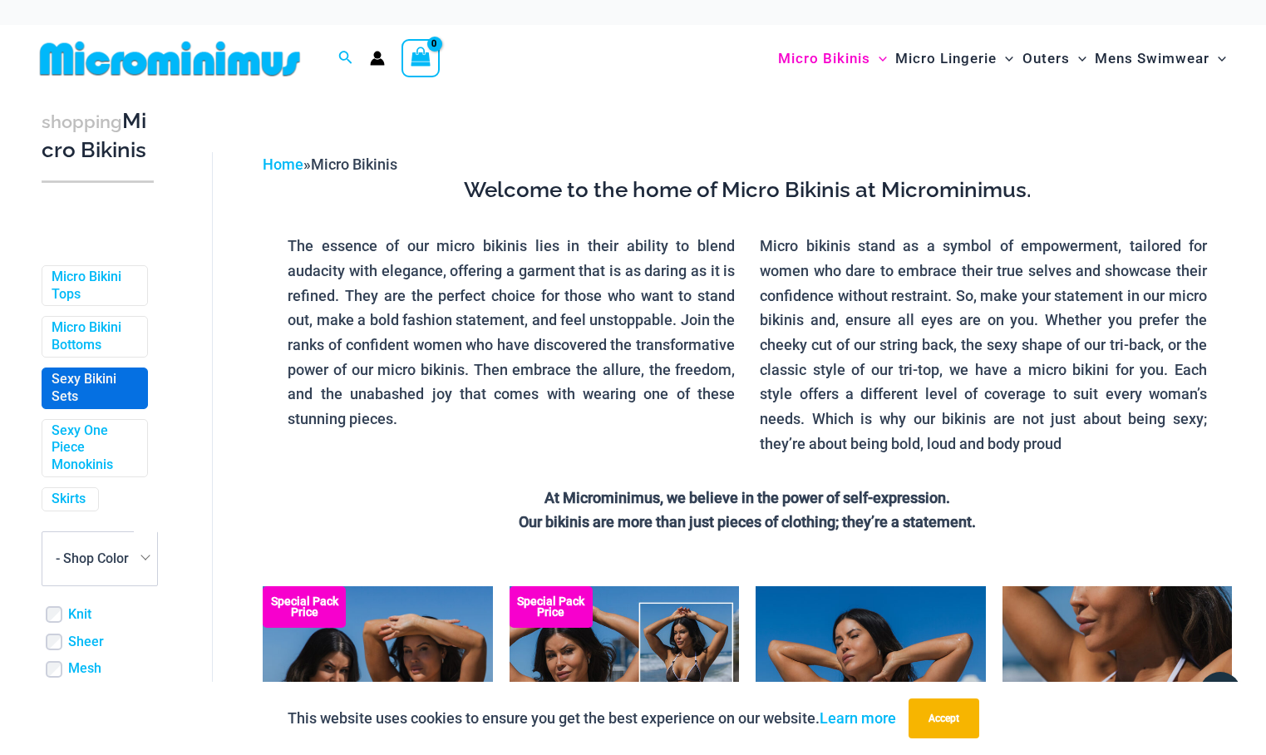
click at [82, 405] on link "Sexy Bikini Sets" at bounding box center [93, 388] width 83 height 35
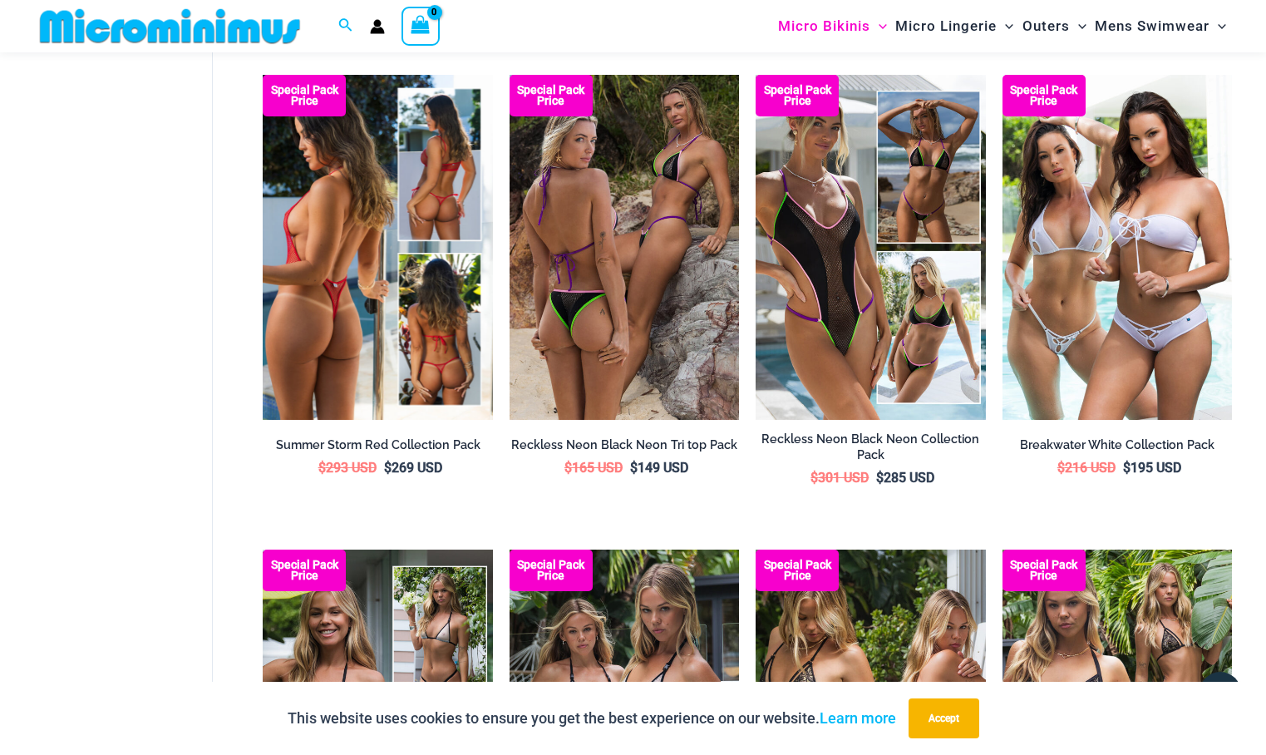
scroll to position [1897, 0]
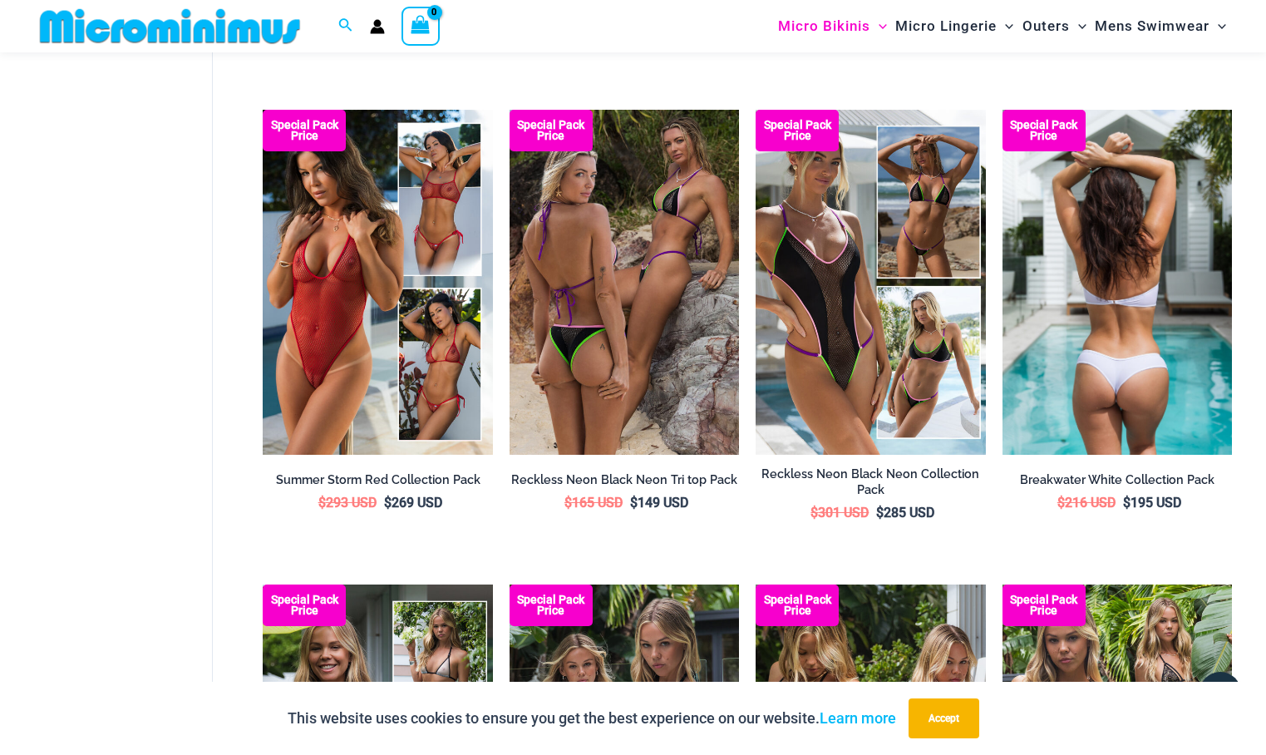
click at [1155, 327] on img at bounding box center [1116, 282] width 229 height 345
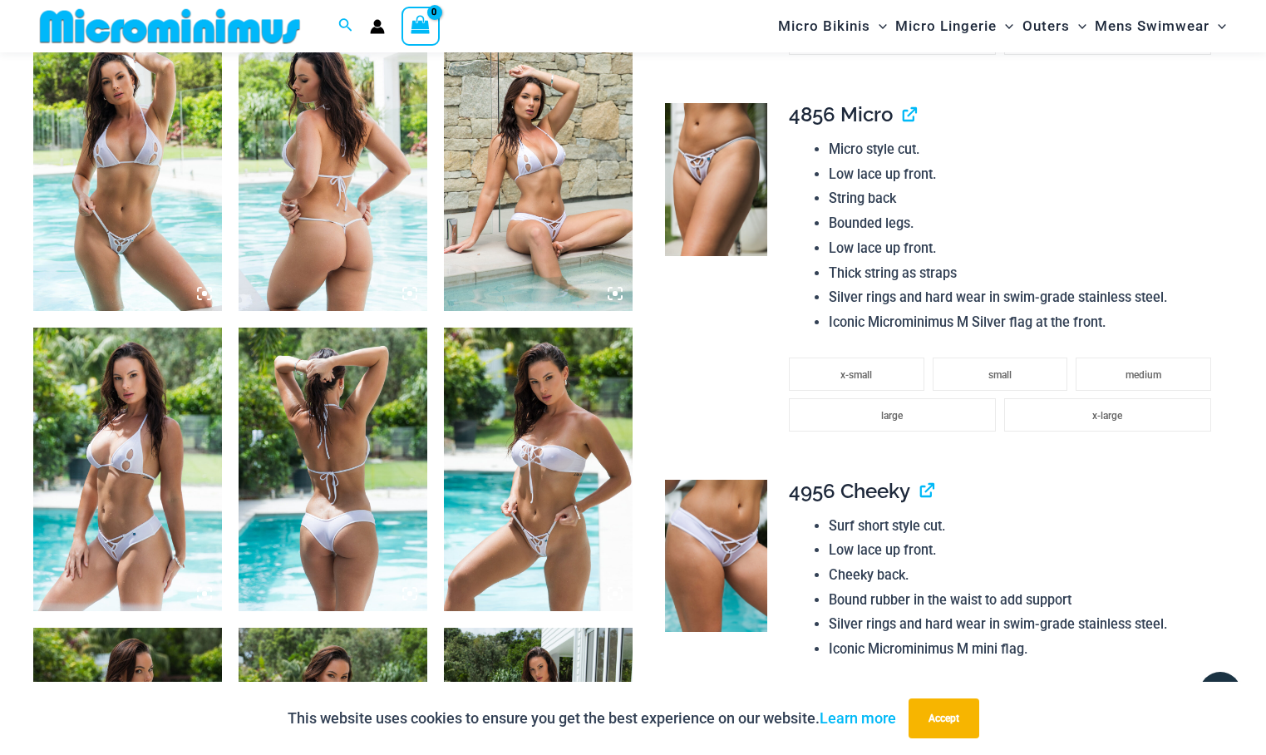
scroll to position [1315, 0]
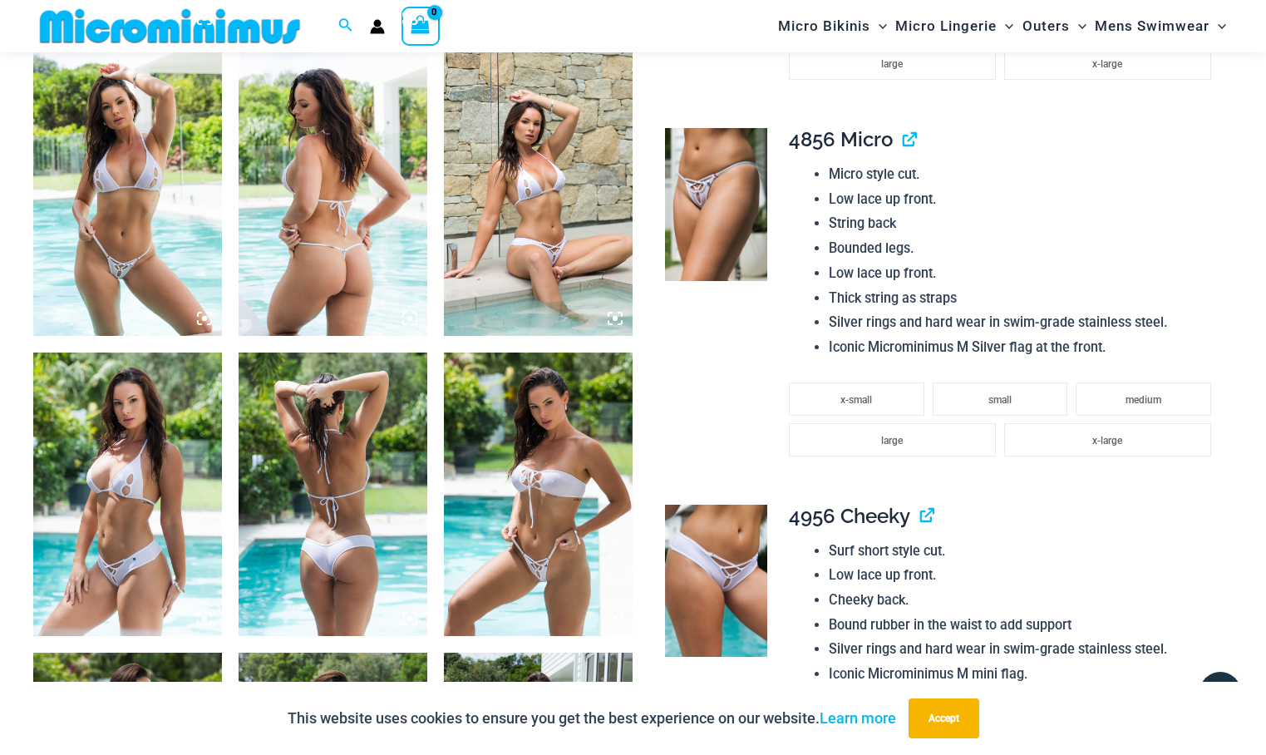
click at [209, 319] on icon at bounding box center [204, 318] width 15 height 15
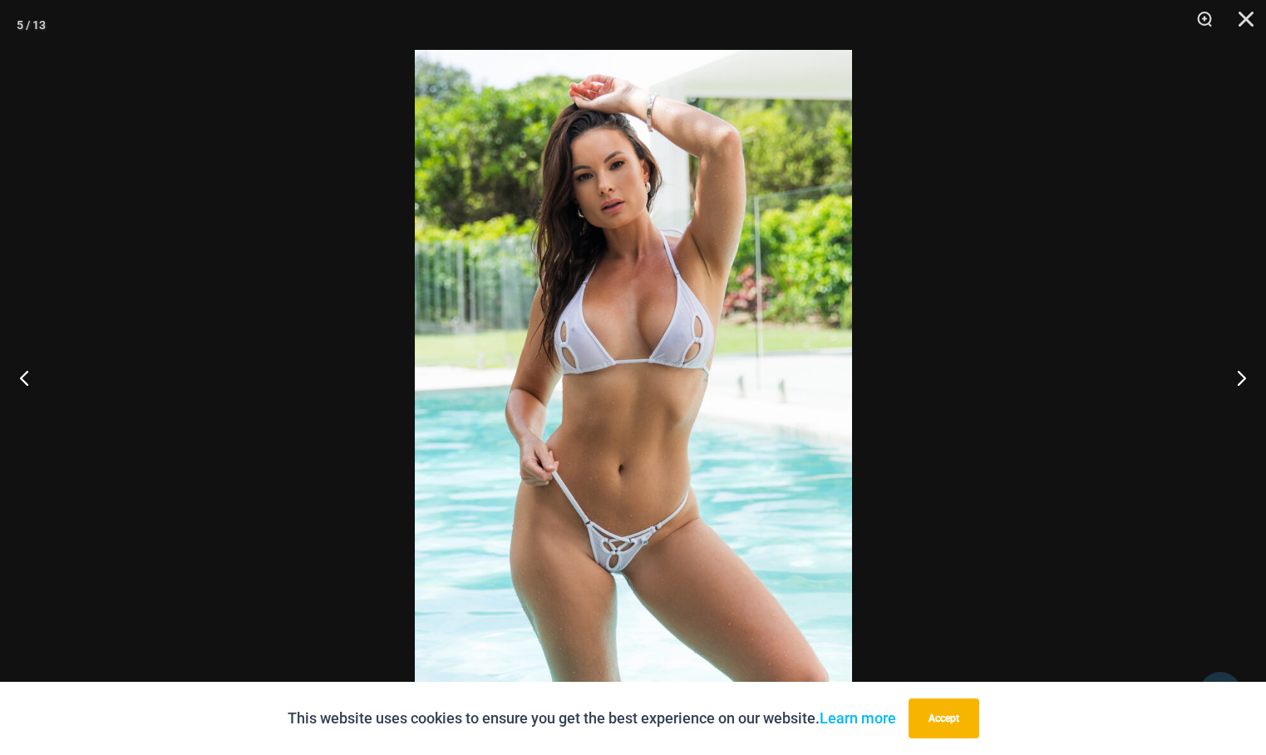
click at [643, 378] on img at bounding box center [633, 377] width 437 height 655
